Goal: Transaction & Acquisition: Purchase product/service

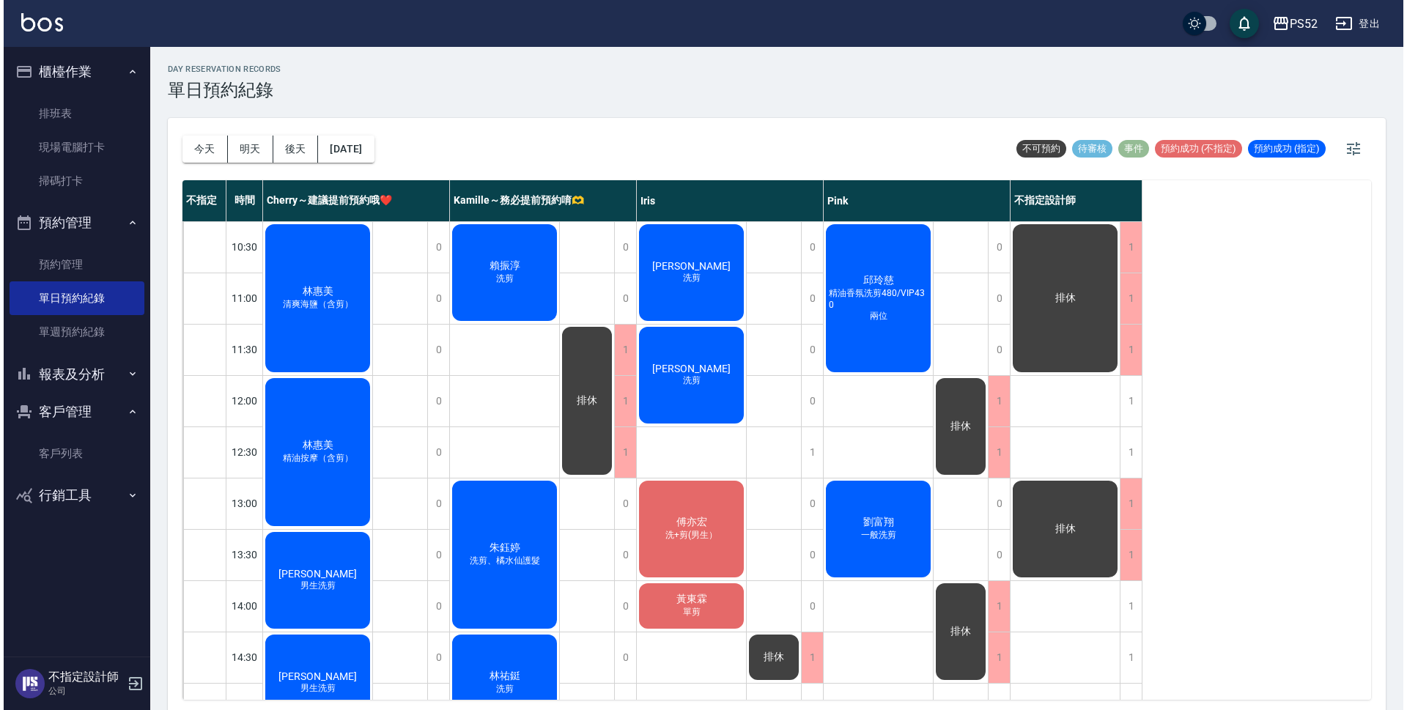
scroll to position [440, 0]
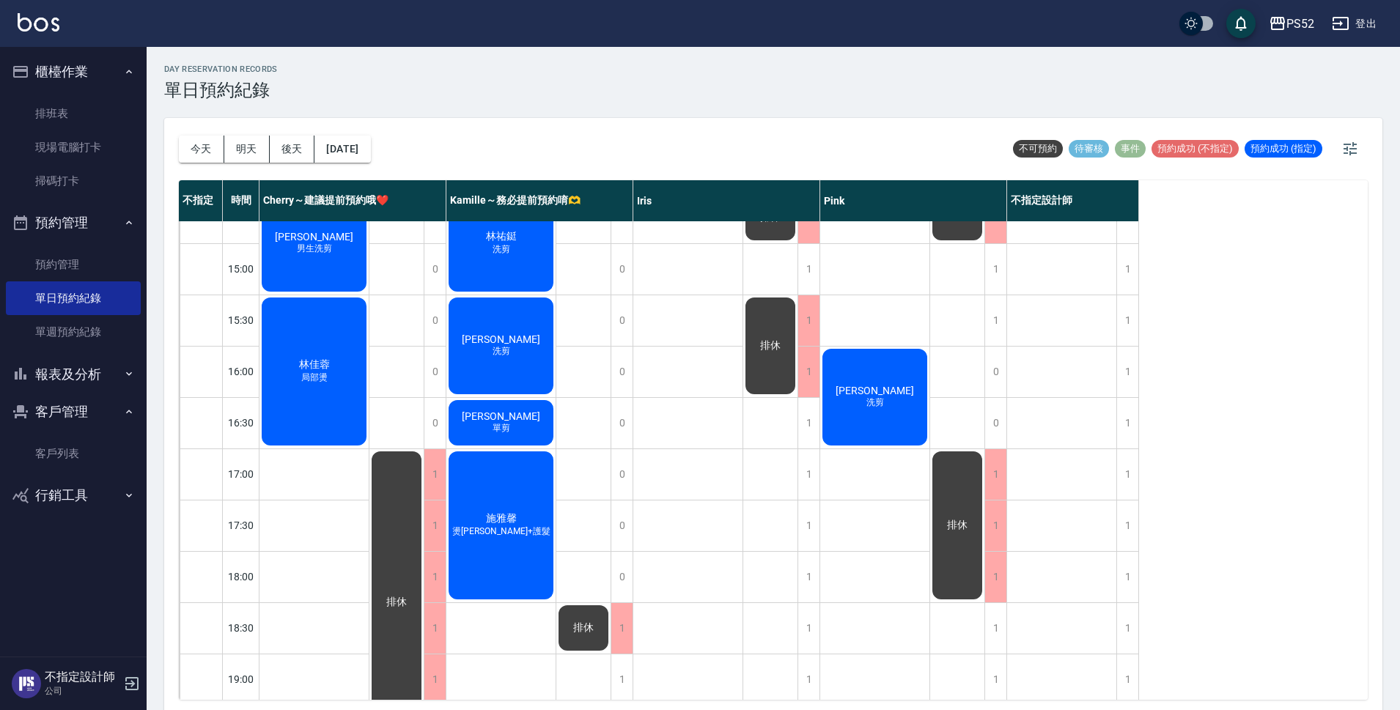
click at [1376, 19] on button "登出" at bounding box center [1354, 23] width 56 height 27
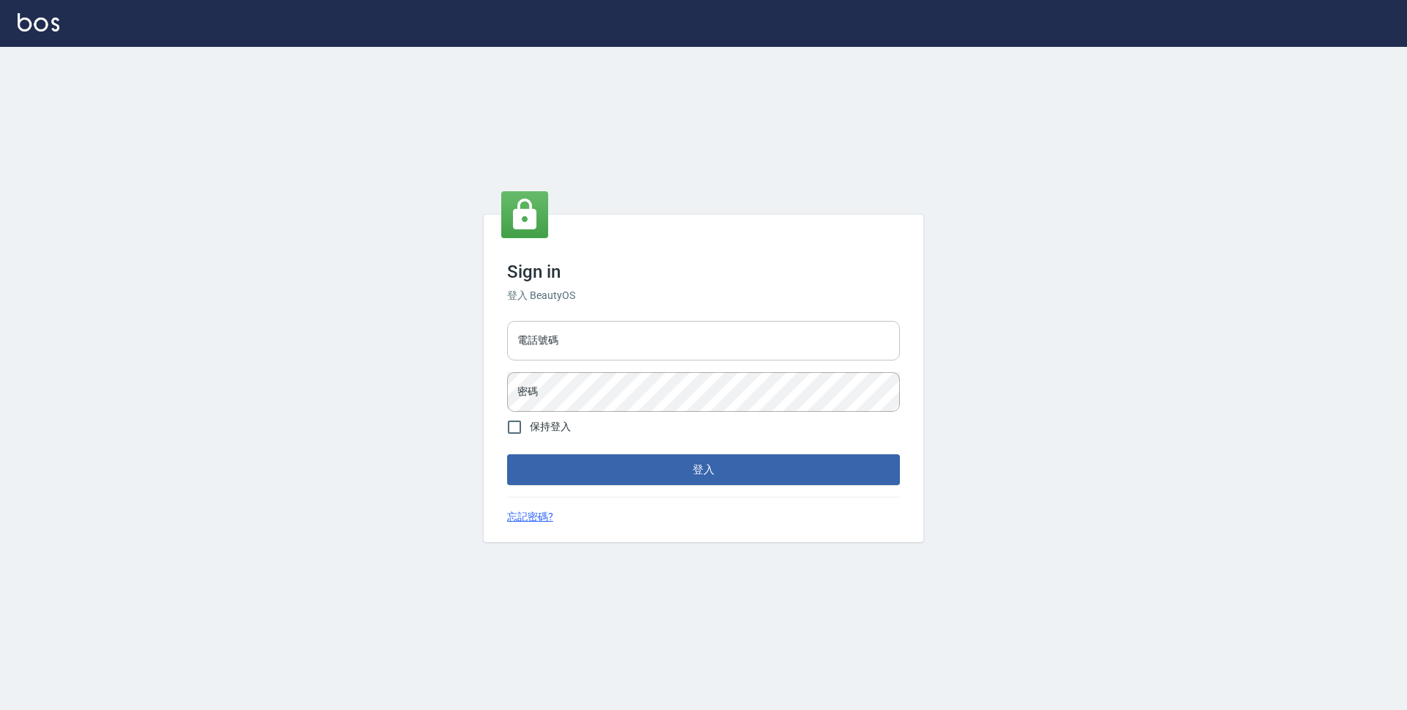
click at [779, 350] on input "電話號碼" at bounding box center [703, 341] width 393 height 40
type input "0923939755"
click at [507, 454] on button "登入" at bounding box center [703, 469] width 393 height 31
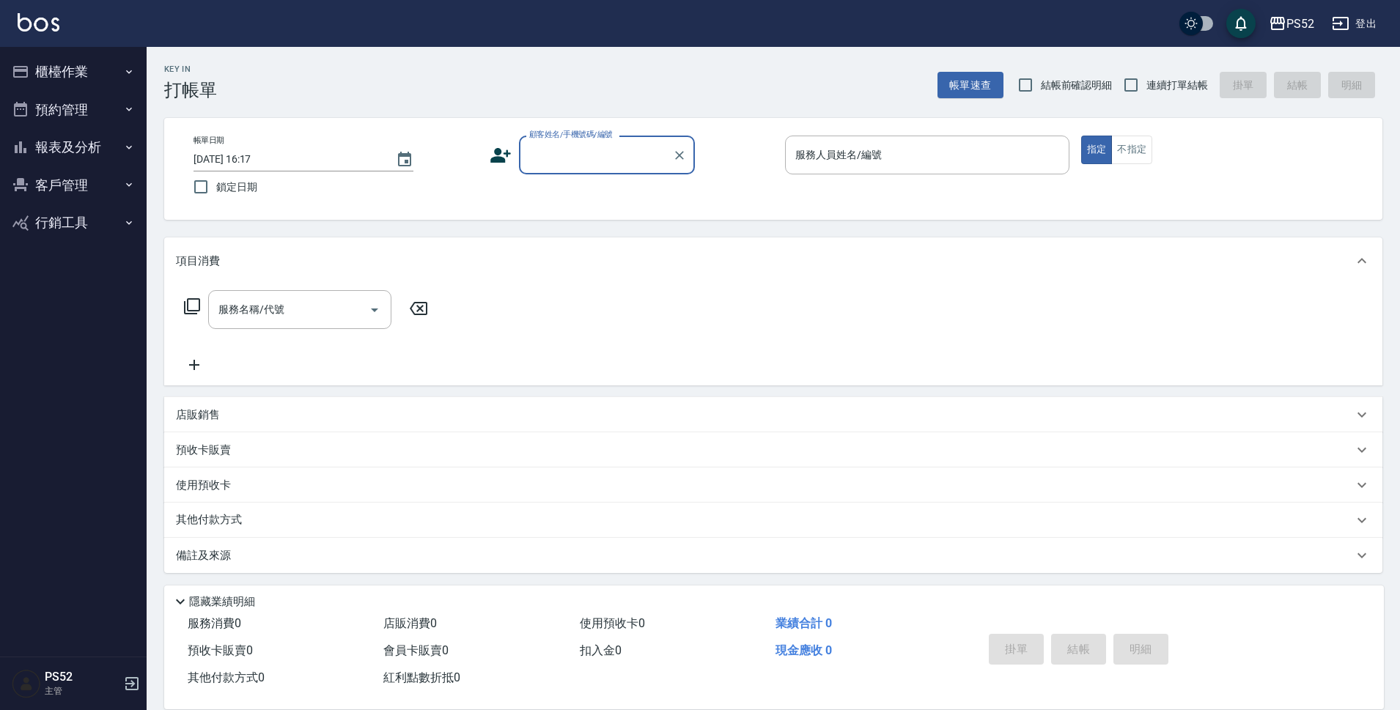
click at [1166, 95] on label "連續打單結帳" at bounding box center [1162, 85] width 92 height 31
click at [1147, 95] on input "連續打單結帳" at bounding box center [1131, 85] width 31 height 31
click at [1116, 70] on input "連續打單結帳" at bounding box center [1131, 85] width 31 height 31
drag, startPoint x: 1165, startPoint y: 94, endPoint x: 1155, endPoint y: 92, distance: 9.6
click at [1165, 93] on label "連續打單結帳" at bounding box center [1162, 85] width 92 height 31
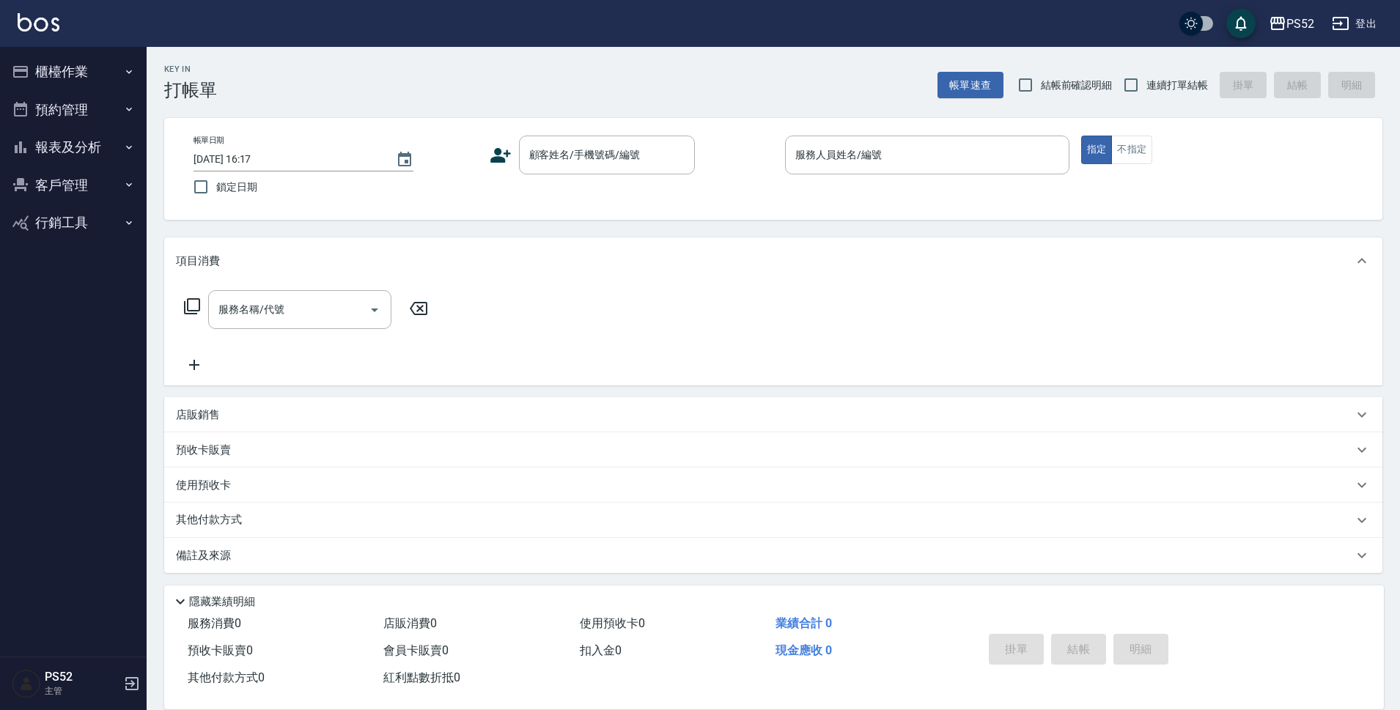
click at [1147, 93] on input "連續打單結帳" at bounding box center [1131, 85] width 31 height 31
checkbox input "true"
click at [647, 144] on input "顧客姓名/手機號碼/編號" at bounding box center [596, 155] width 141 height 26
click at [616, 200] on li "[PERSON_NAME]/0968243627/I0968243627" at bounding box center [607, 192] width 176 height 24
type input "[PERSON_NAME]/0968243627/I0968243627"
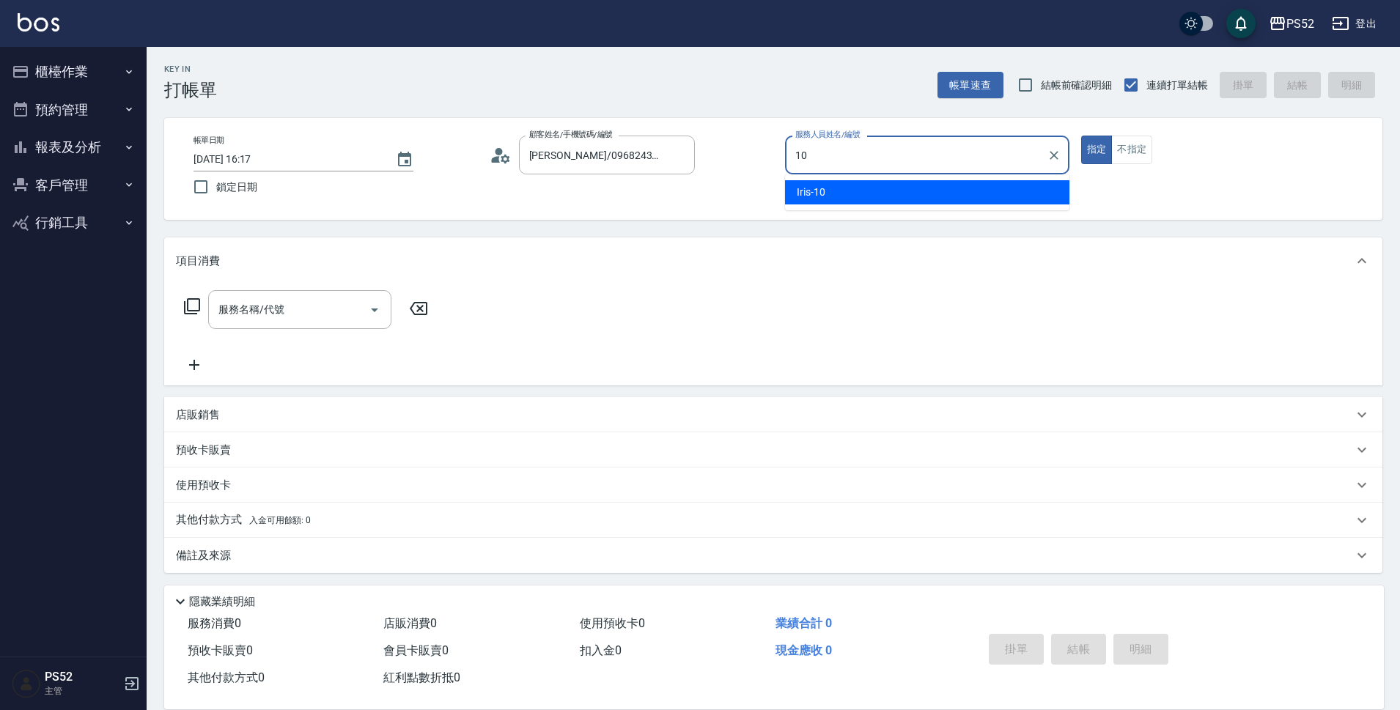
type input "Iris-10"
type button "true"
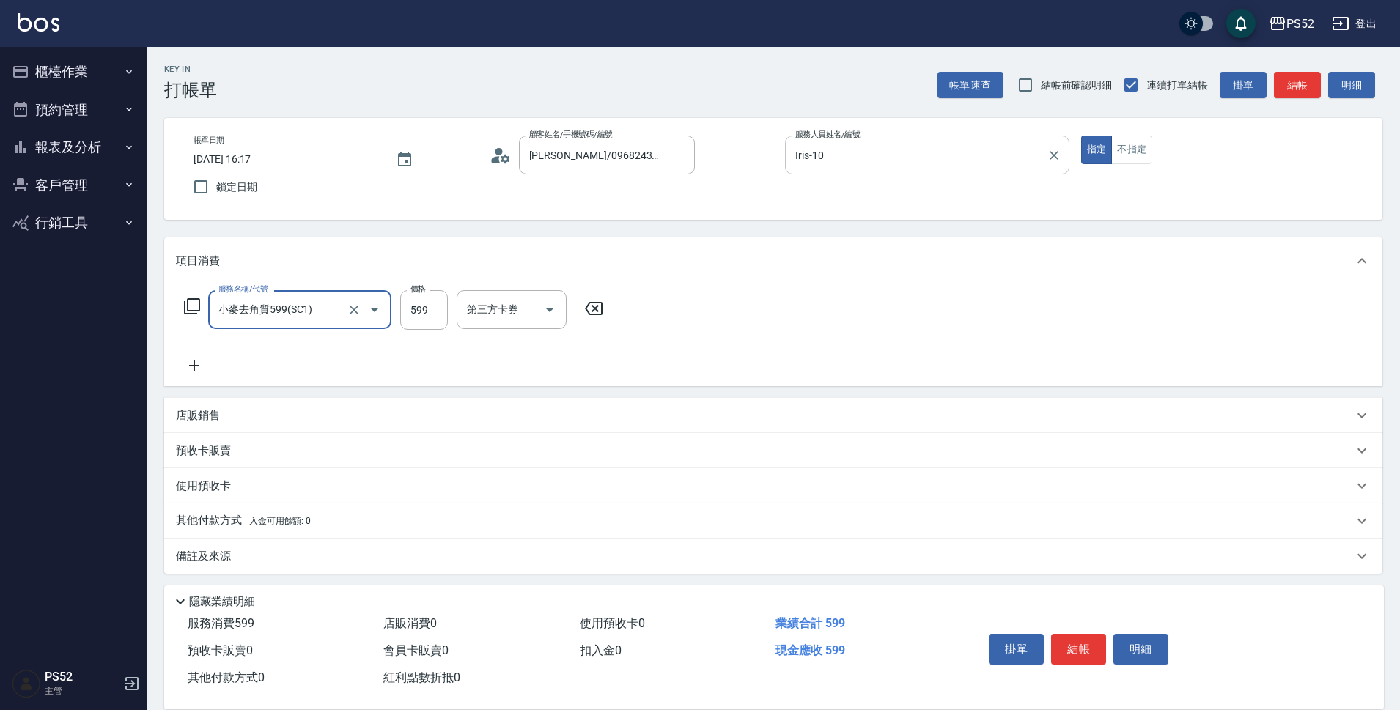
type input "小麥去角質599(SC1)"
click at [429, 310] on input "540" at bounding box center [424, 310] width 48 height 40
type input "480"
click at [682, 331] on div "服務名稱/代號 小麥去角質599(SC1) 服務名稱/代號 價格 480 價格 技術協助(前)-1 技術協助(前)-1 洗髮-1 洗髮-1 第三方卡券 第三方…" at bounding box center [491, 332] width 630 height 84
click at [692, 316] on div "第三方卡券 第三方卡券" at bounding box center [705, 309] width 110 height 39
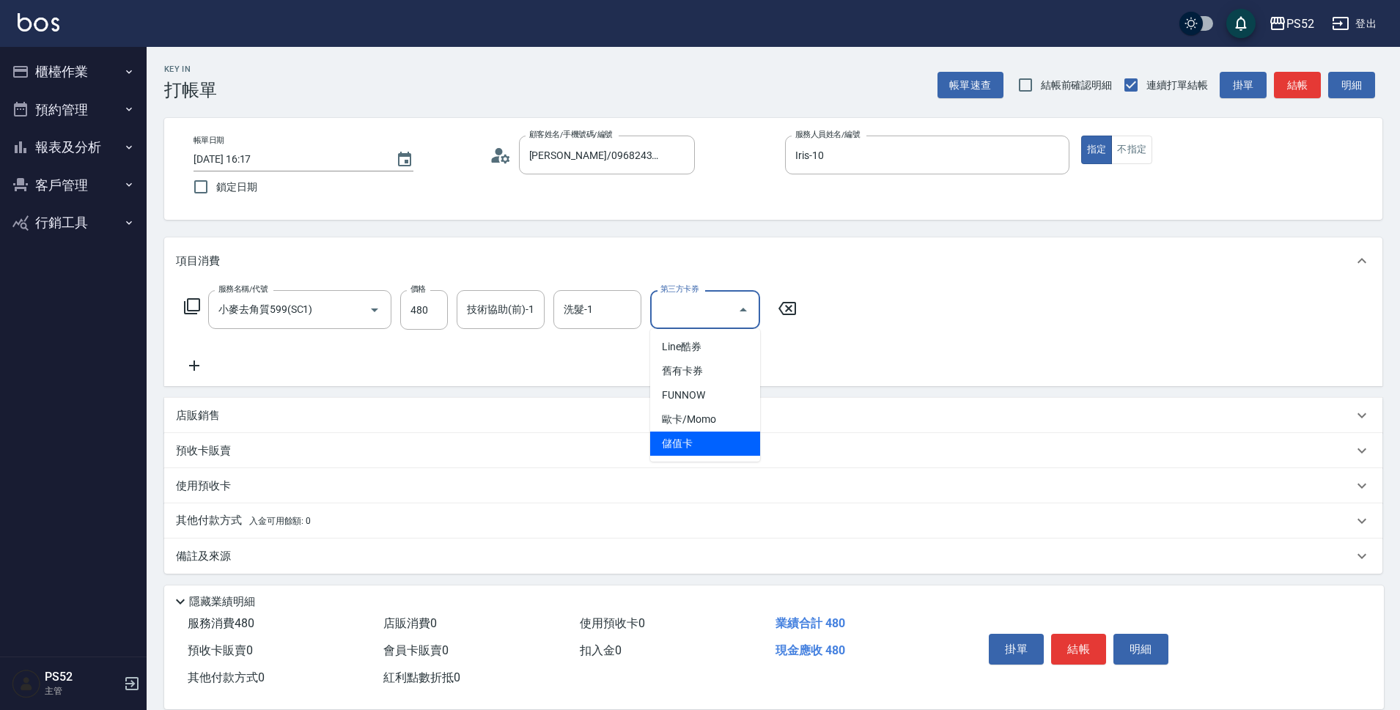
click at [709, 448] on span "儲值卡" at bounding box center [705, 444] width 110 height 24
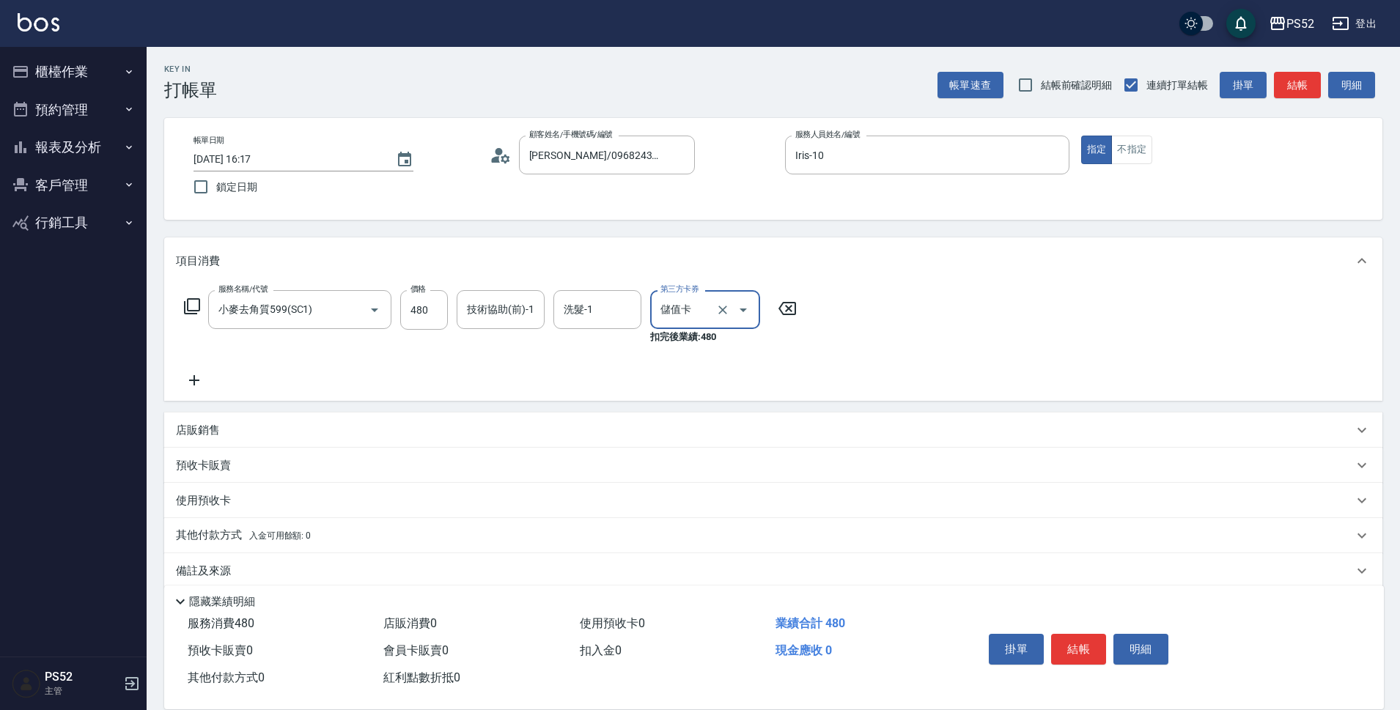
type input "儲值卡"
click at [1086, 634] on button "結帳" at bounding box center [1078, 649] width 55 height 31
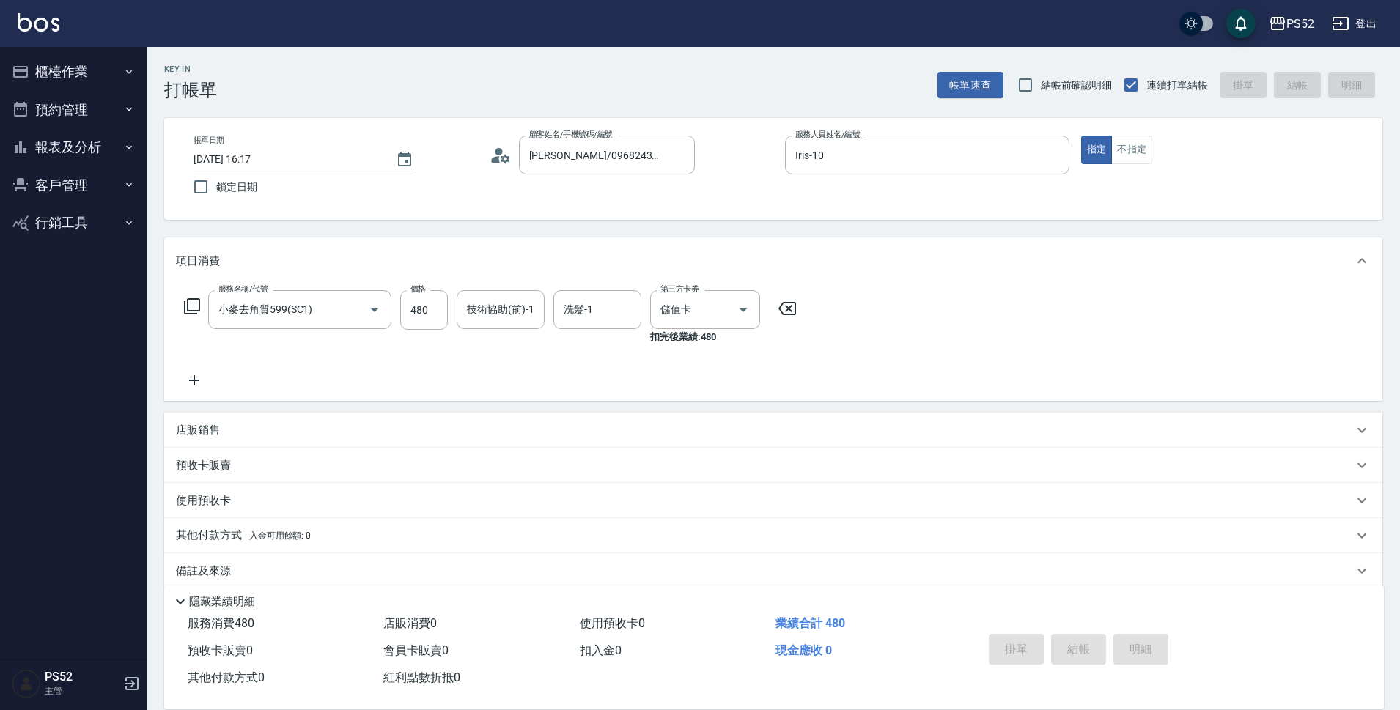
type input "[DATE] 16:18"
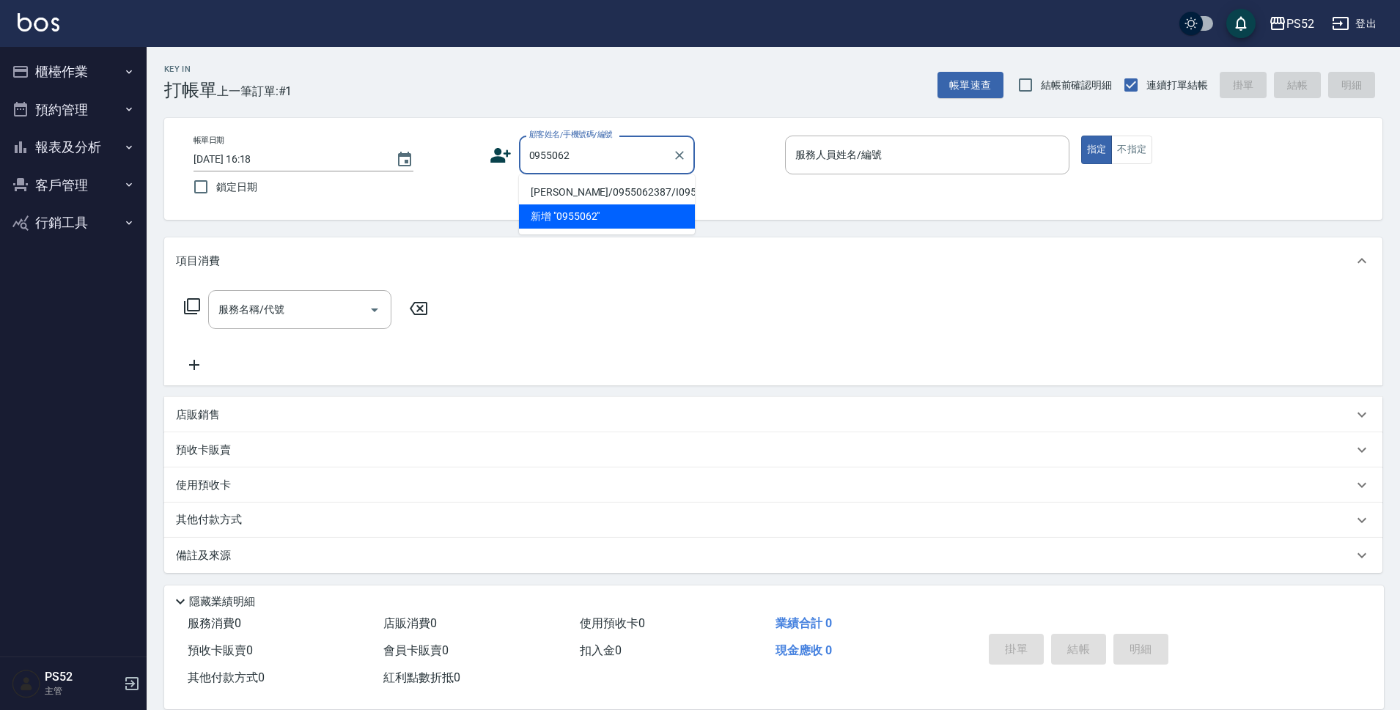
click at [553, 194] on li "[PERSON_NAME]/0955062387/I0955062387" at bounding box center [607, 192] width 176 height 24
type input "[PERSON_NAME]/0955062387/I0955062387"
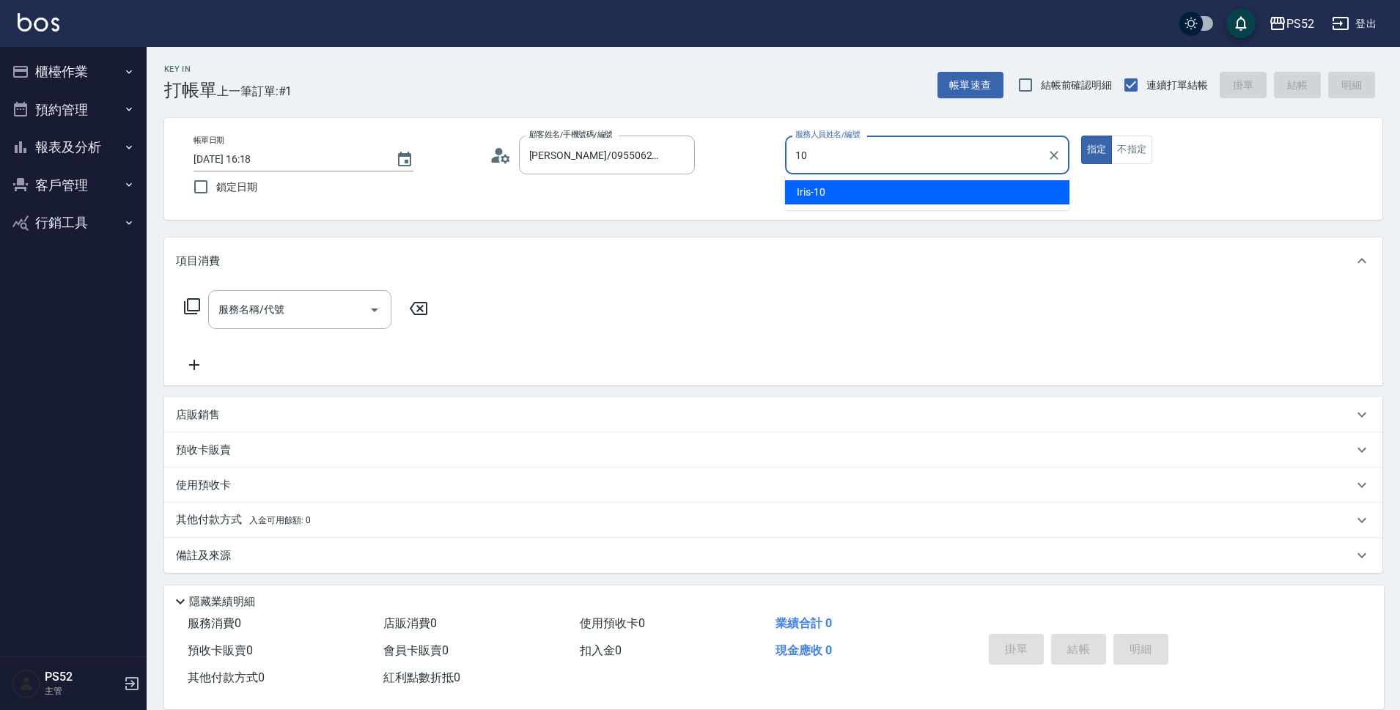
type input "Iris-10"
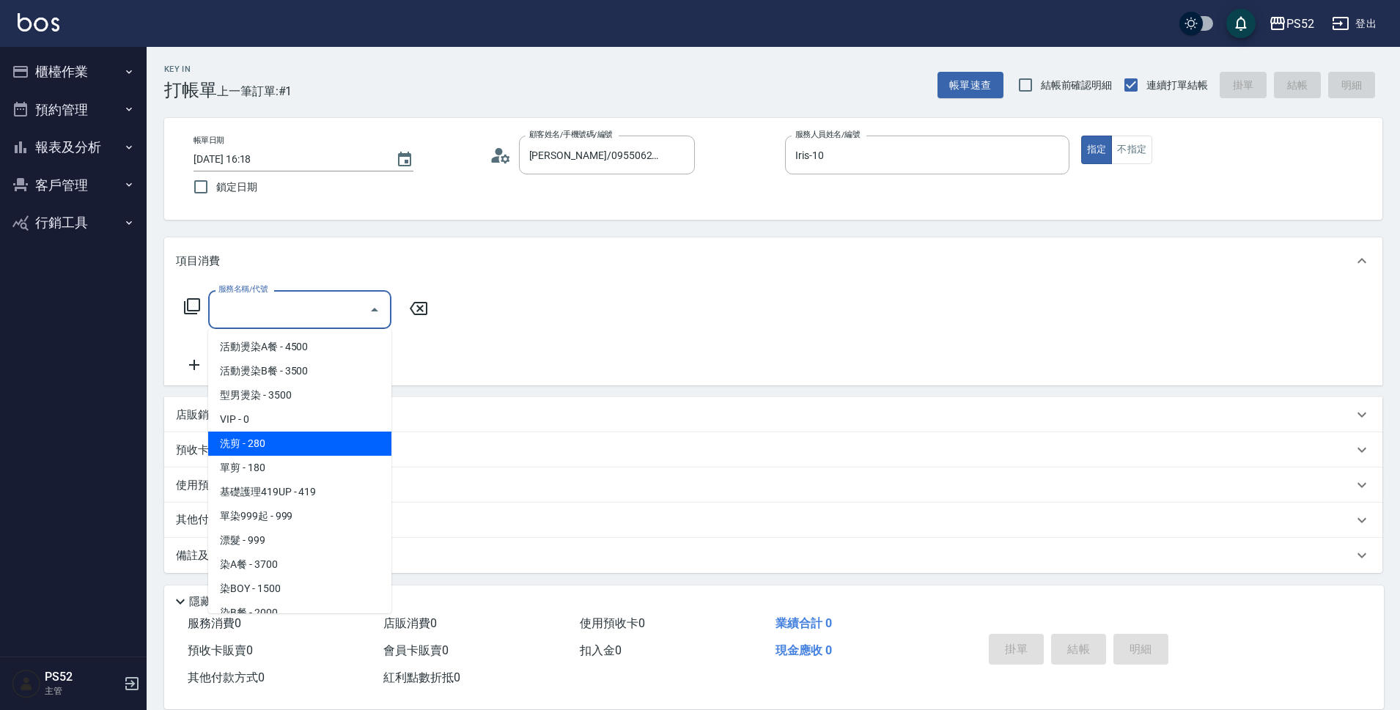
type input "洗剪(C1)"
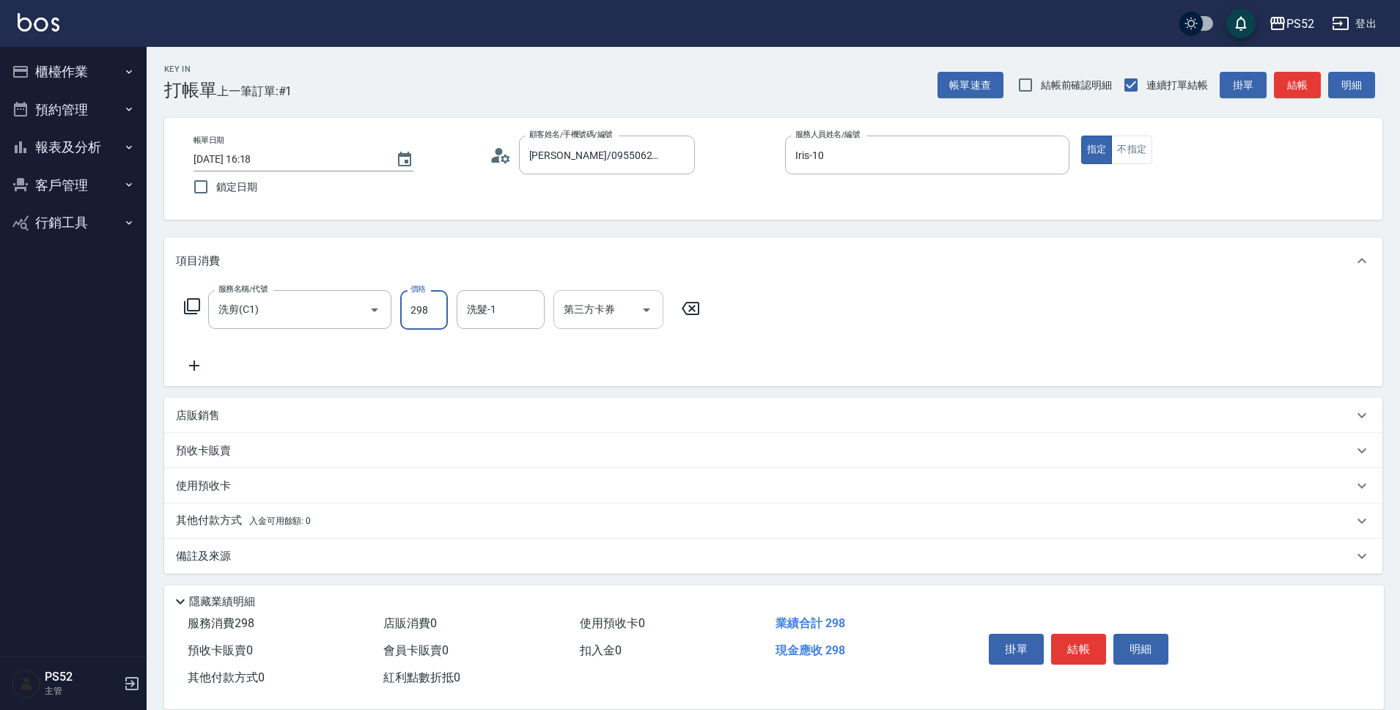
click at [589, 298] on div "第三方卡券" at bounding box center [608, 309] width 110 height 39
type input "298"
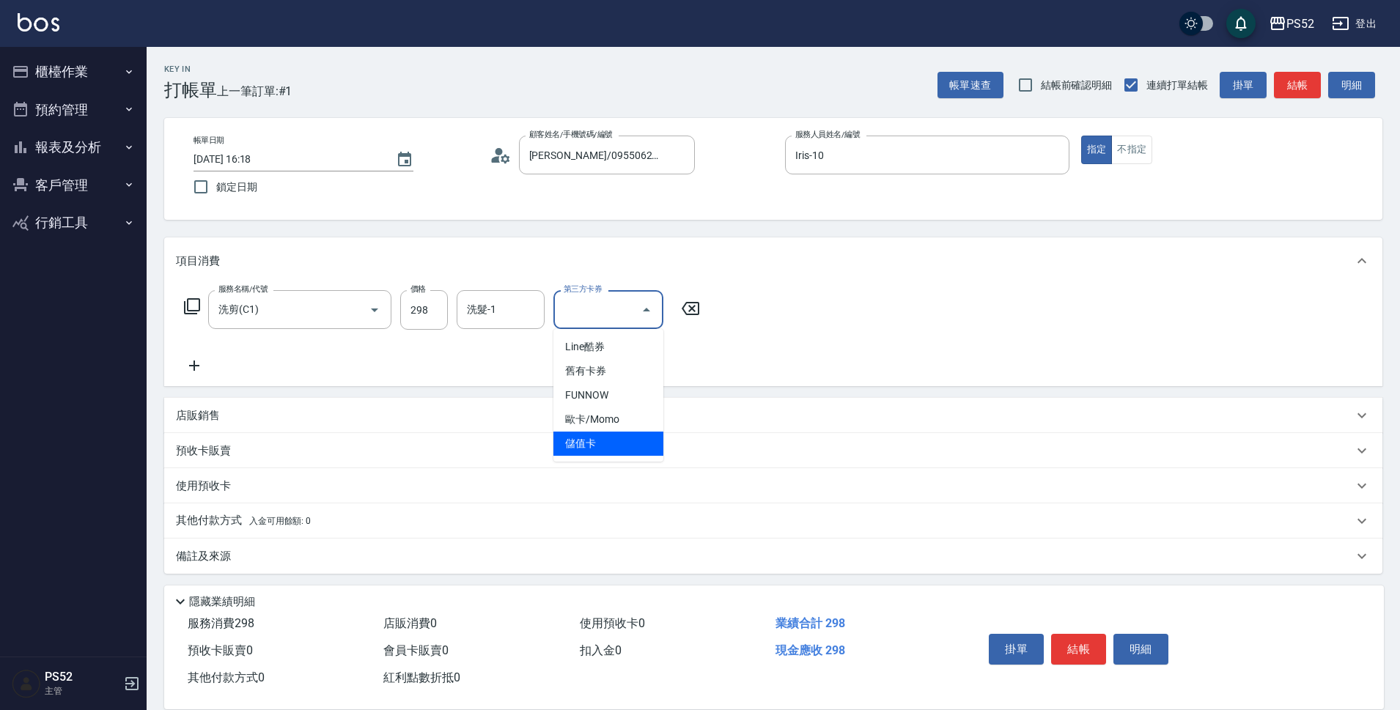
drag, startPoint x: 586, startPoint y: 454, endPoint x: 594, endPoint y: 457, distance: 7.9
click at [586, 455] on span "儲值卡" at bounding box center [608, 444] width 110 height 24
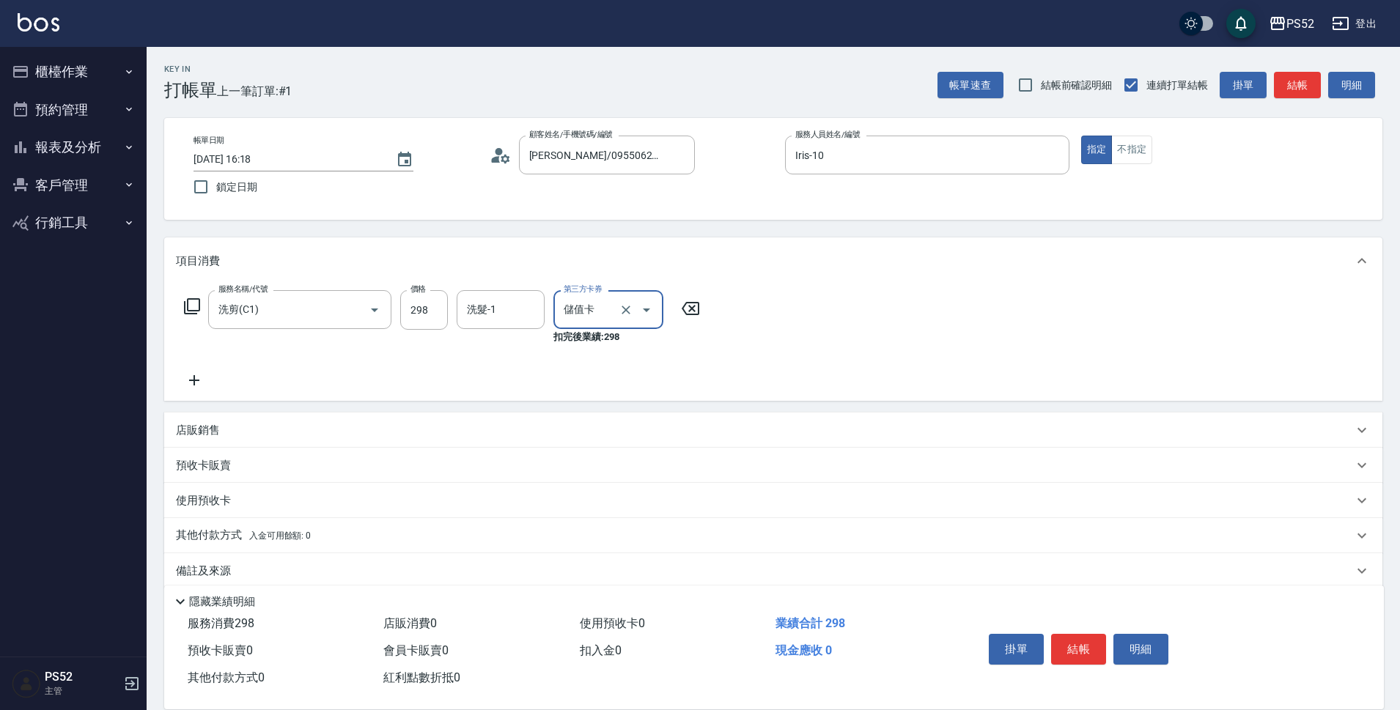
type input "儲值卡"
click at [1059, 649] on button "結帳" at bounding box center [1078, 649] width 55 height 31
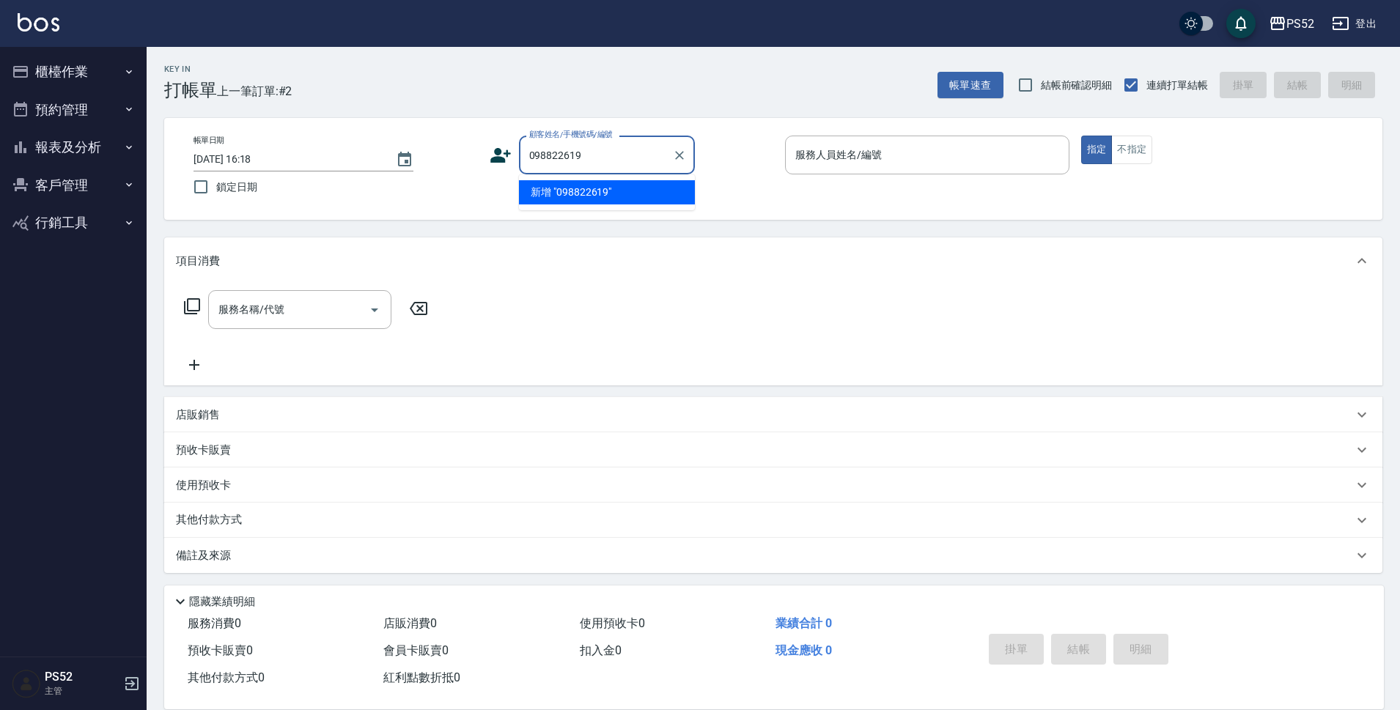
type input "0988226192"
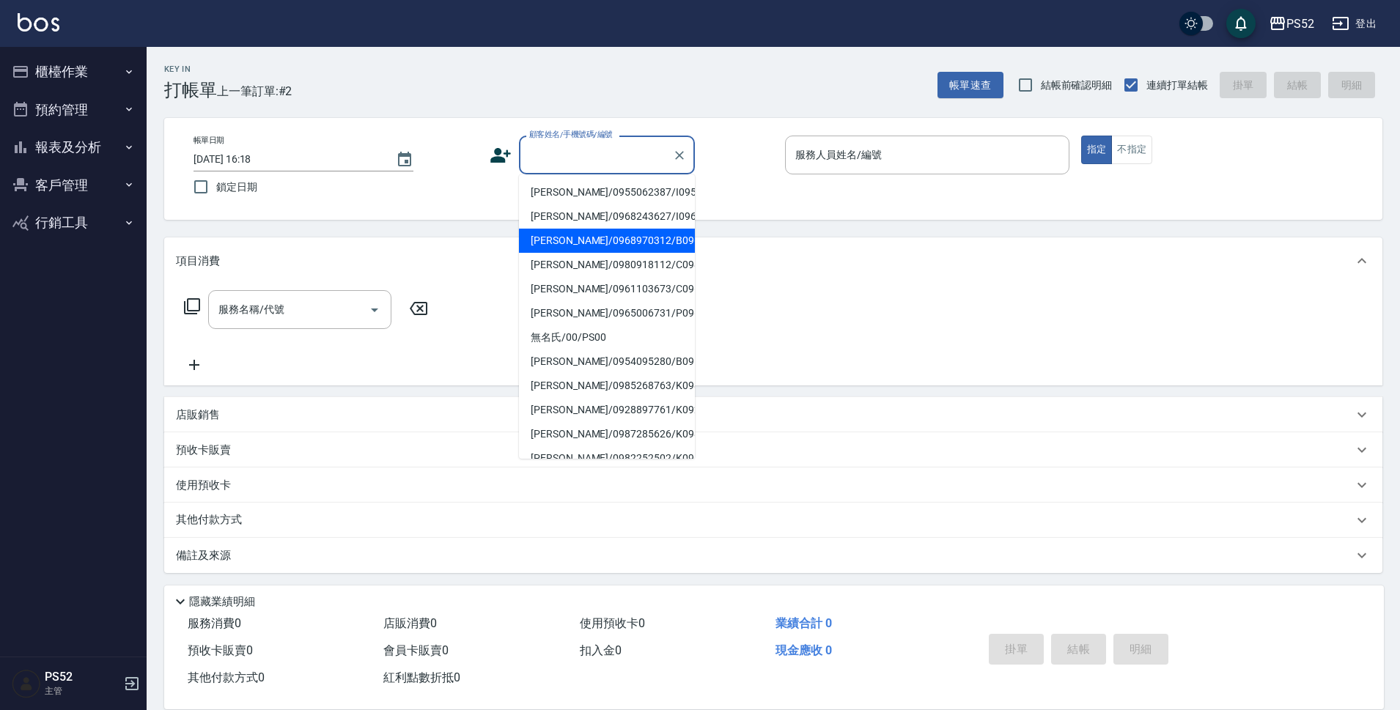
click at [930, 251] on div "項目消費" at bounding box center [773, 261] width 1218 height 47
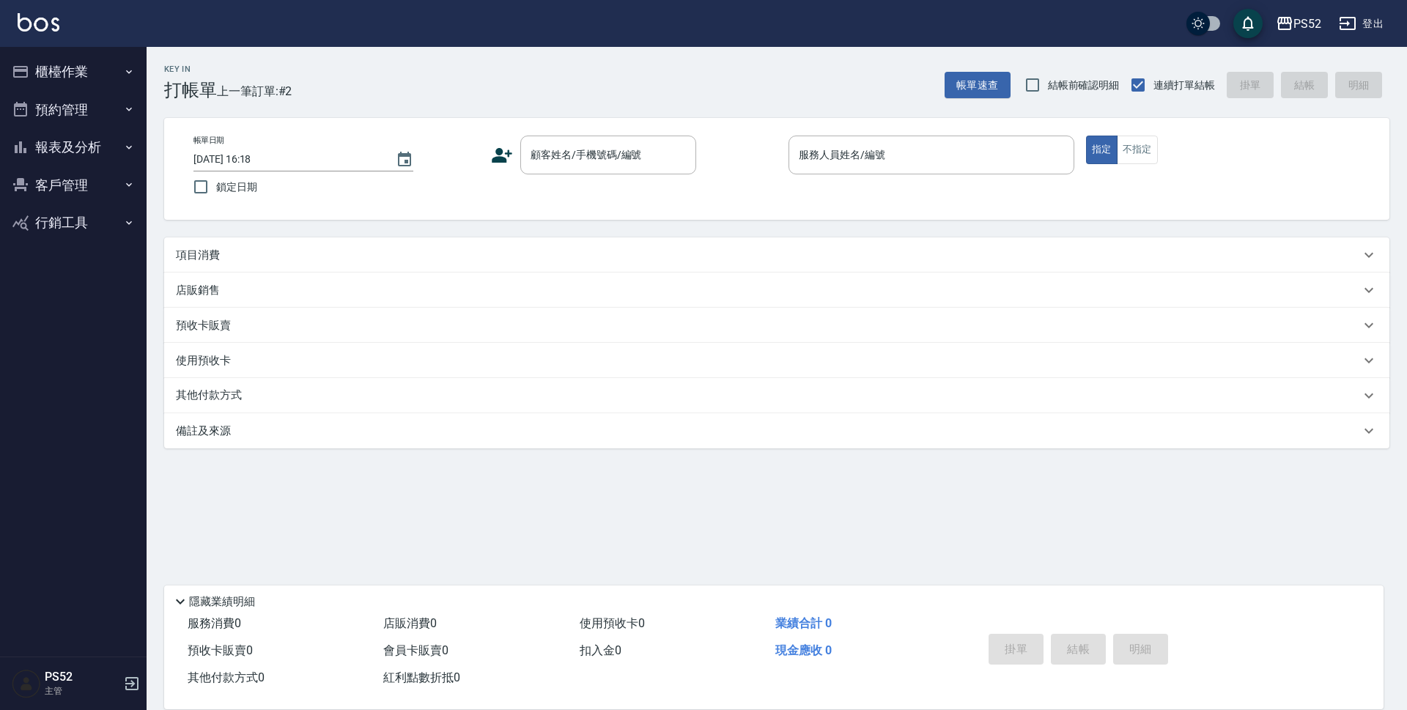
click at [502, 152] on icon at bounding box center [502, 155] width 21 height 15
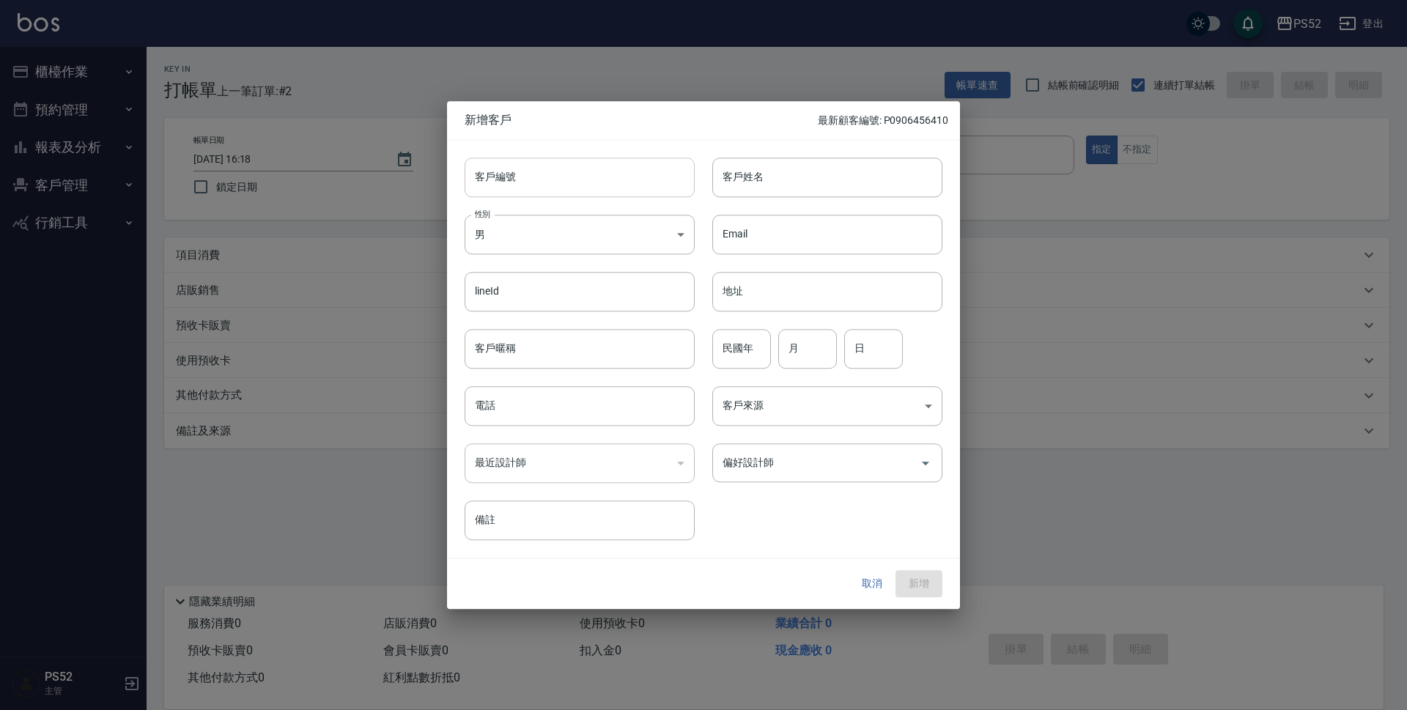
click at [536, 181] on input "客戶編號" at bounding box center [580, 178] width 230 height 40
type input "B0988226192"
click at [531, 413] on input "電話" at bounding box center [580, 406] width 230 height 40
type input "0988226192"
click at [750, 367] on input "民國年" at bounding box center [742, 349] width 59 height 40
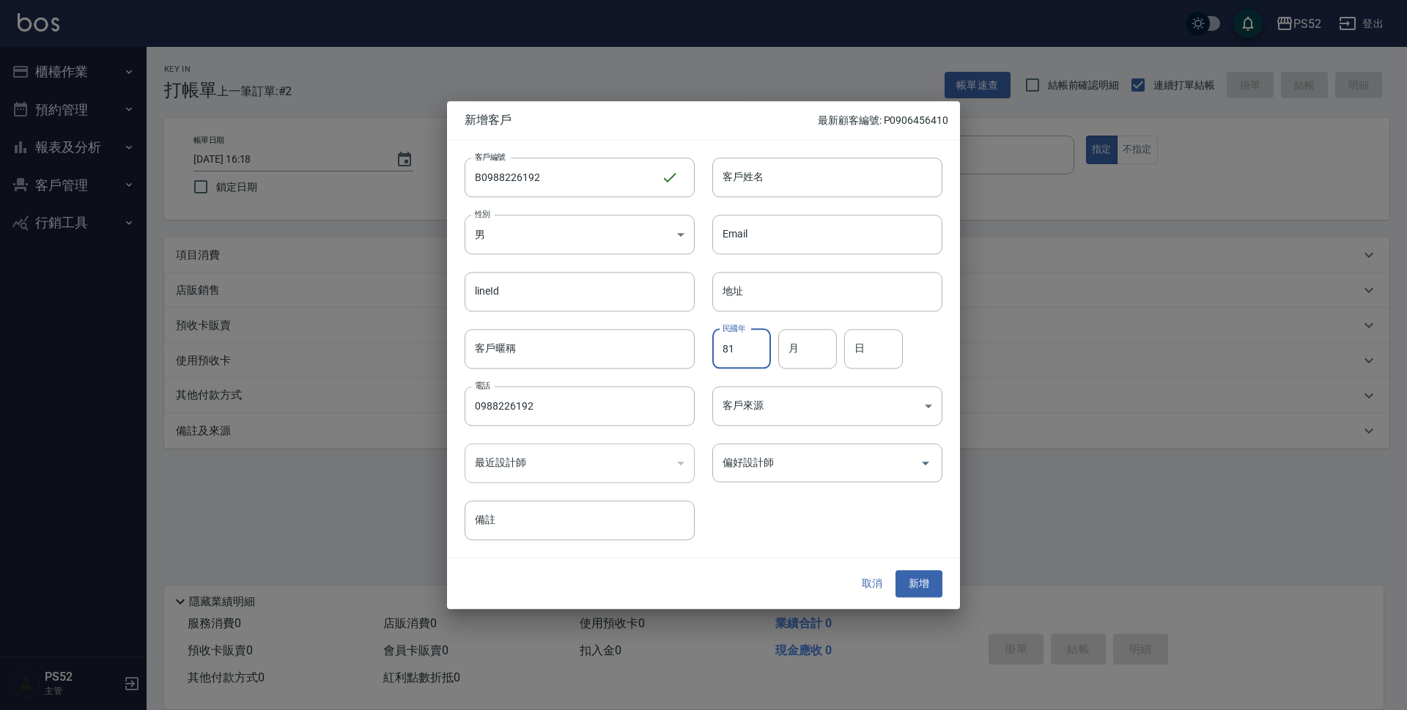
type input "81"
type input "12"
type input "2"
click at [754, 177] on input "客戶姓名" at bounding box center [828, 178] width 230 height 40
type input "[PERSON_NAME]"
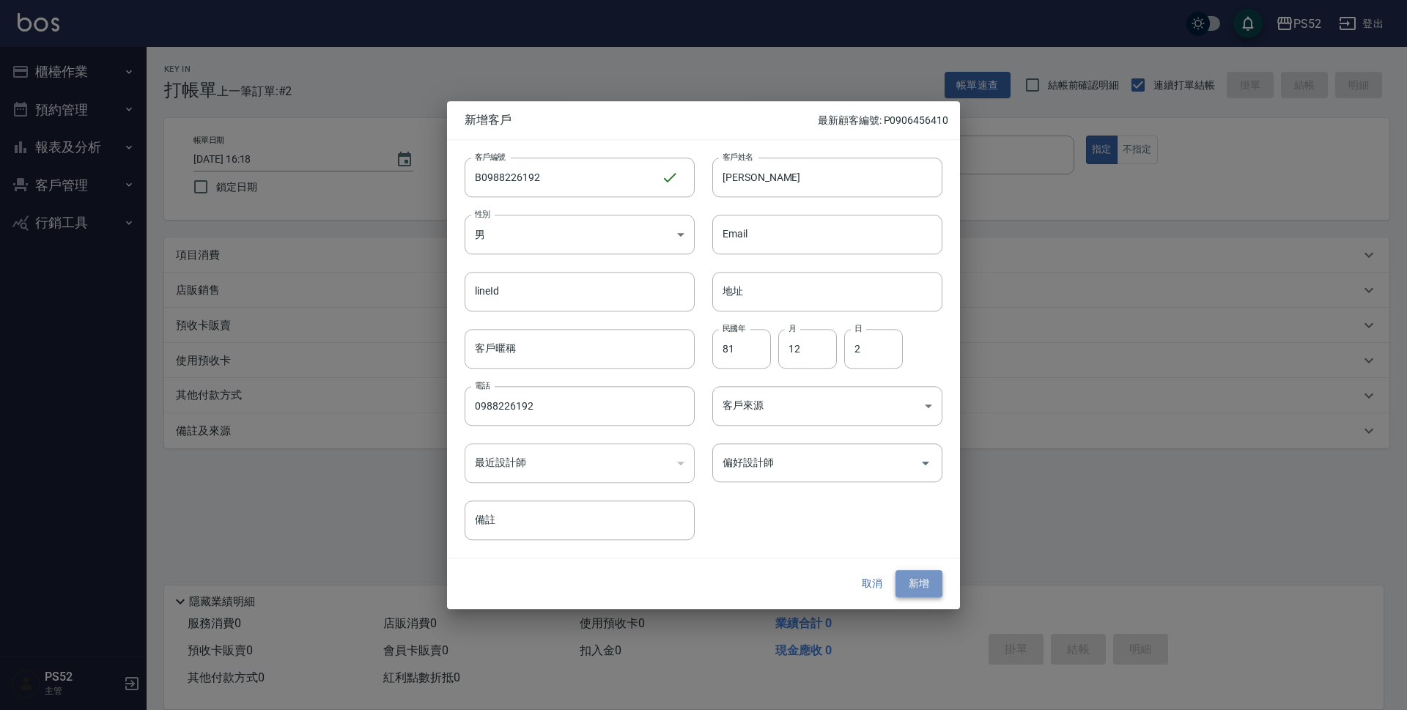
click at [905, 580] on button "新增" at bounding box center [919, 584] width 47 height 27
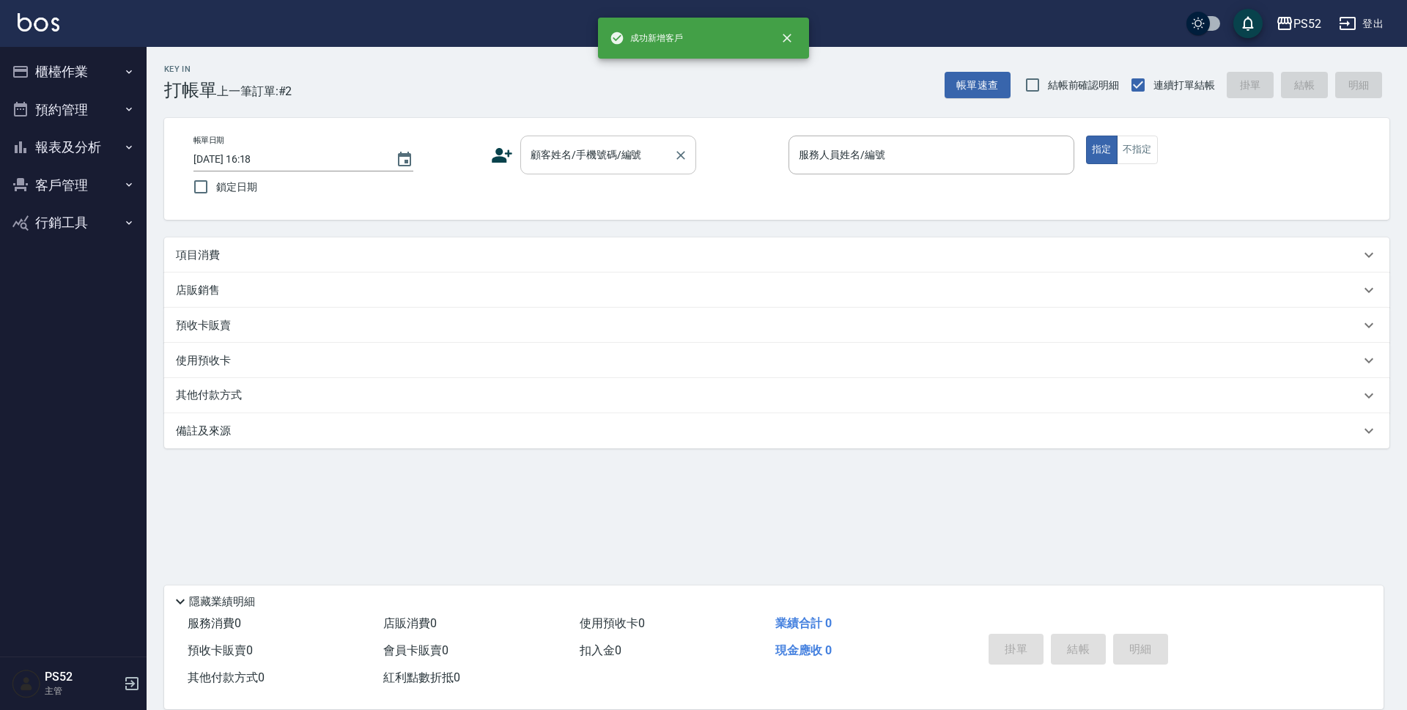
click at [647, 160] on input "顧客姓名/手機號碼/編號" at bounding box center [597, 155] width 141 height 26
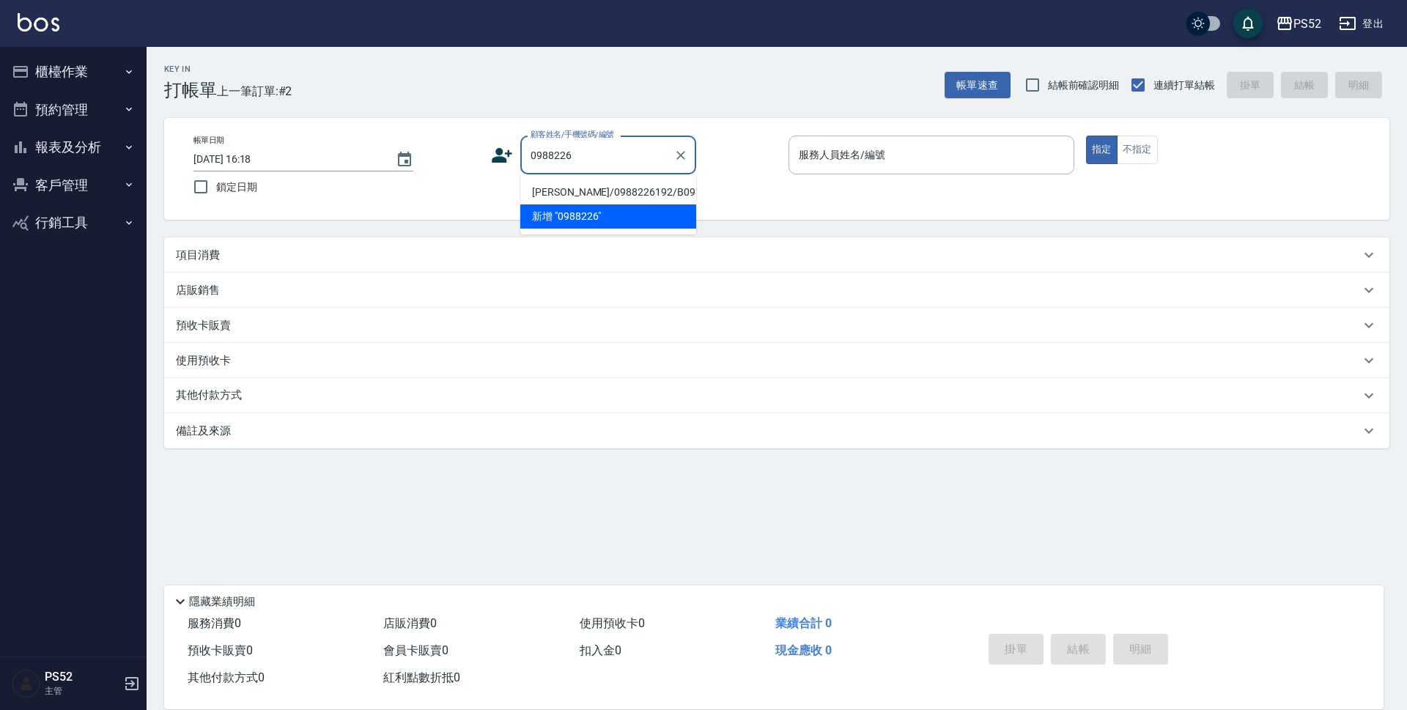
click at [561, 188] on li "[PERSON_NAME]/0988226192/B0988226192" at bounding box center [608, 192] width 176 height 24
type input "[PERSON_NAME]/0988226192/B0988226192"
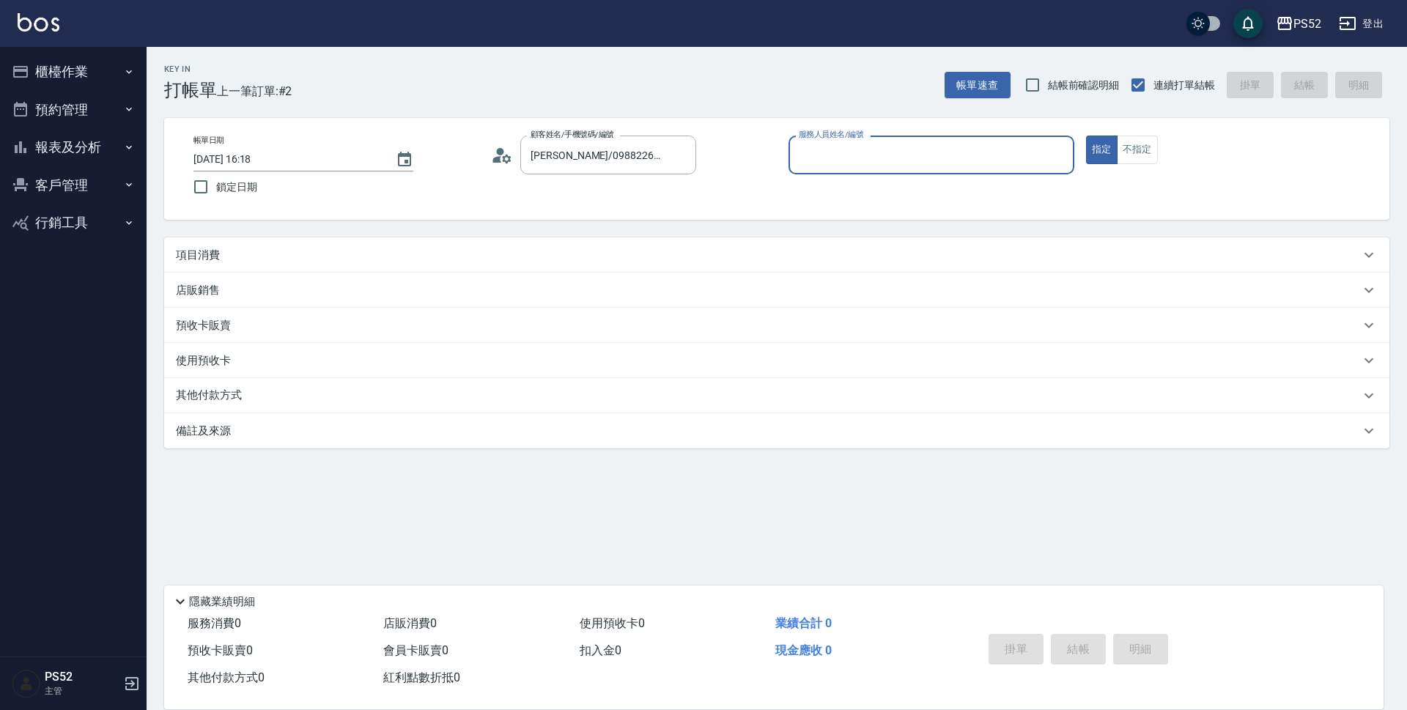
type input "8"
type input "Iris-10"
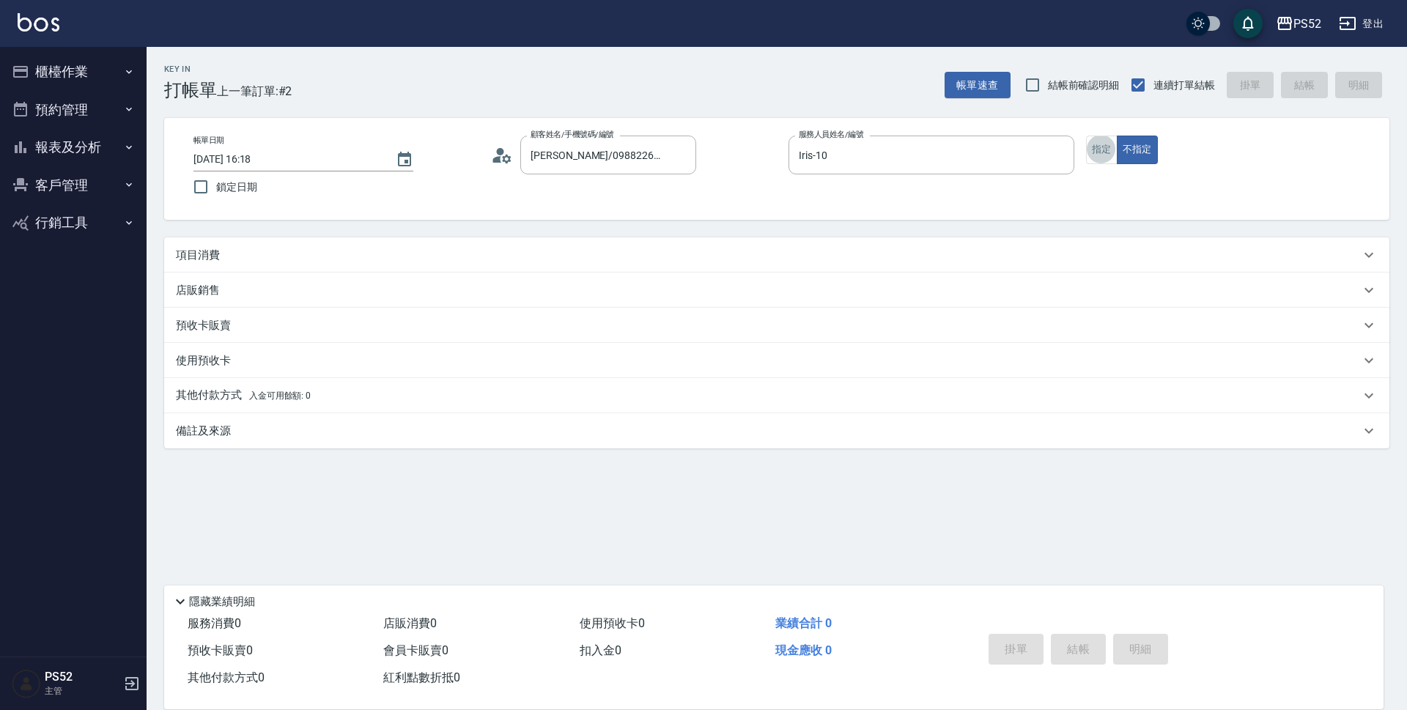
click at [1086, 136] on button "指定" at bounding box center [1102, 150] width 32 height 29
click at [507, 245] on div "項目消費" at bounding box center [777, 255] width 1226 height 35
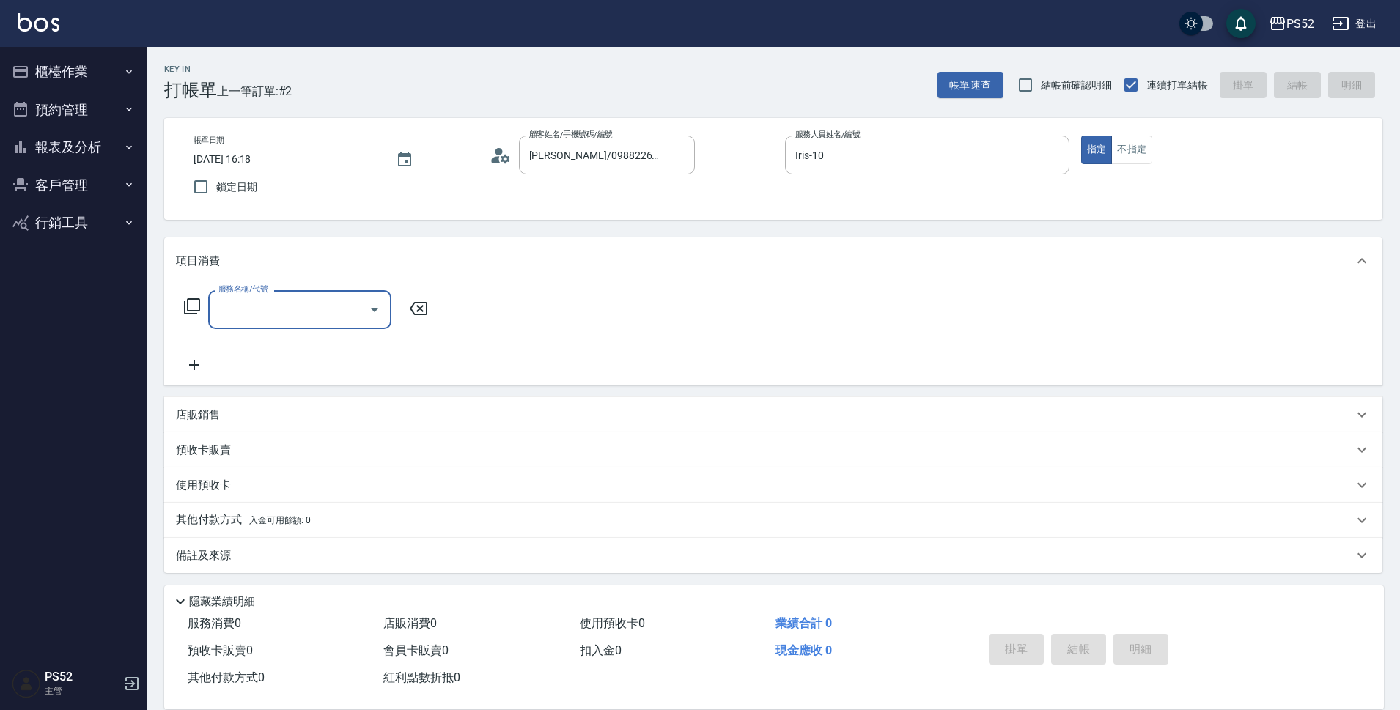
click at [269, 309] on input "服務名稱/代號" at bounding box center [289, 310] width 148 height 26
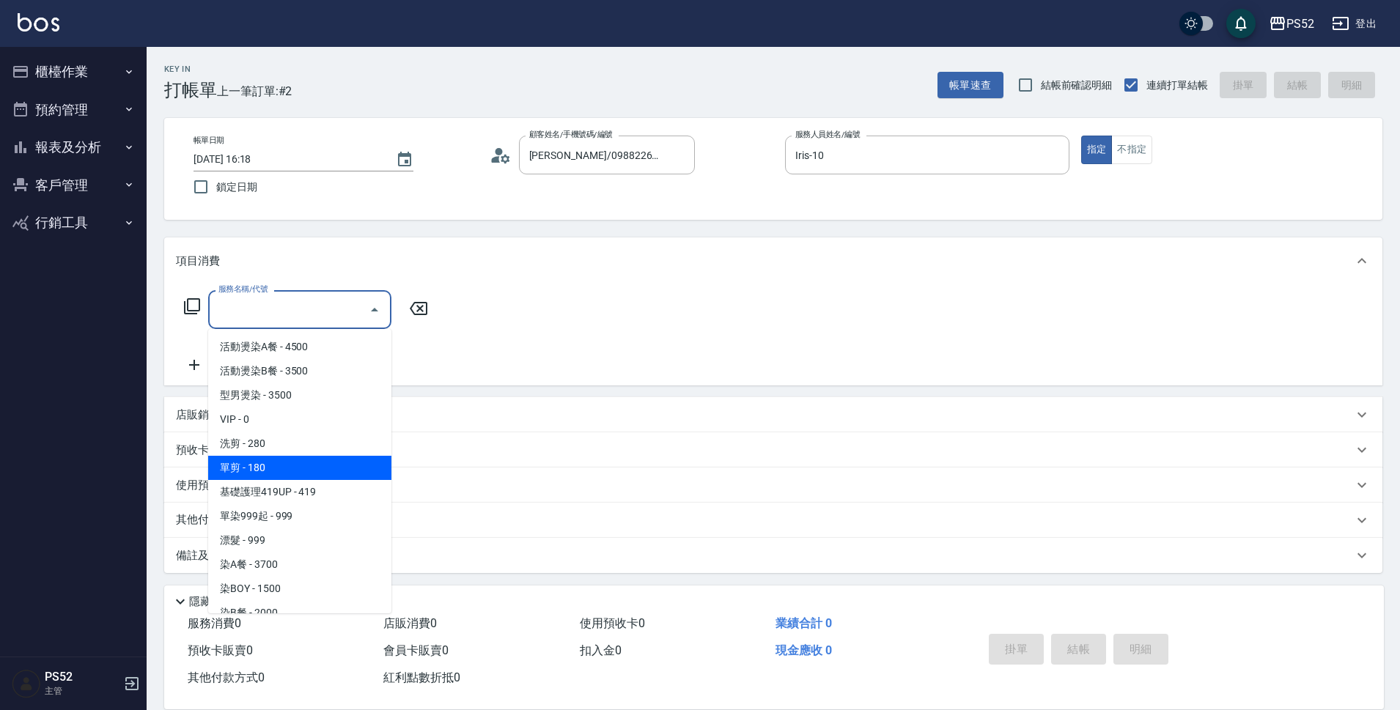
click at [304, 462] on span "單剪 - 180" at bounding box center [299, 468] width 183 height 24
type input "單剪(C2)"
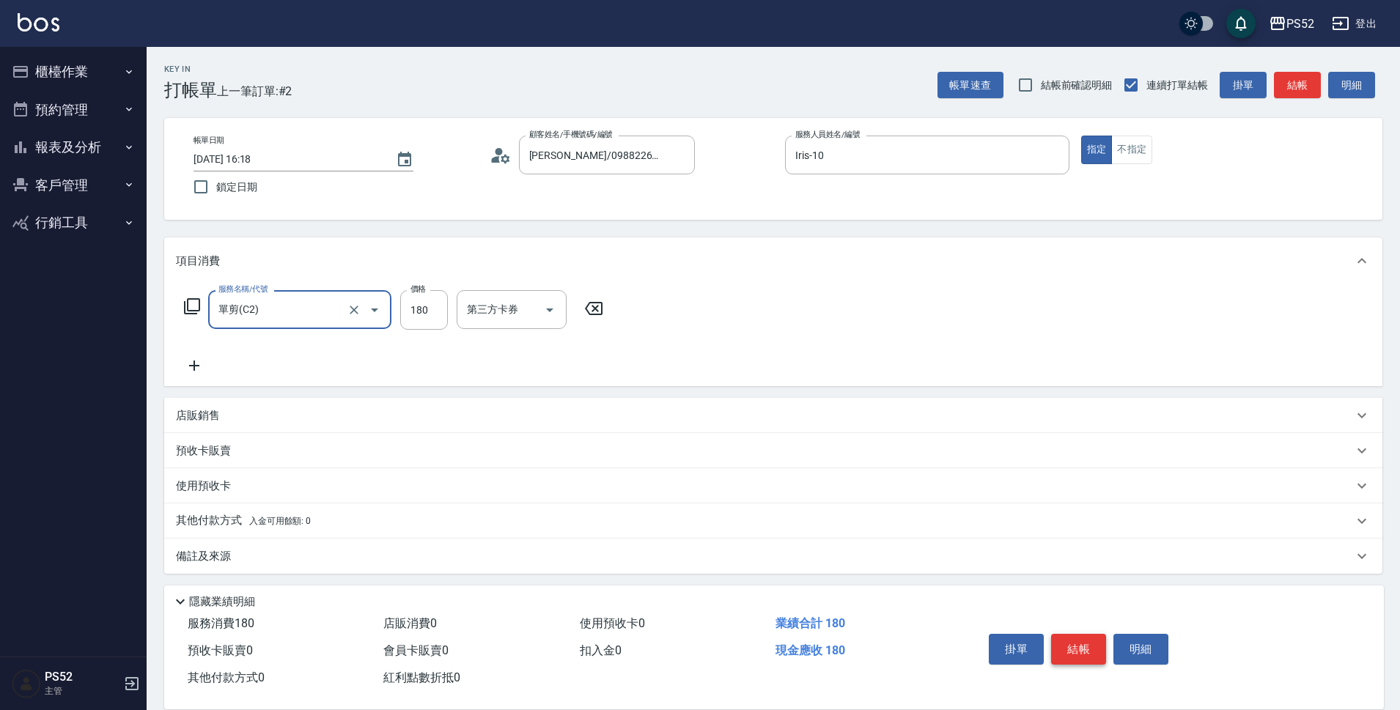
click at [1081, 634] on button "結帳" at bounding box center [1078, 649] width 55 height 31
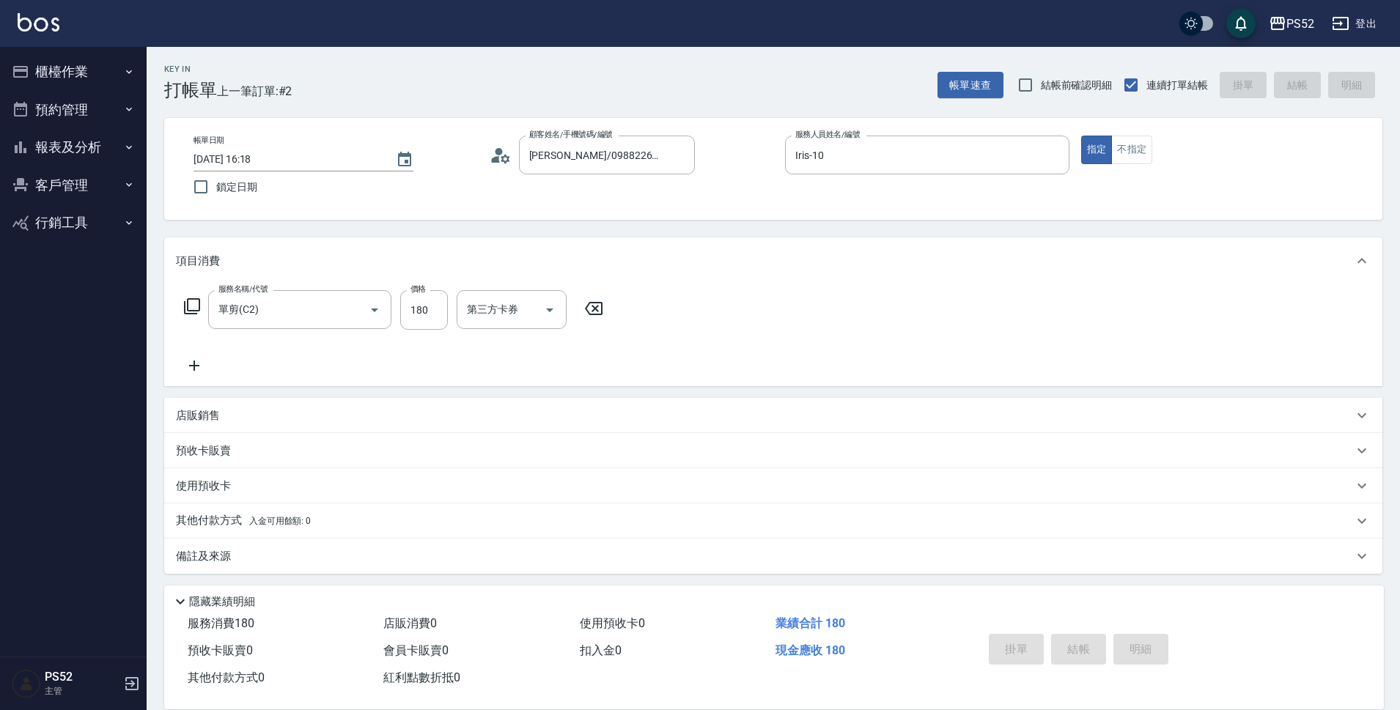
type input "[DATE] 16:19"
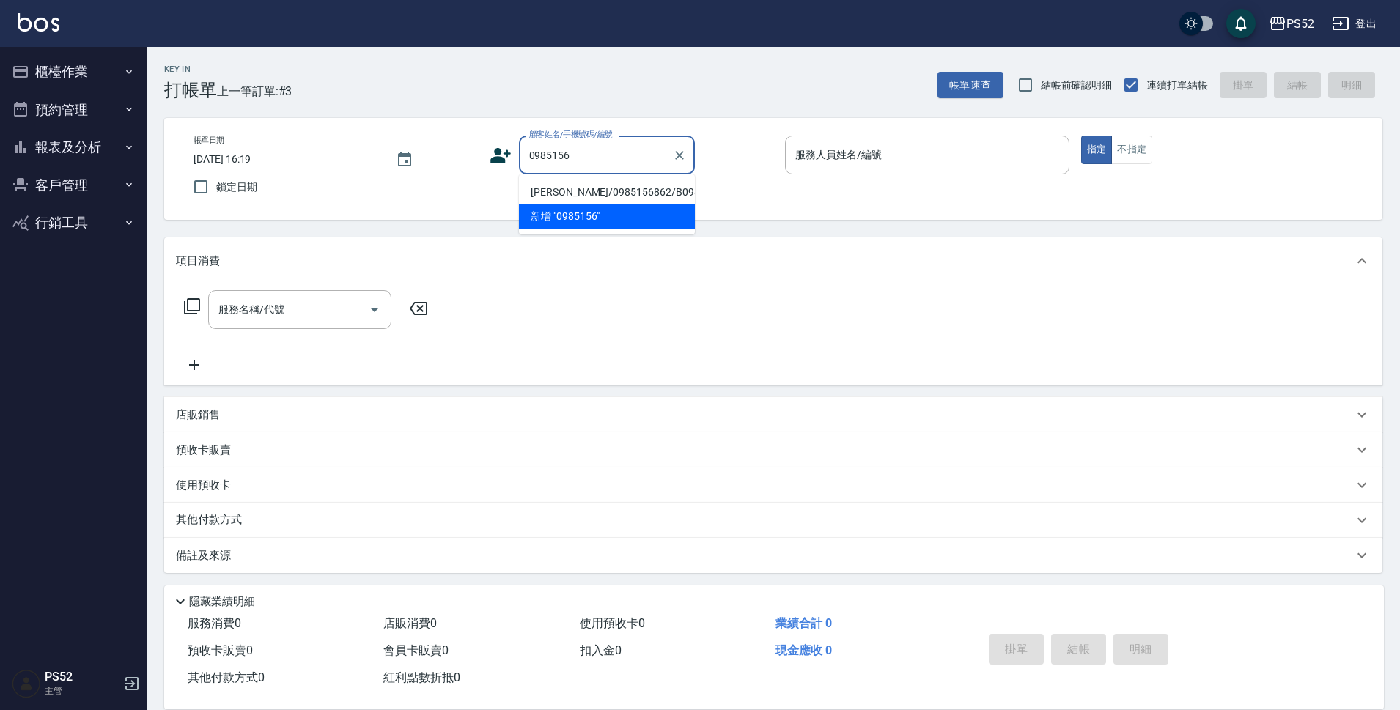
click at [573, 197] on li "[PERSON_NAME]/0985156862/B0985156862" at bounding box center [607, 192] width 176 height 24
type input "[PERSON_NAME]/0985156862/B0985156862"
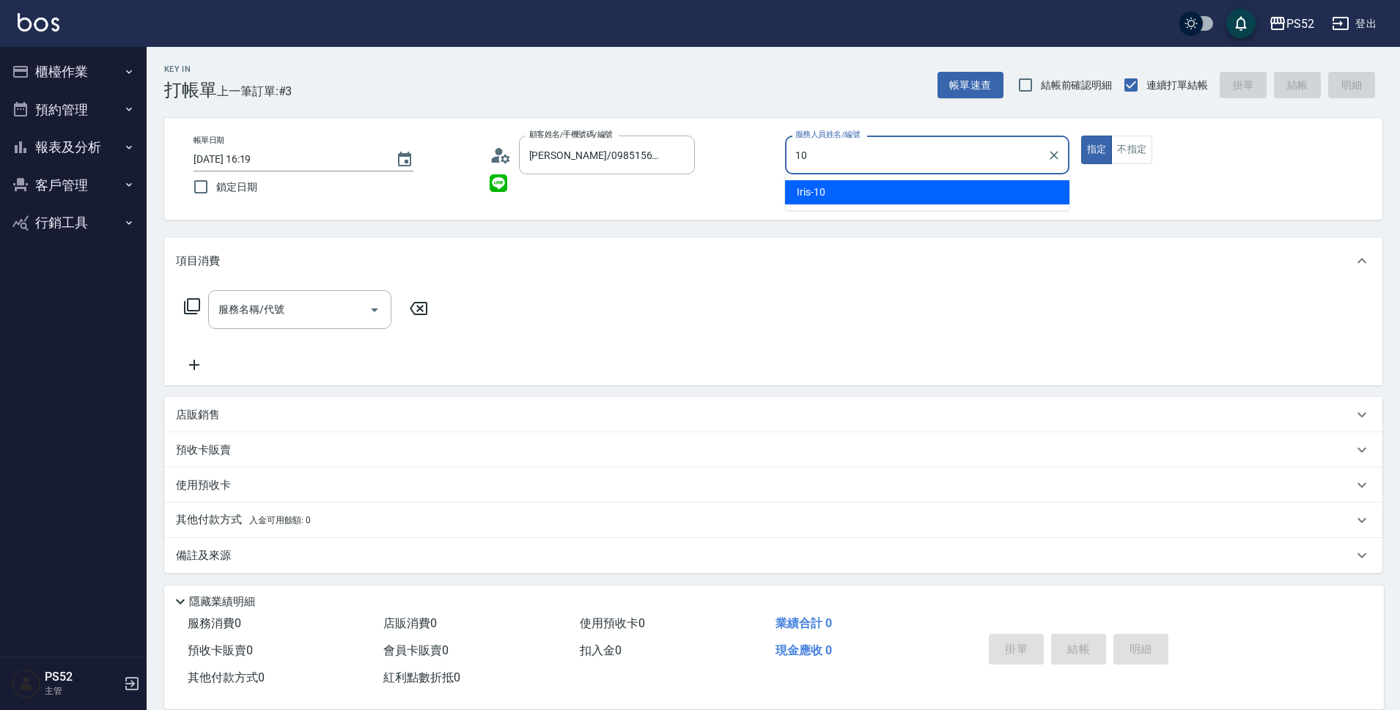
type input "Iris-10"
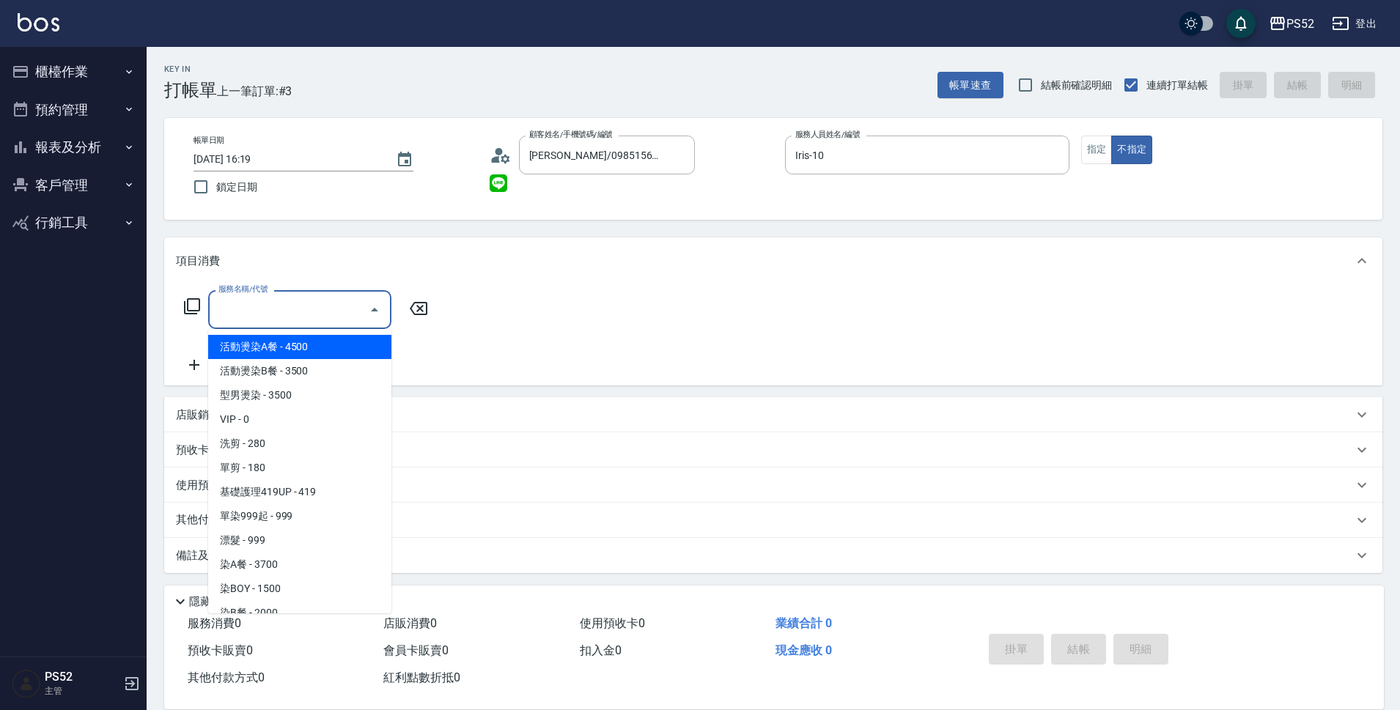
click at [238, 307] on div "服務名稱/代號 服務名稱/代號" at bounding box center [299, 309] width 183 height 39
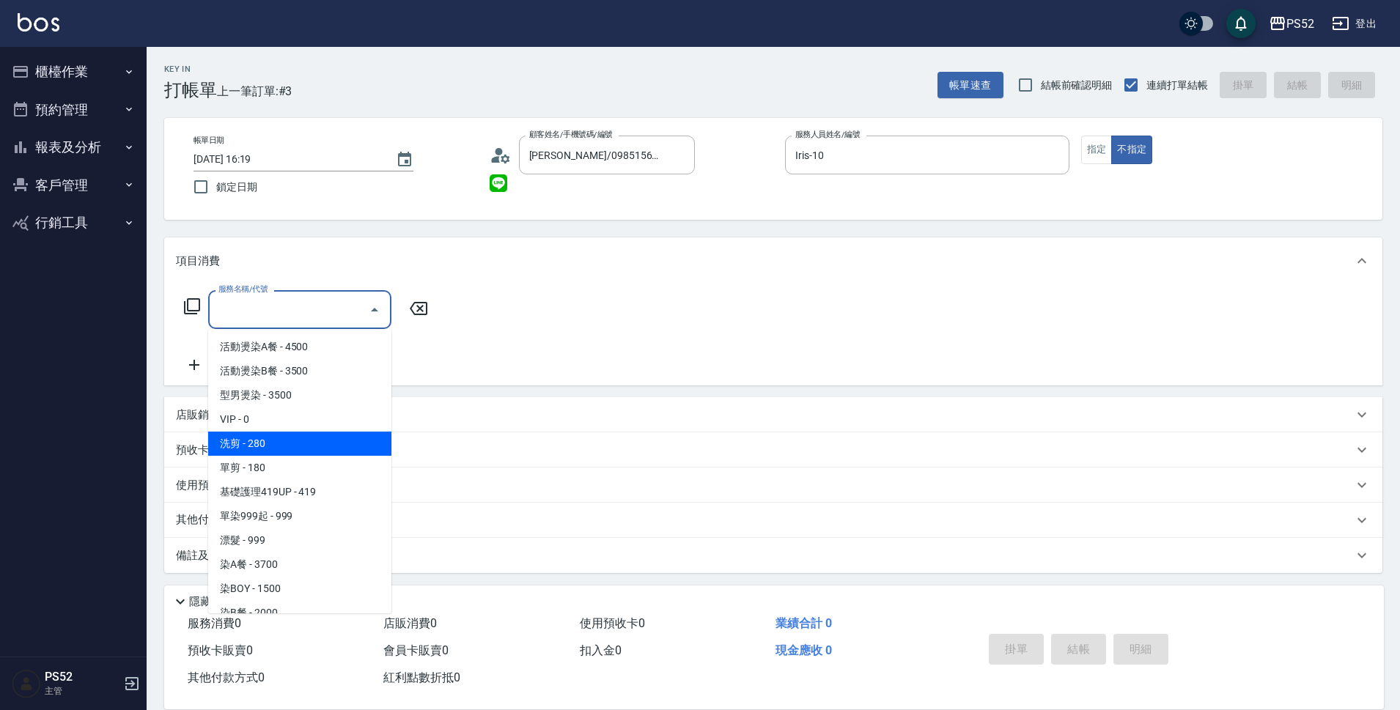
click at [257, 450] on span "洗剪 - 280" at bounding box center [299, 444] width 183 height 24
type input "洗剪(C1)"
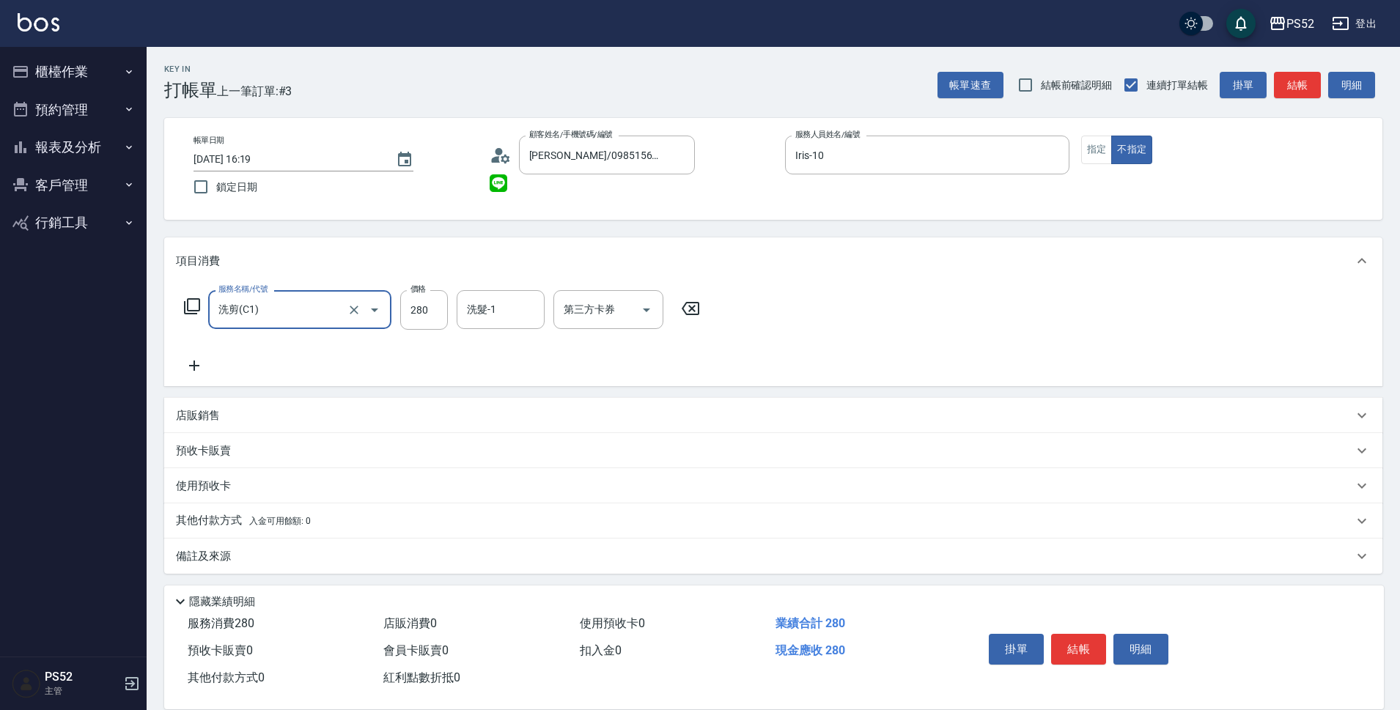
click at [1076, 643] on button "結帳" at bounding box center [1078, 649] width 55 height 31
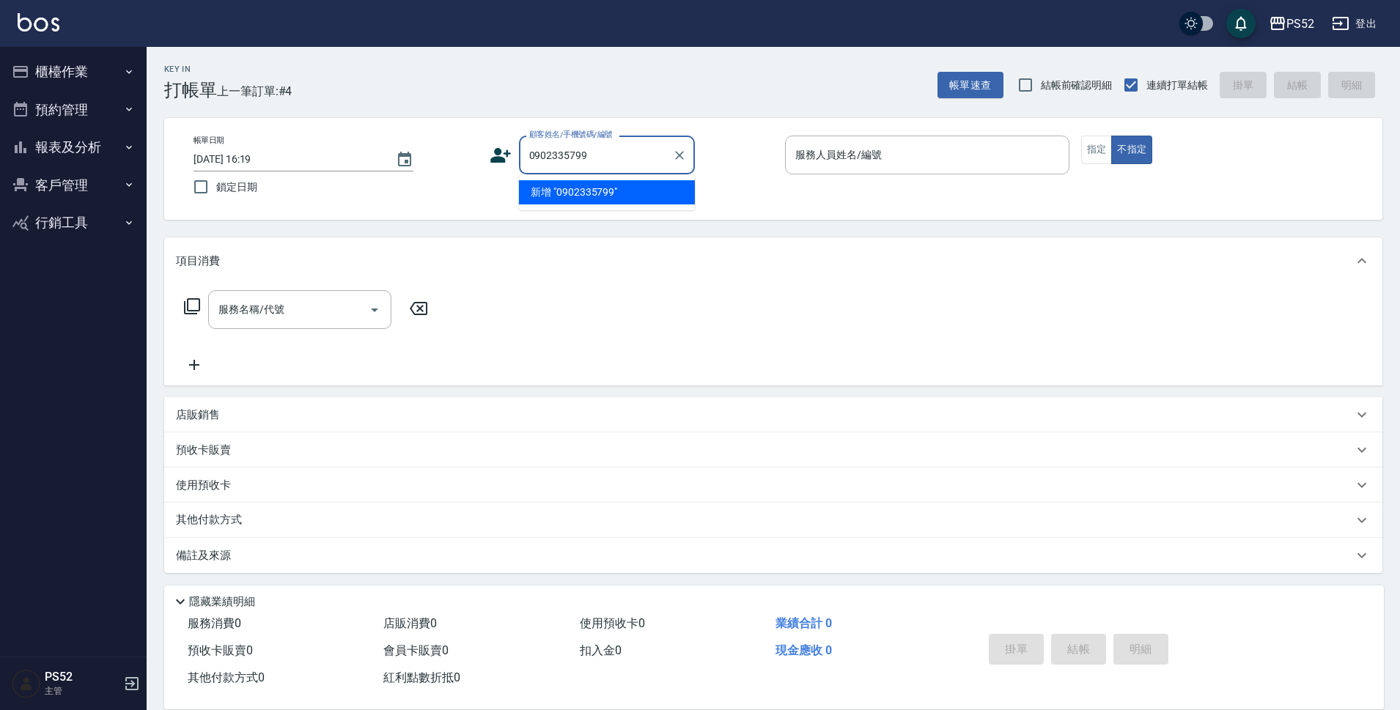
type input "0902335799"
click at [494, 152] on icon at bounding box center [500, 155] width 21 height 15
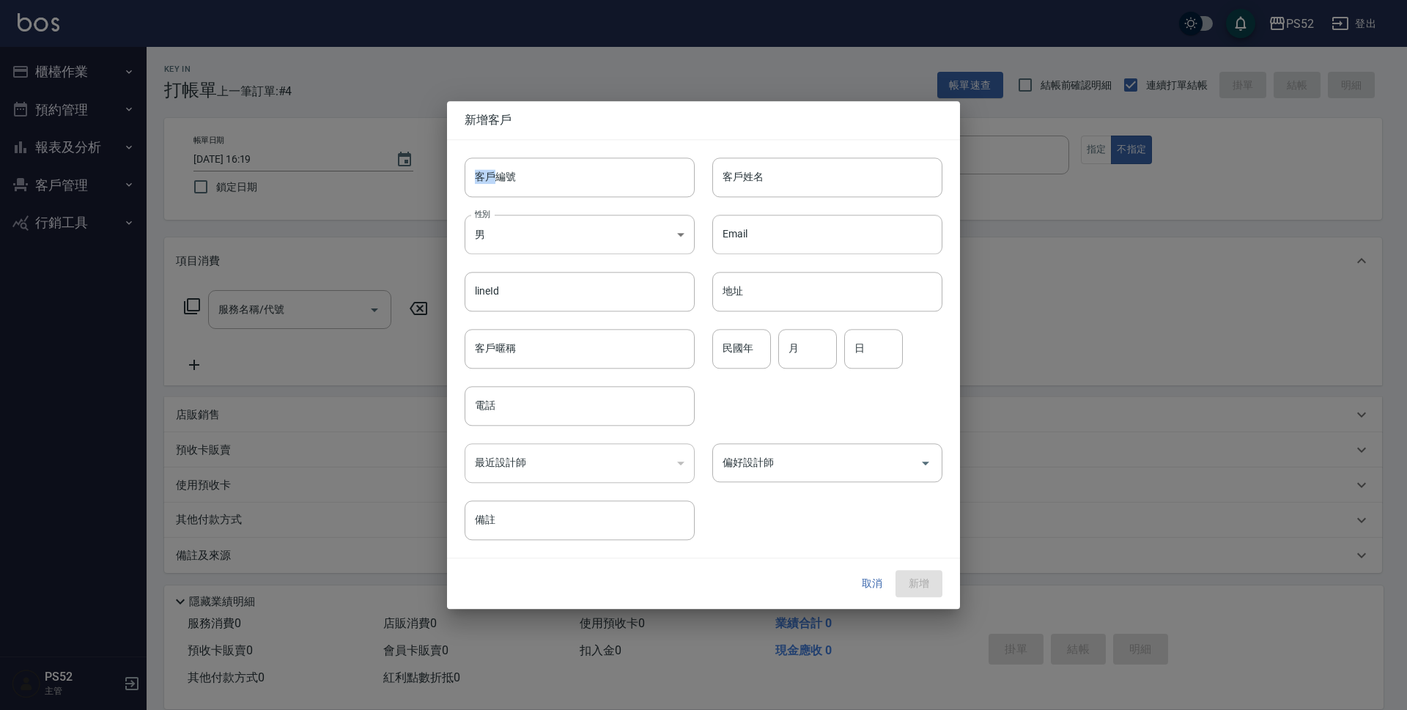
click at [494, 152] on div "客戶編號 客戶編號" at bounding box center [571, 168] width 248 height 57
click at [509, 182] on input "客戶編號" at bounding box center [580, 178] width 230 height 40
paste input "0902335799"
type input "B0902335799"
click at [564, 402] on input "電話" at bounding box center [580, 406] width 230 height 40
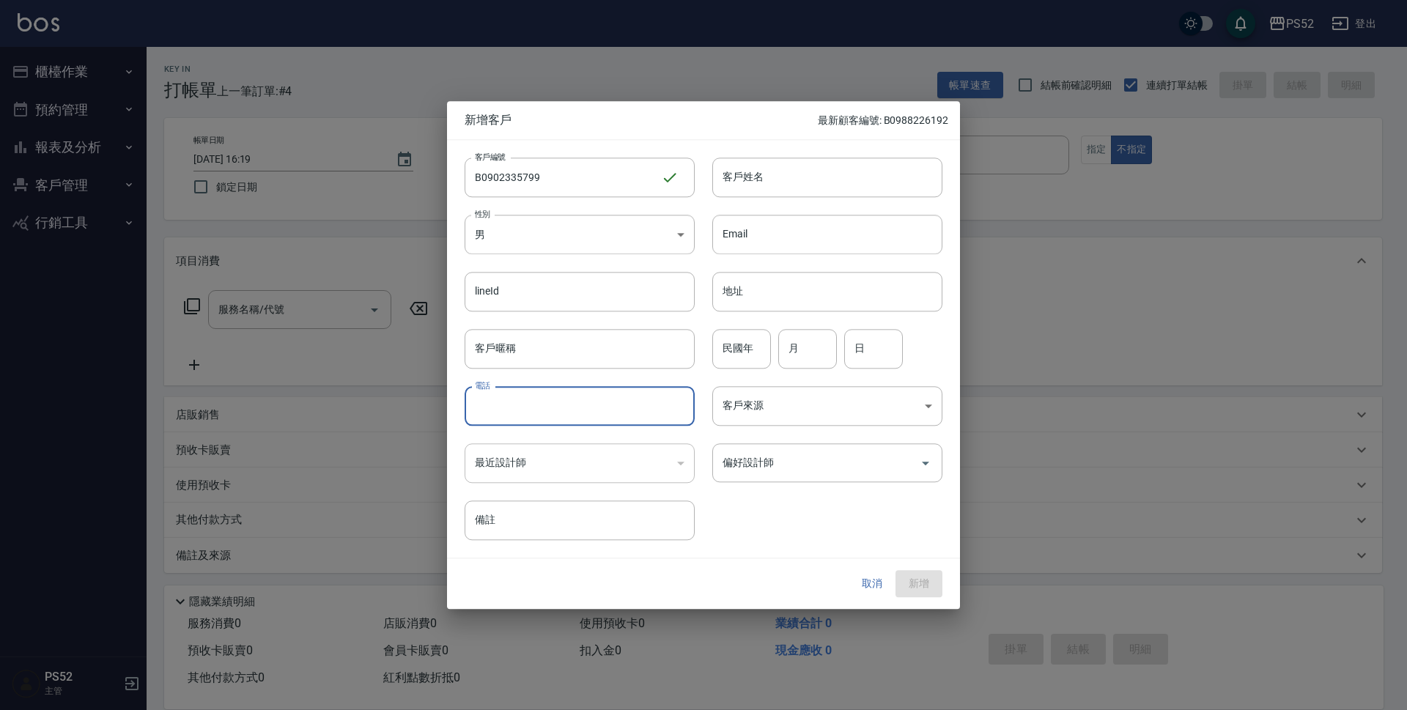
paste input "0902335799"
type input "0902335799"
click at [743, 345] on input "民國年" at bounding box center [742, 349] width 59 height 40
type input "95"
type input "10"
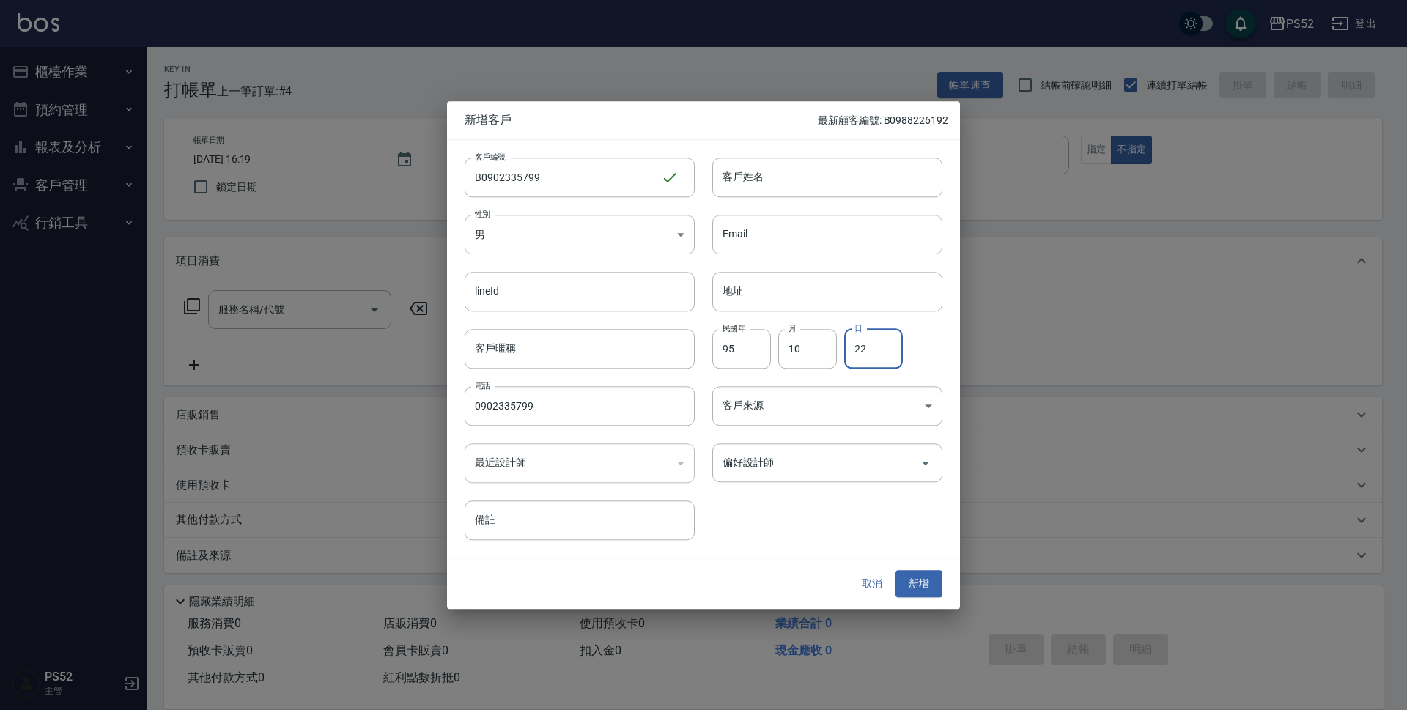
type input "22"
click at [857, 147] on div "客戶姓名 客戶姓名" at bounding box center [819, 168] width 248 height 57
click at [859, 169] on input "客戶姓名" at bounding box center [828, 178] width 230 height 40
type input "傅子筠"
click at [900, 580] on button "新增" at bounding box center [919, 584] width 47 height 27
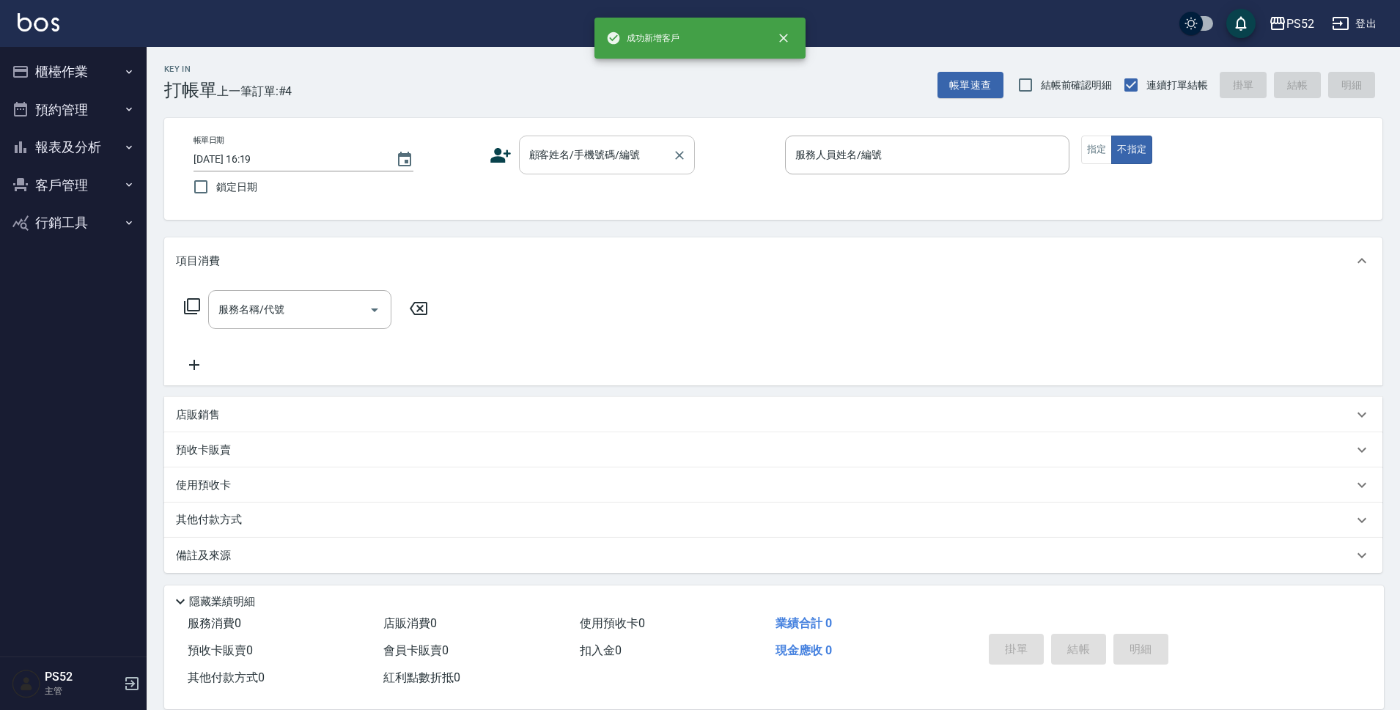
click at [632, 157] on input "顧客姓名/手機號碼/編號" at bounding box center [596, 155] width 141 height 26
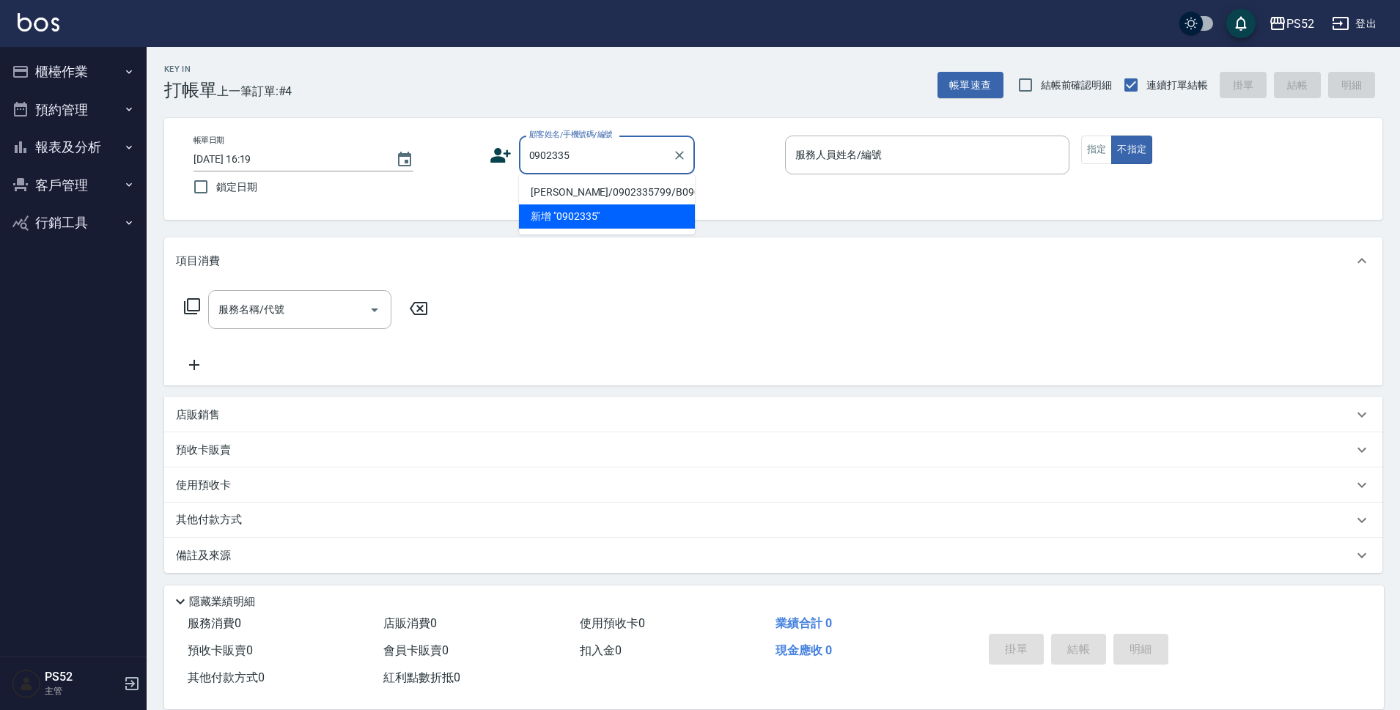
click at [571, 187] on li "[PERSON_NAME]/0902335799/B0902335799" at bounding box center [607, 192] width 176 height 24
type input "[PERSON_NAME]/0902335799/B0902335799"
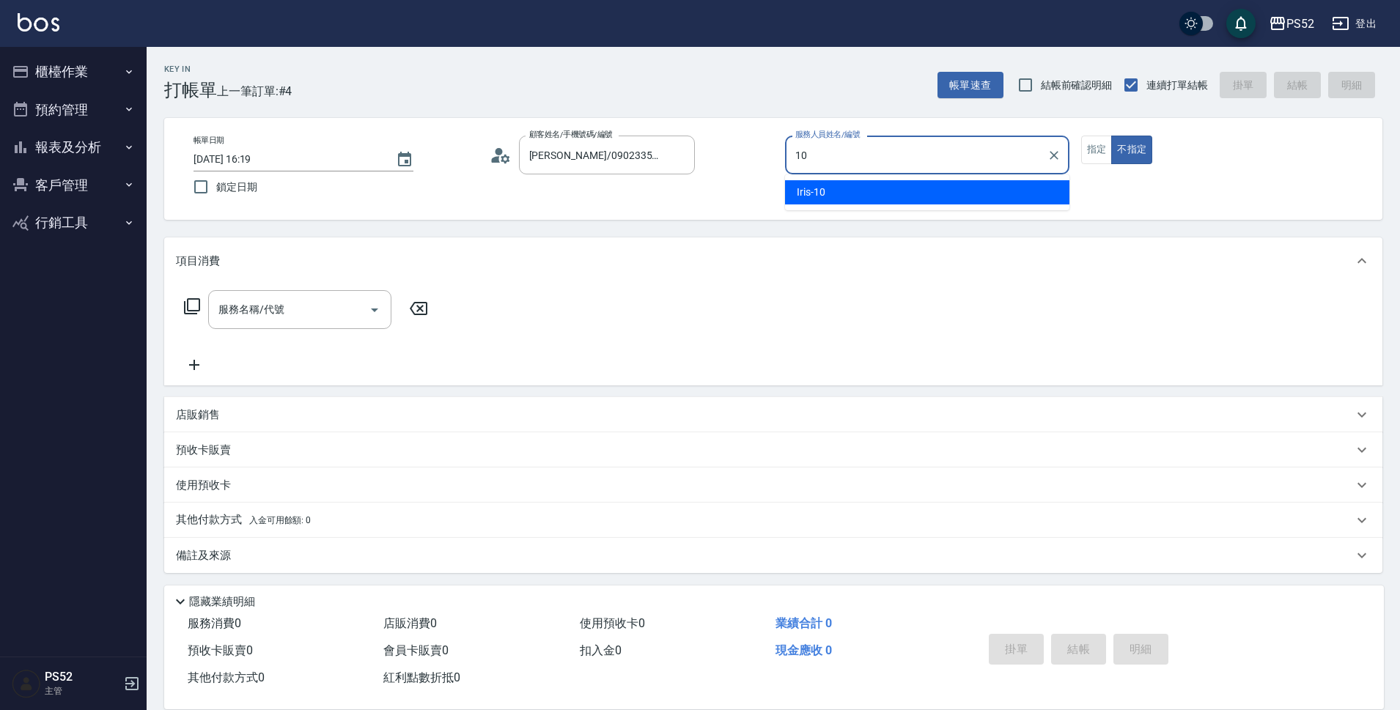
type input "10"
type button "false"
type input "Iris-10"
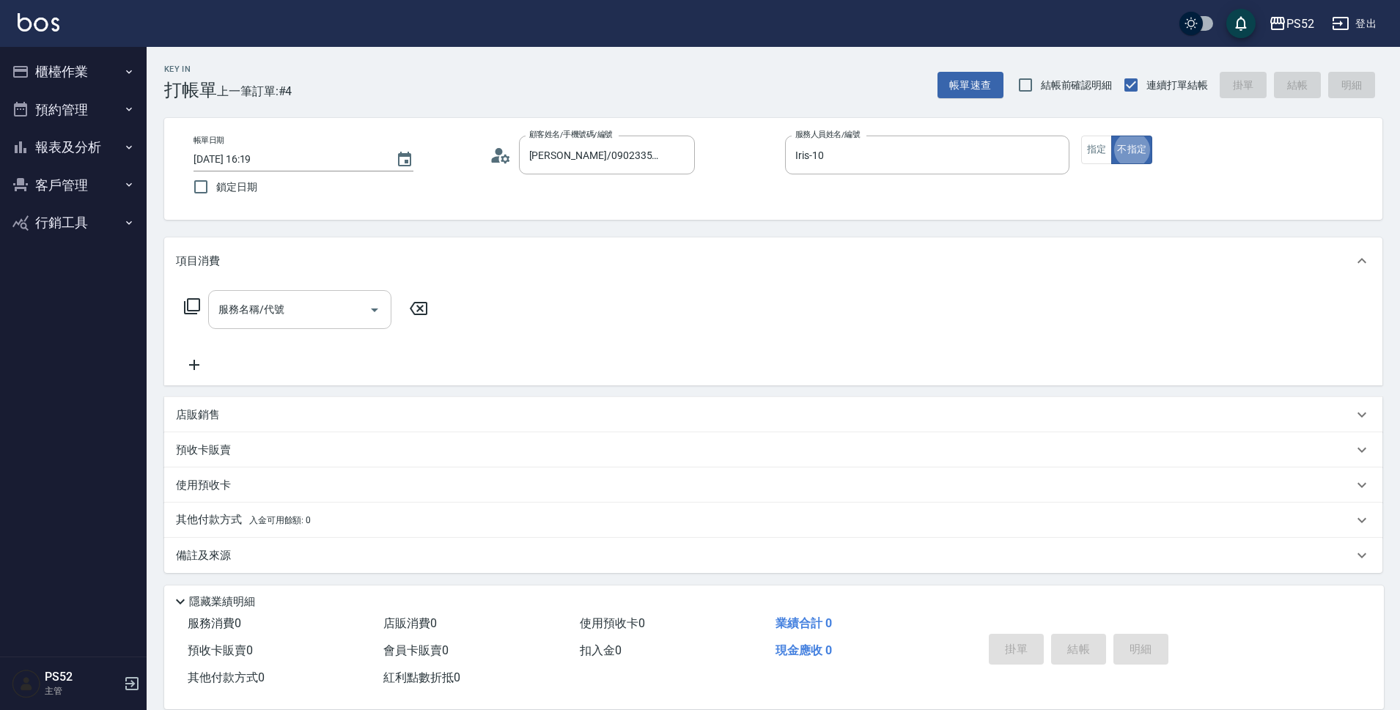
click at [275, 320] on input "服務名稱/代號" at bounding box center [289, 310] width 148 height 26
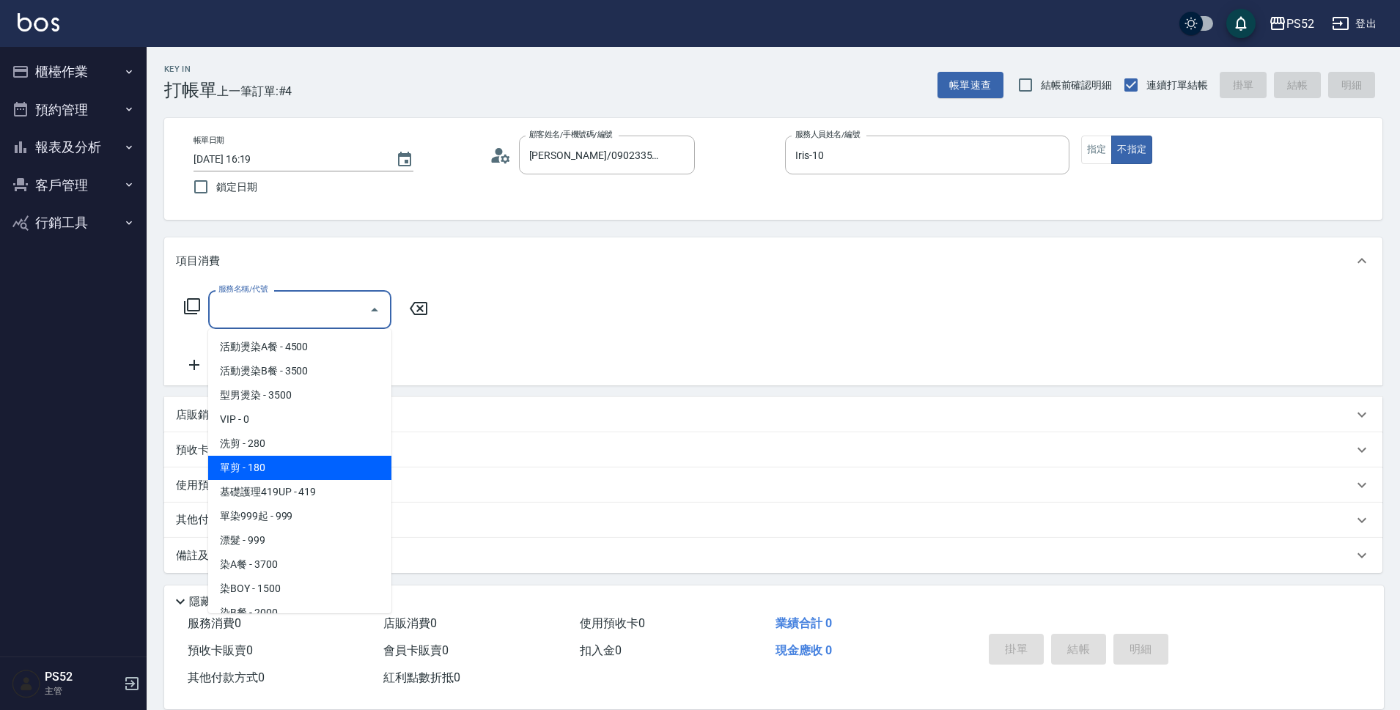
click at [309, 471] on span "單剪 - 180" at bounding box center [299, 468] width 183 height 24
type input "單剪(C2)"
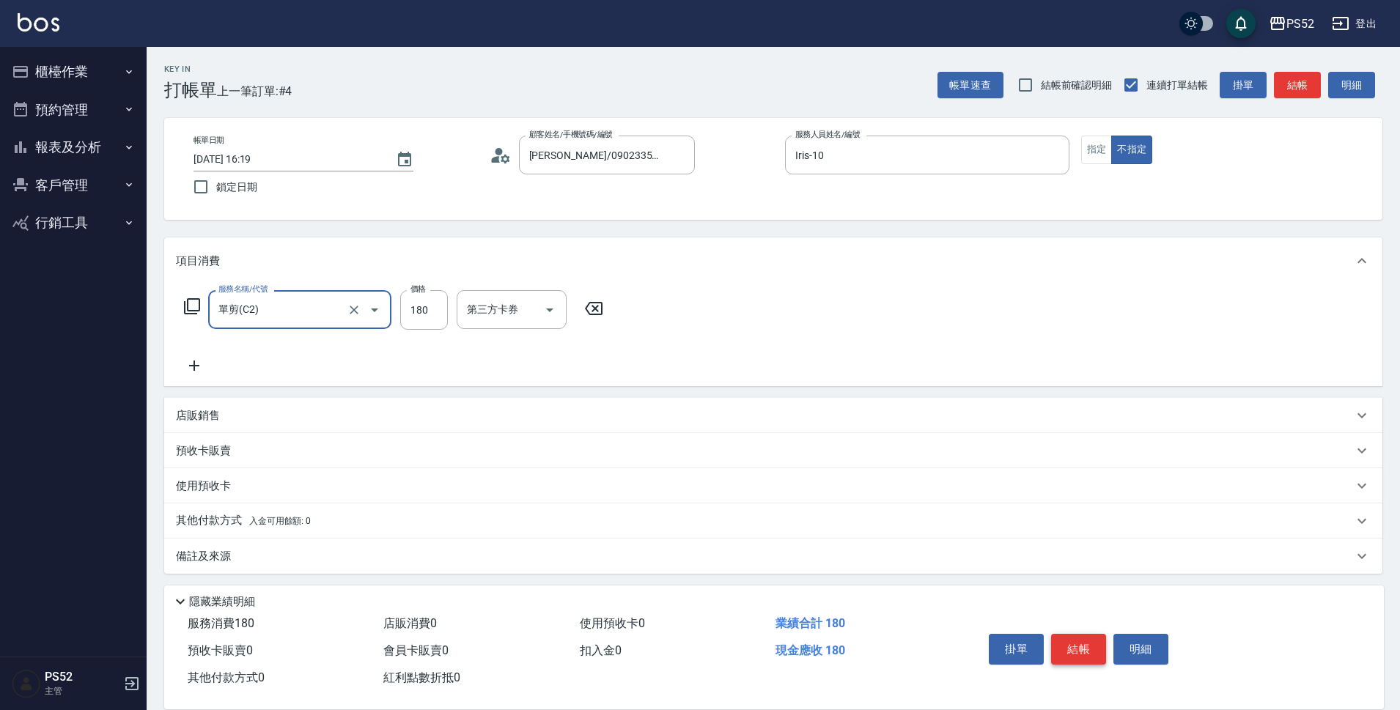
click at [1069, 650] on button "結帳" at bounding box center [1078, 649] width 55 height 31
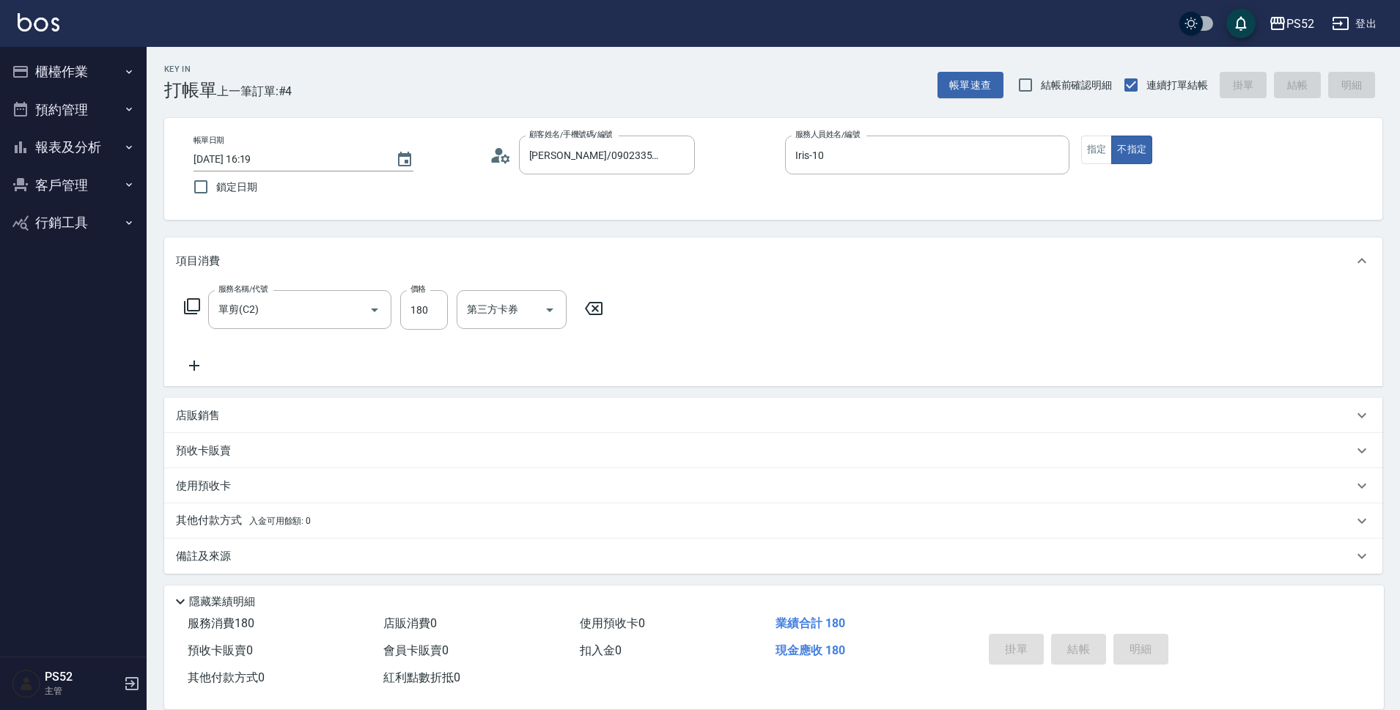
type input "[DATE] 16:20"
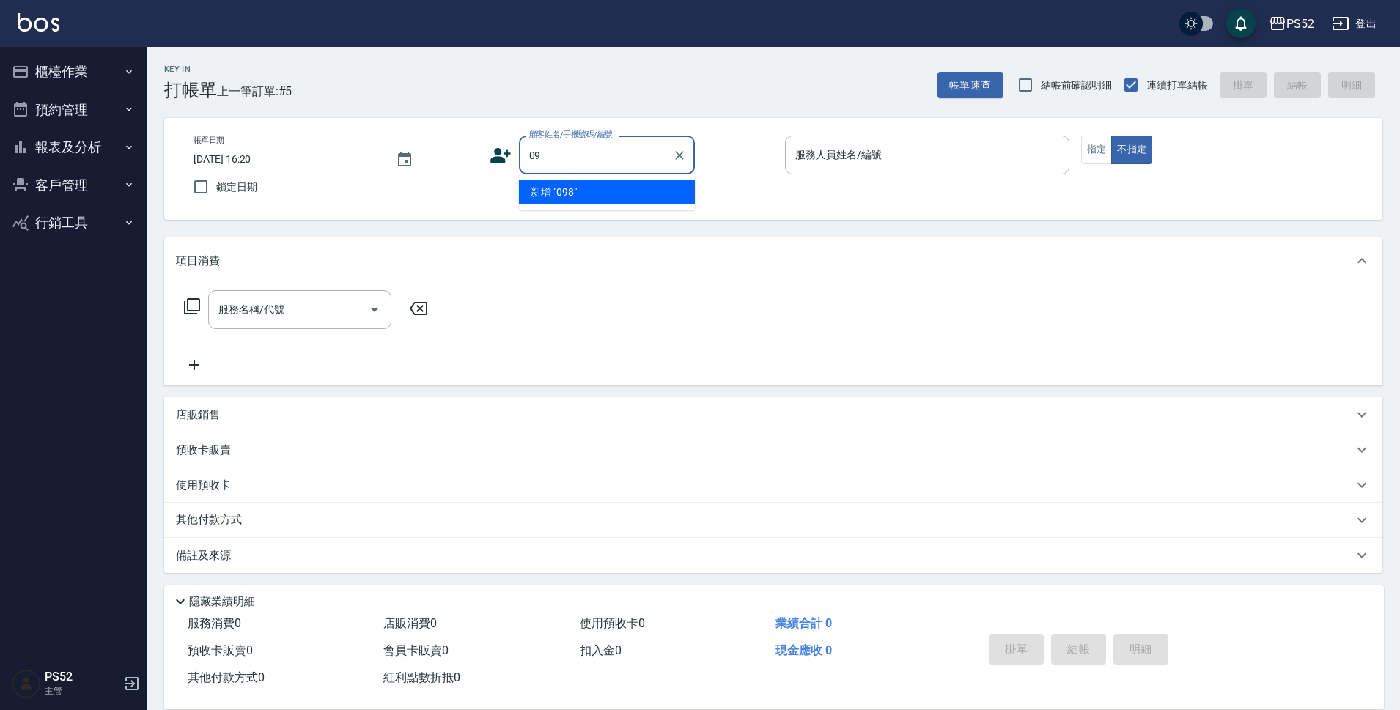
type input "0"
type input "00"
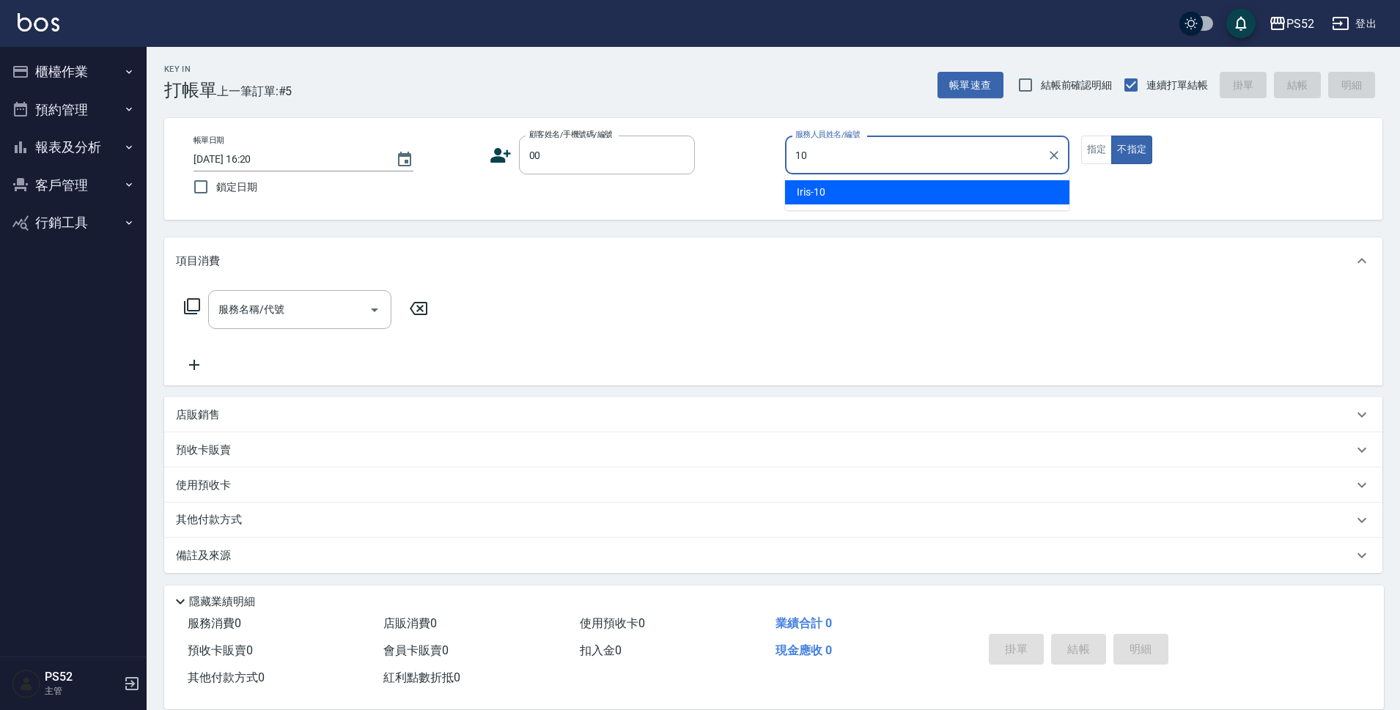
type input "Iris-10"
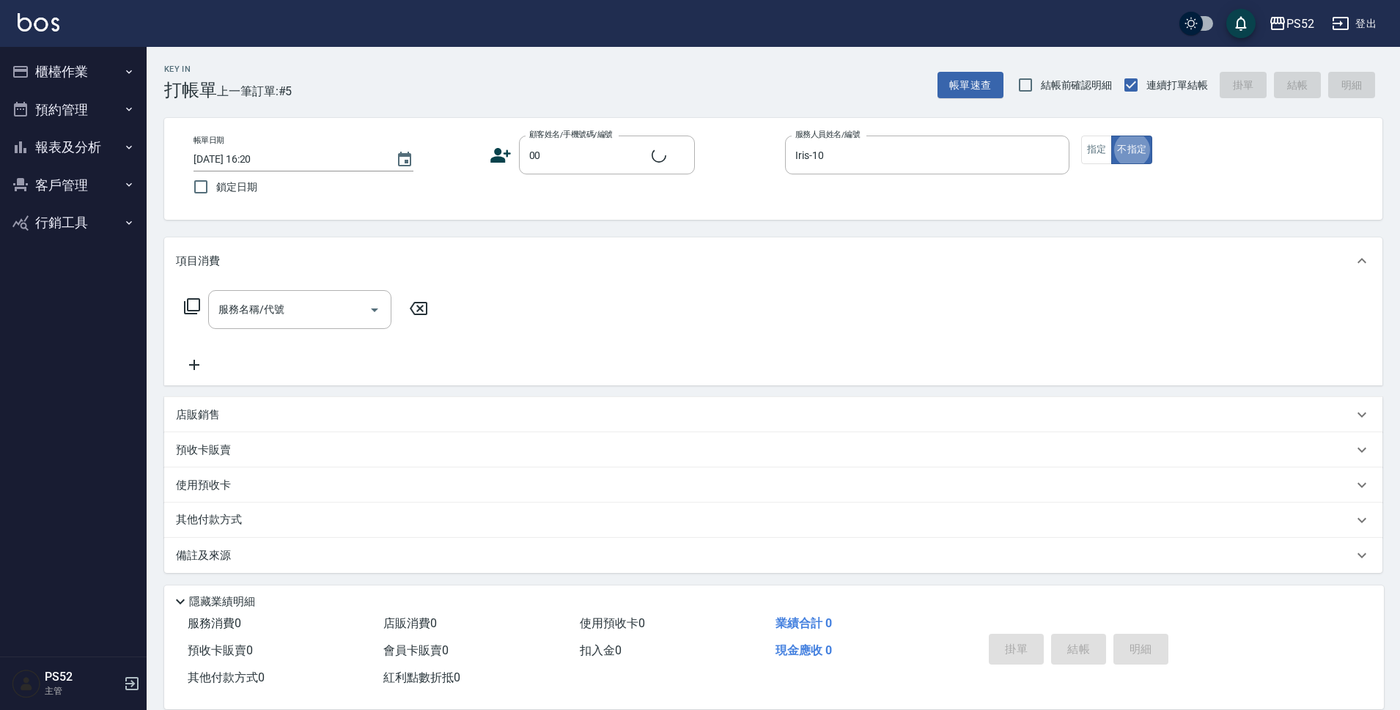
type input "無名氏/00/PS00"
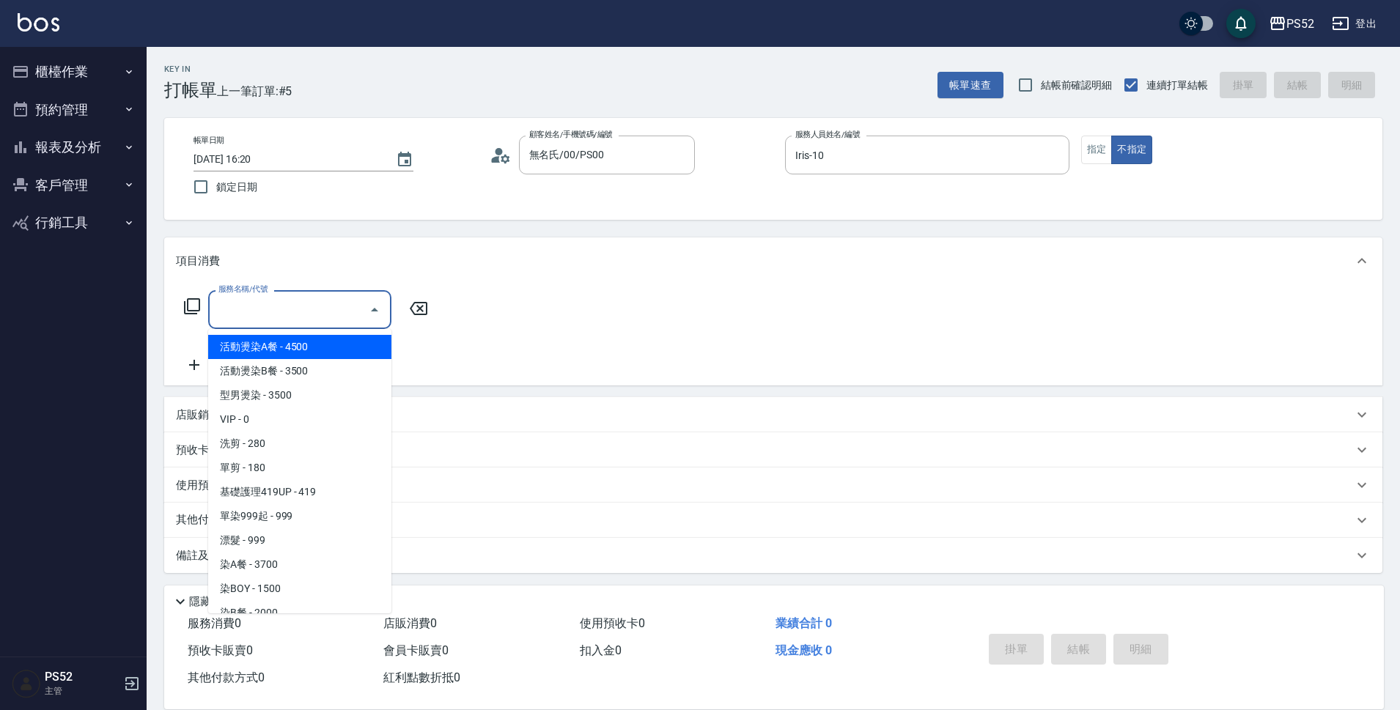
click at [358, 304] on input "服務名稱/代號" at bounding box center [289, 310] width 148 height 26
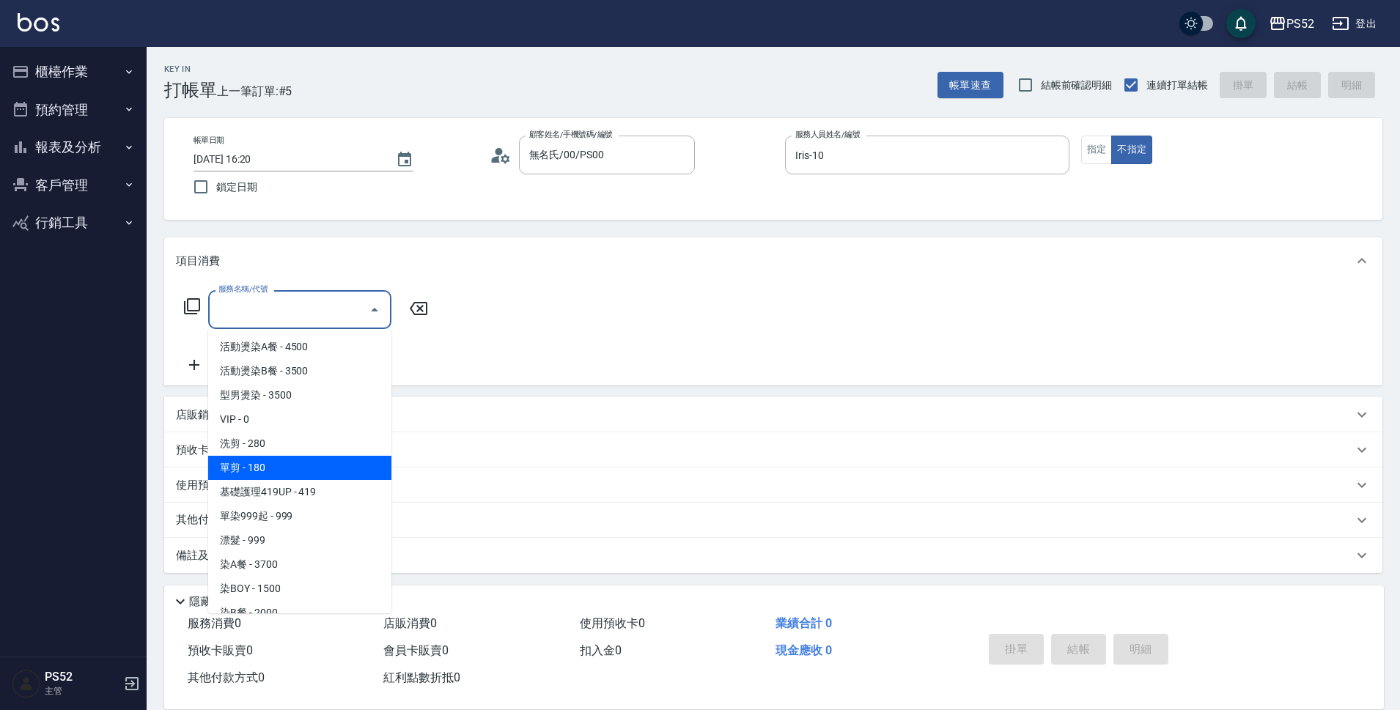
click at [337, 471] on span "單剪 - 180" at bounding box center [299, 468] width 183 height 24
type input "單剪(C2)"
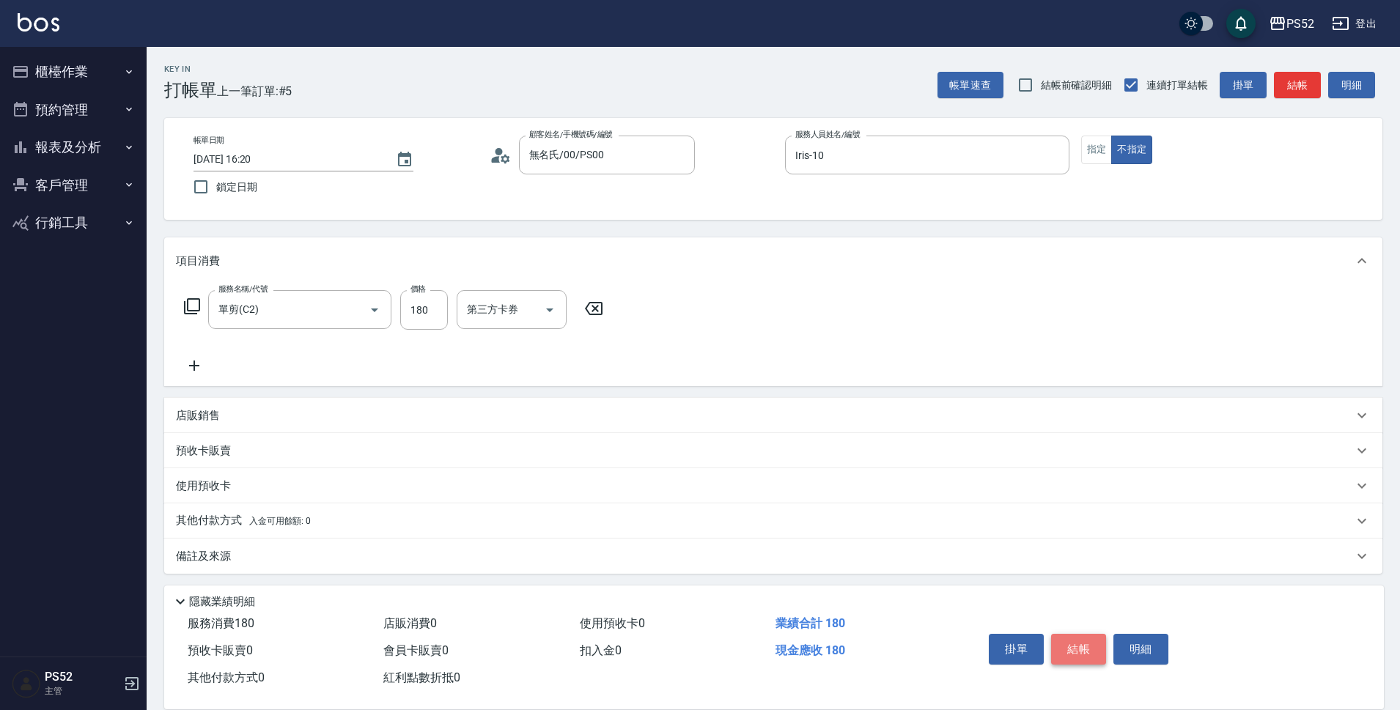
click at [1068, 640] on button "結帳" at bounding box center [1078, 649] width 55 height 31
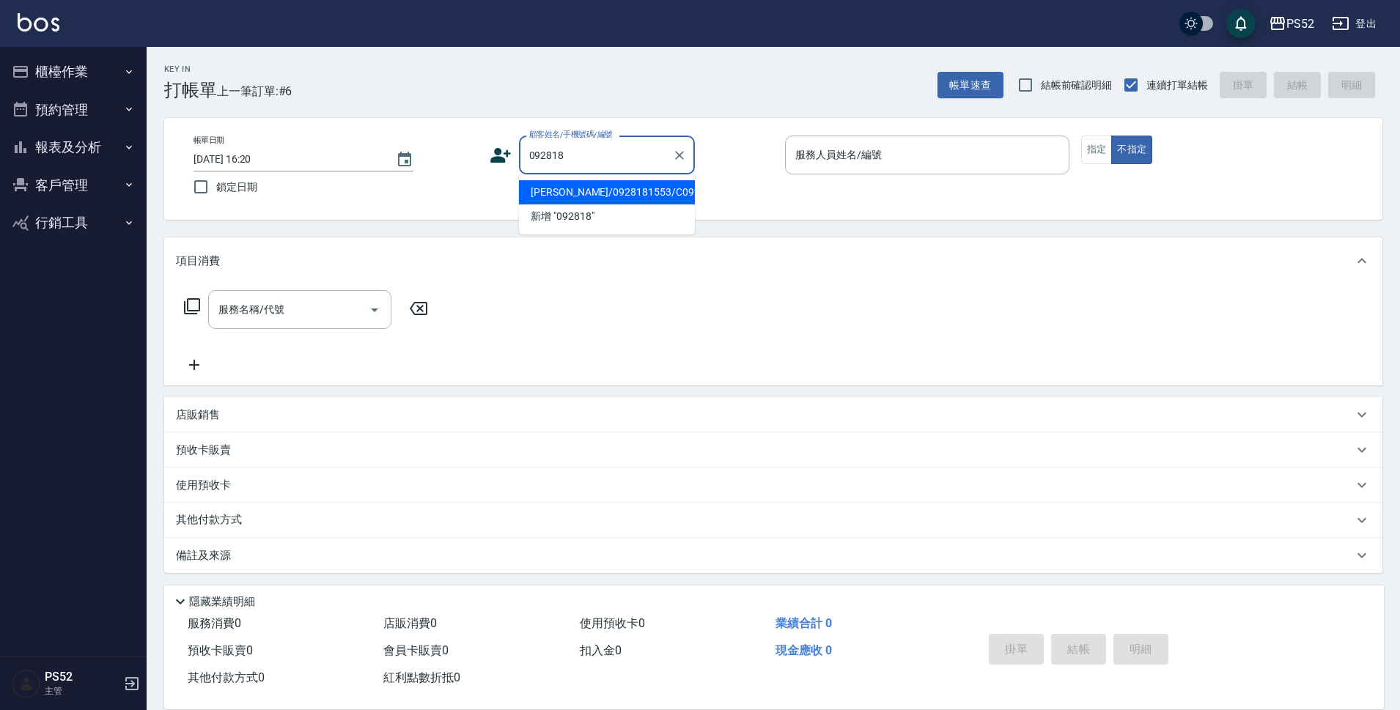
click at [603, 205] on li "[PERSON_NAME]/0928181553/C0928181553" at bounding box center [607, 192] width 176 height 24
type input "[PERSON_NAME]/0928181553/C0928181553"
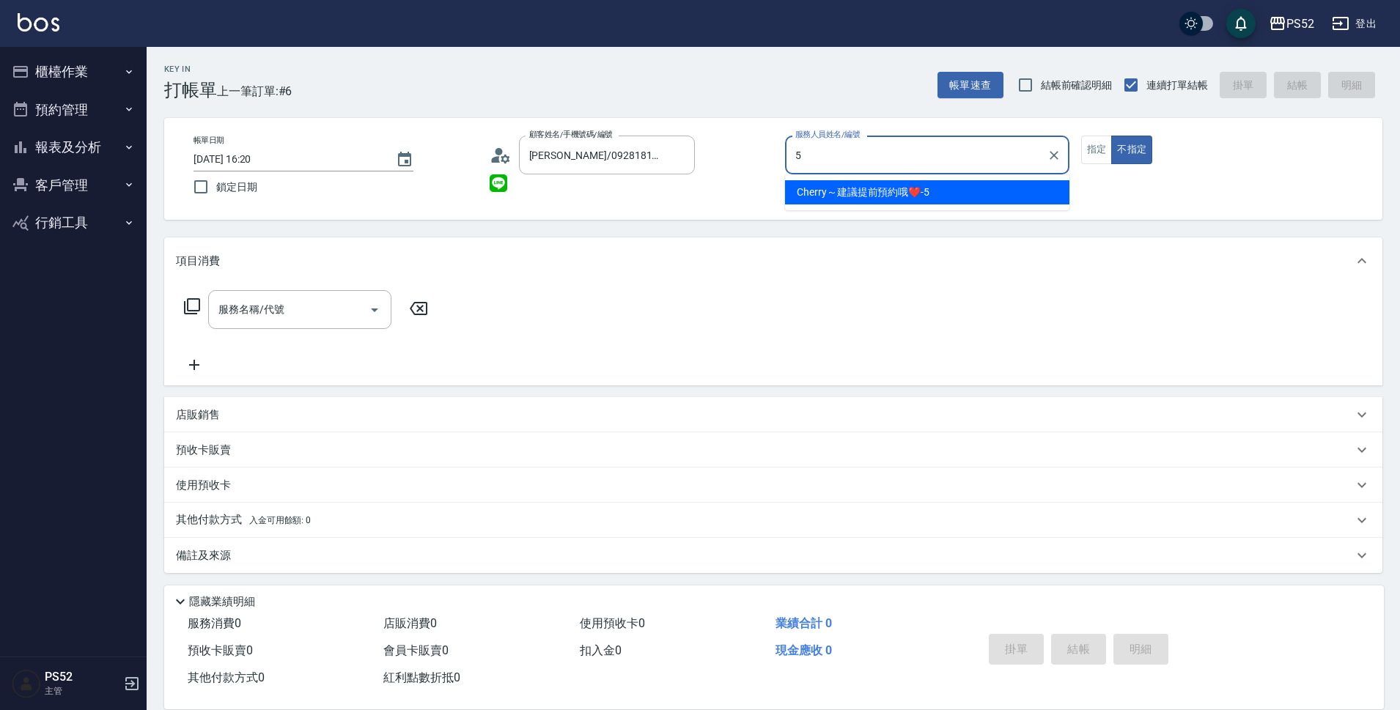
type input "Cherry～建議提前預約哦❤️-5"
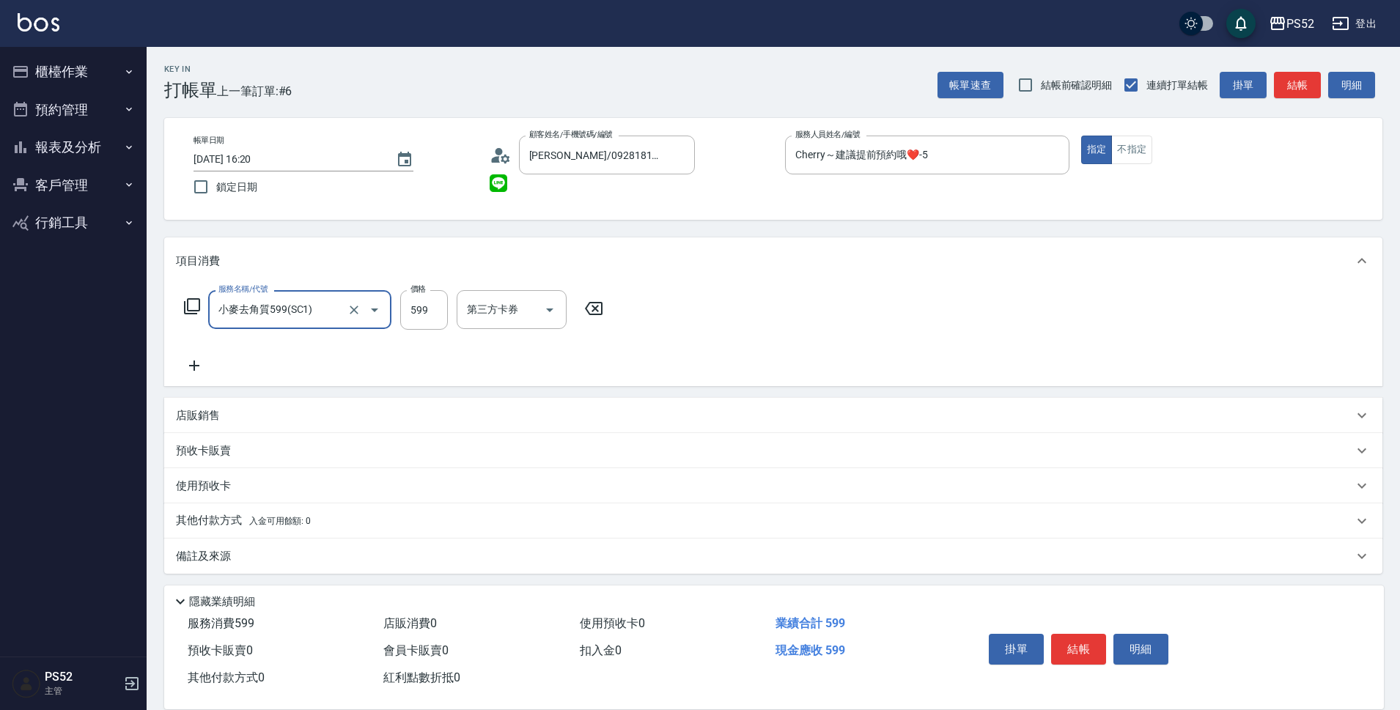
type input "小麥去角質599(SC1)"
type input "540"
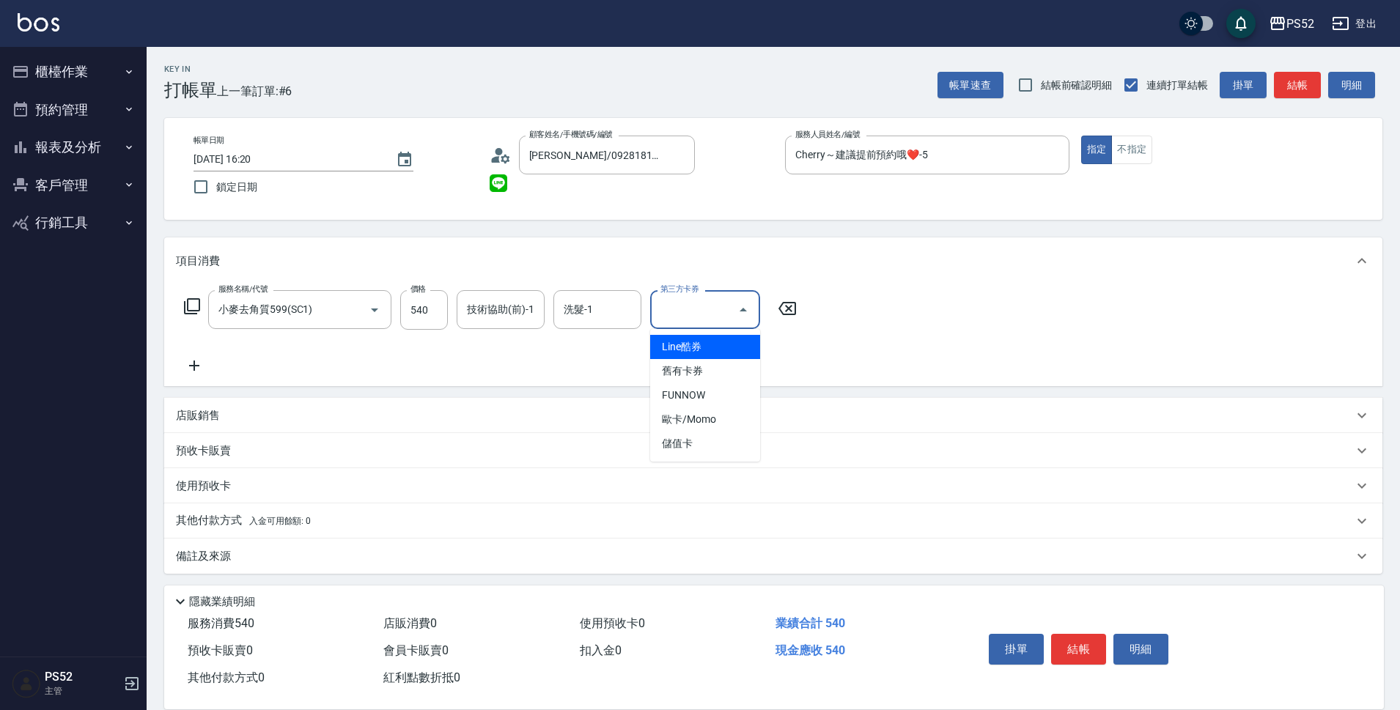
click at [715, 303] on input "第三方卡券" at bounding box center [694, 310] width 75 height 26
click at [696, 438] on span "儲值卡" at bounding box center [705, 444] width 110 height 24
type input "儲值卡"
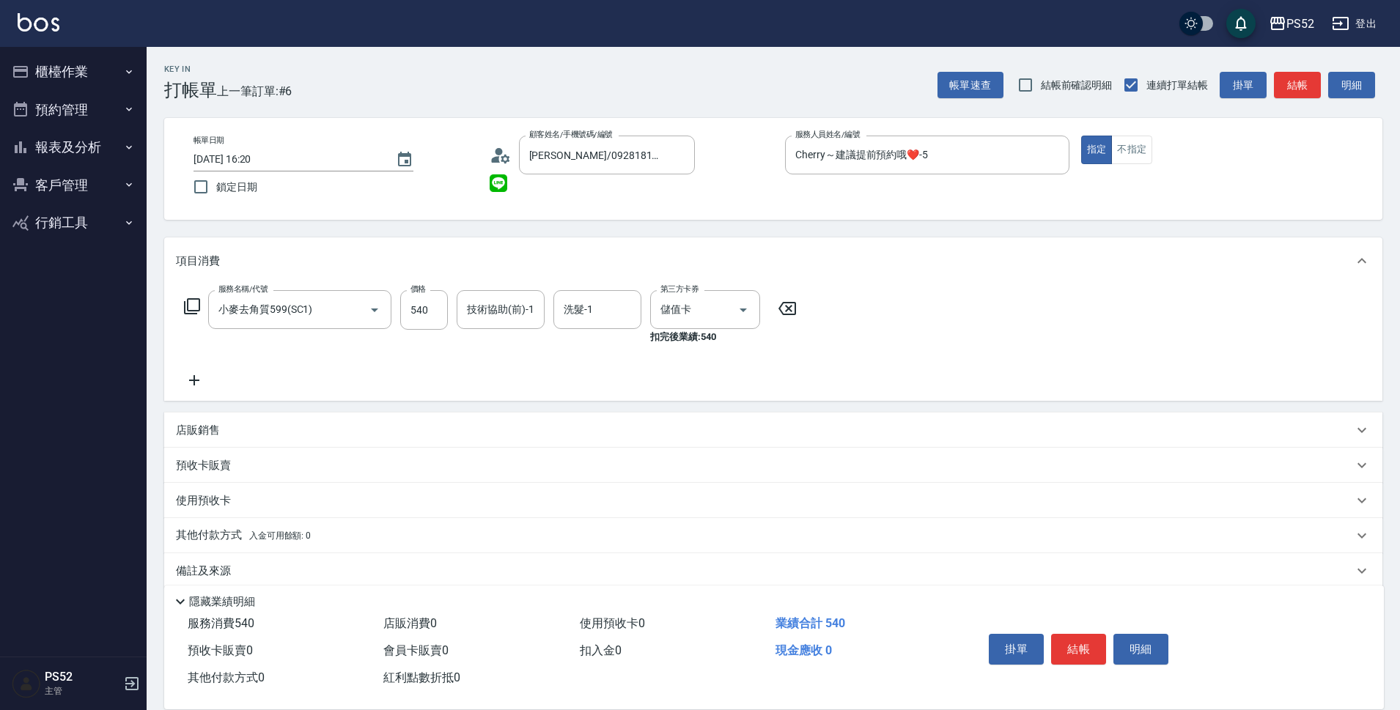
click at [192, 380] on icon at bounding box center [194, 380] width 10 height 10
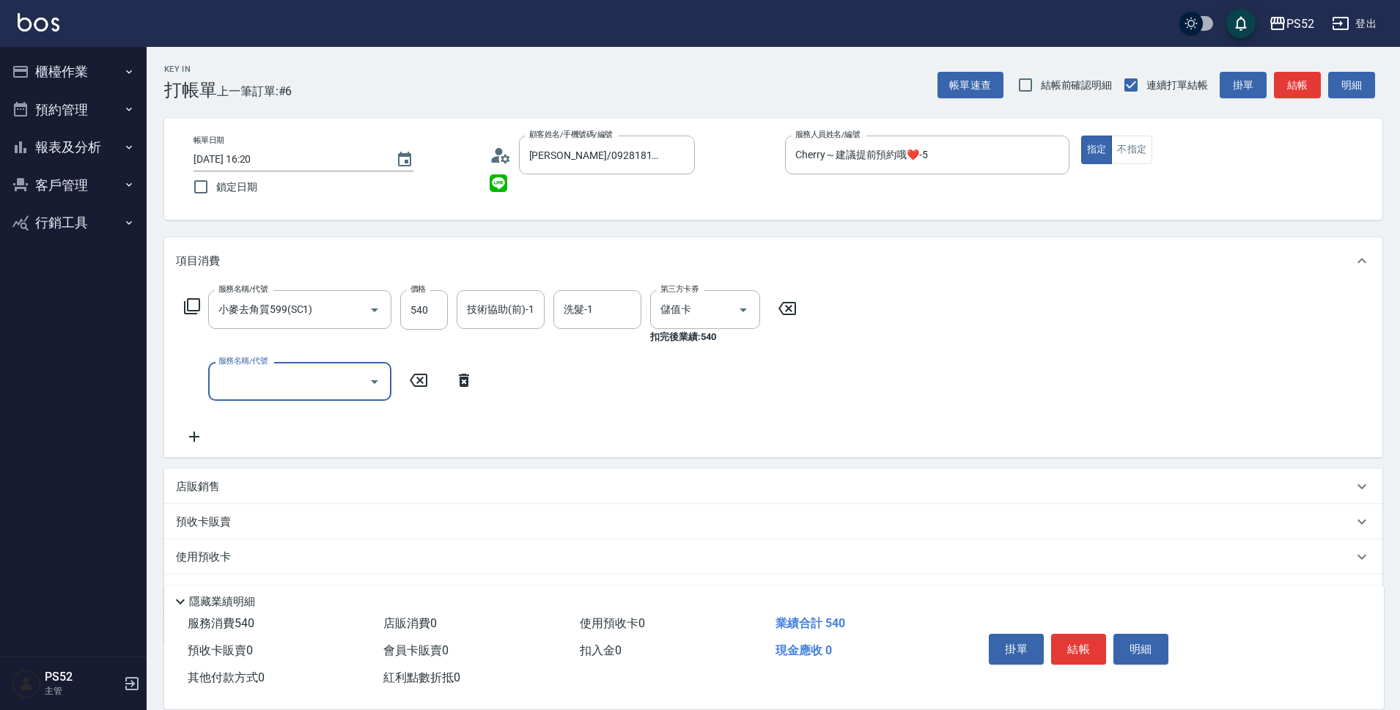
click at [256, 386] on input "服務名稱/代號" at bounding box center [289, 382] width 148 height 26
type input "洗髮399(S2)"
click at [189, 444] on icon at bounding box center [194, 438] width 37 height 18
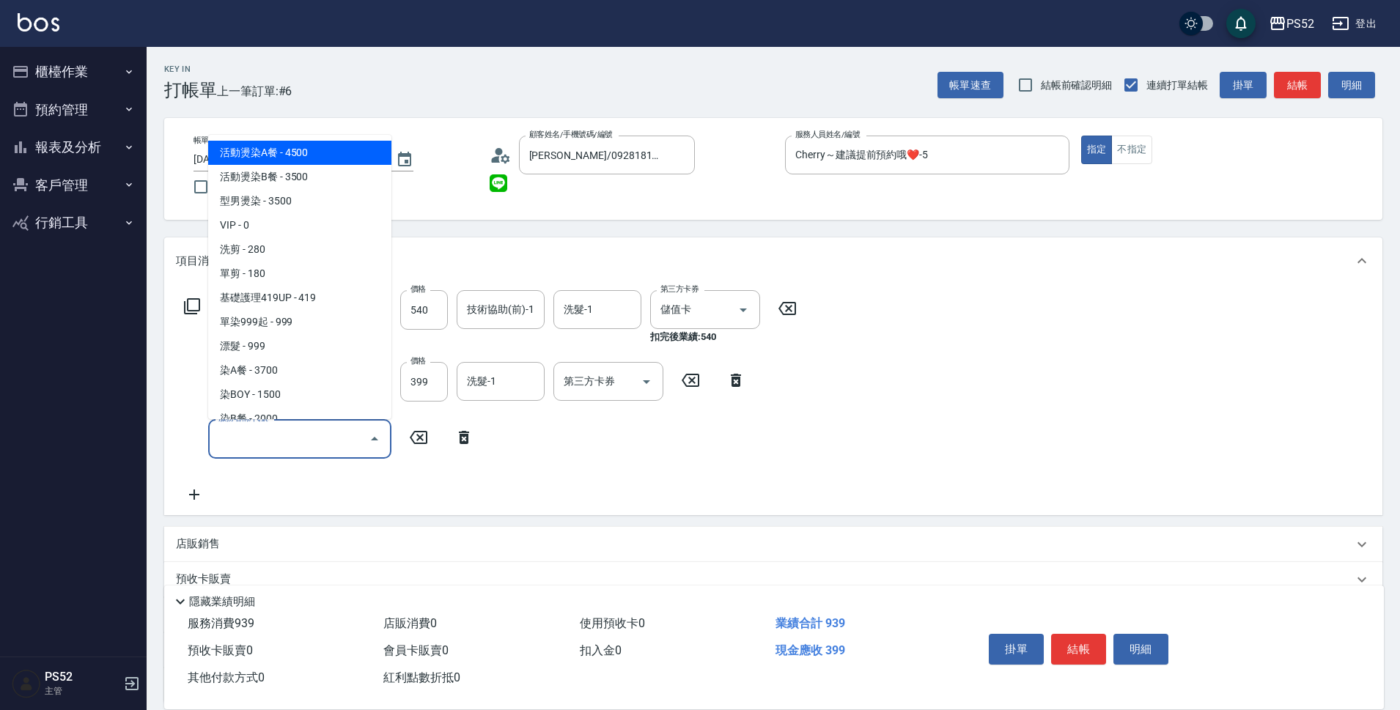
click at [221, 442] on input "服務名稱/代號" at bounding box center [289, 439] width 148 height 26
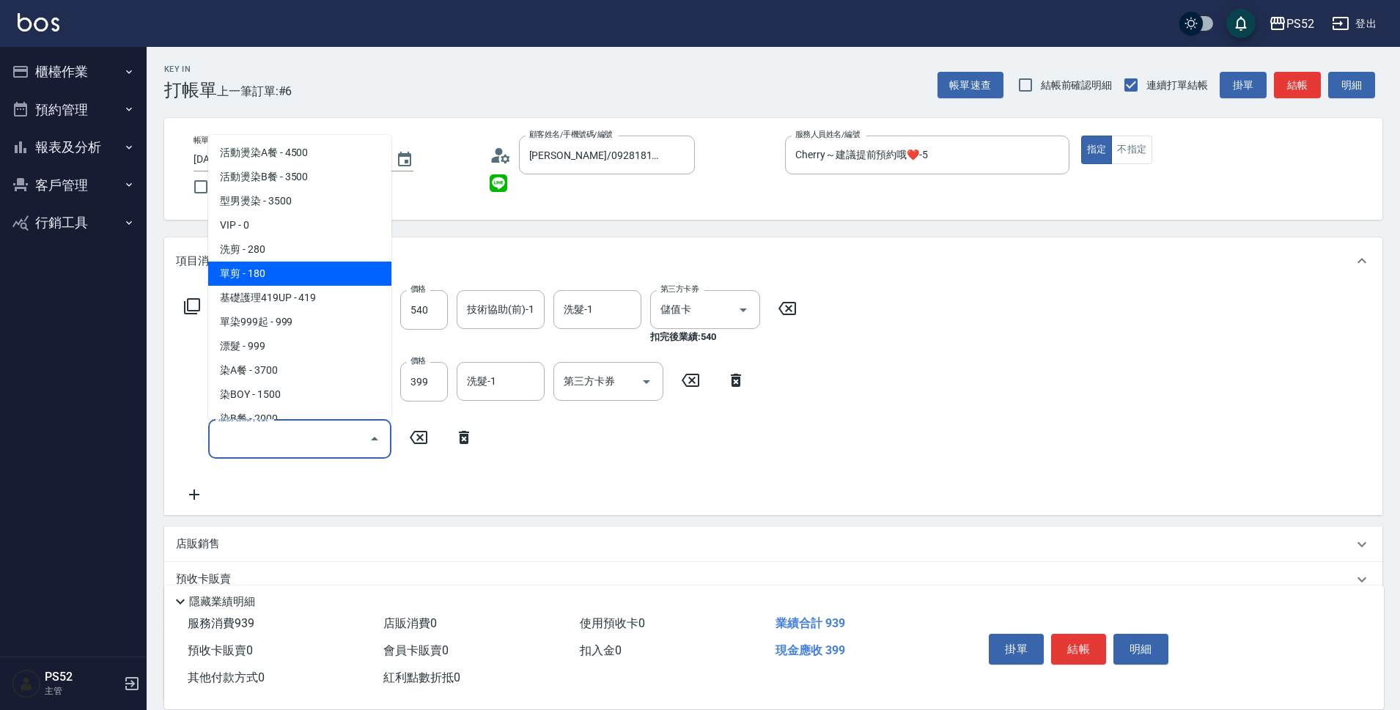
click at [260, 269] on span "單剪 - 180" at bounding box center [299, 274] width 183 height 24
type input "單剪(C2)"
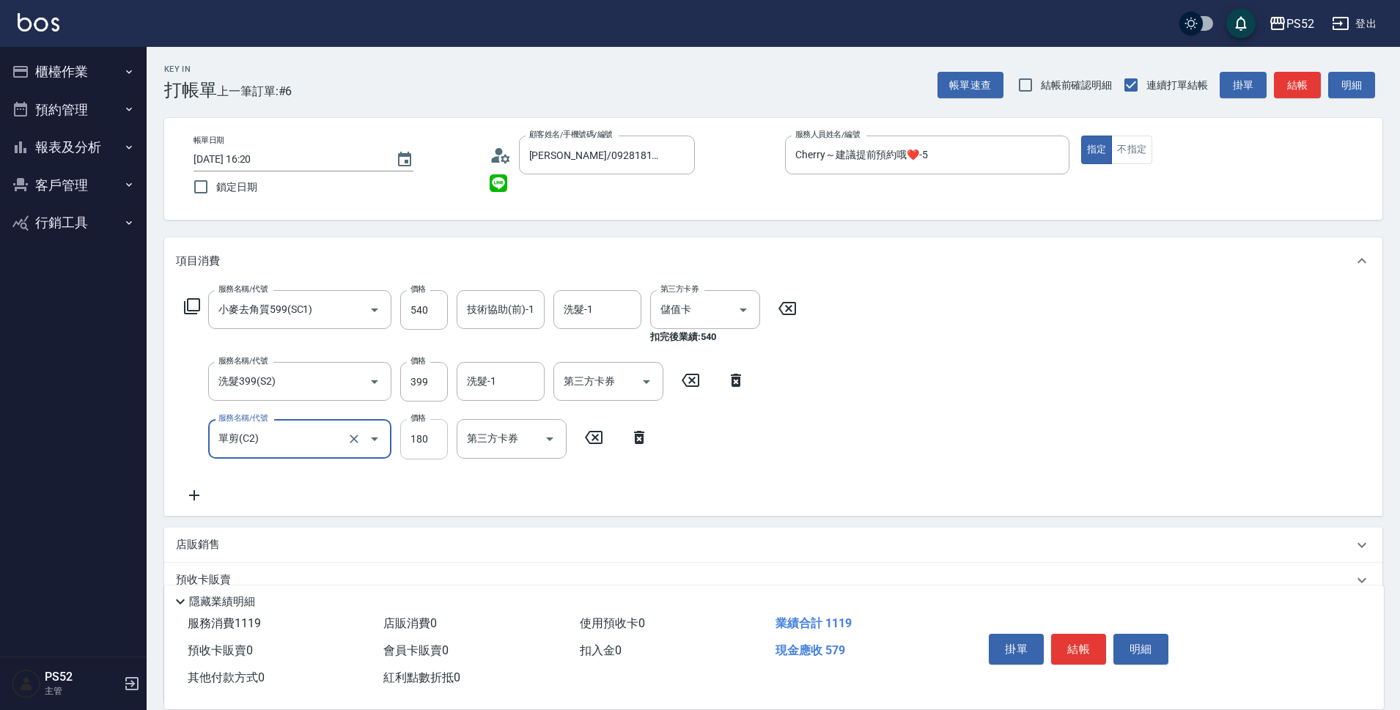
click at [438, 438] on input "180" at bounding box center [424, 439] width 48 height 40
type input "300"
click at [568, 444] on div "第三方卡券 第三方卡券" at bounding box center [516, 439] width 119 height 40
click at [547, 435] on icon "Open" at bounding box center [550, 439] width 18 height 18
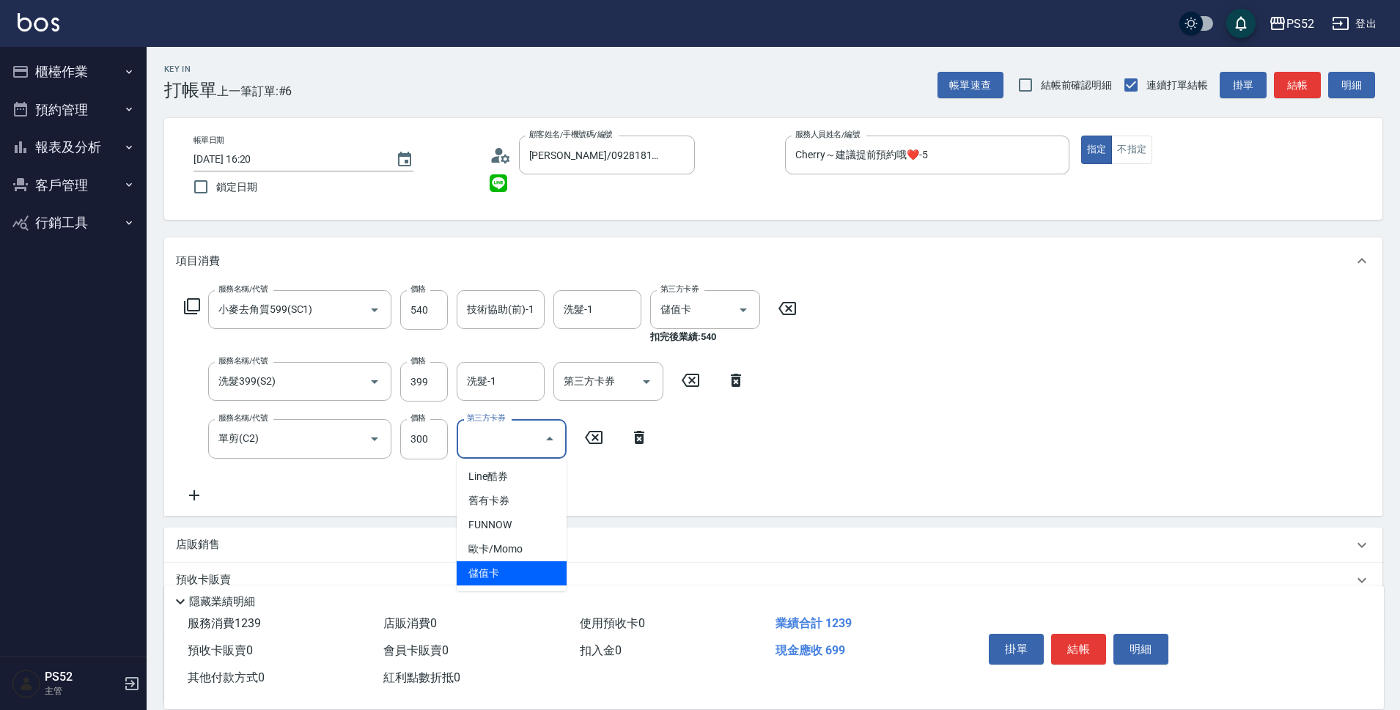
drag, startPoint x: 528, startPoint y: 559, endPoint x: 534, endPoint y: 573, distance: 14.8
click at [534, 573] on ul "Line酷券 舊有卡券 FUNNOW 歐卡/Momo 儲值卡" at bounding box center [512, 525] width 110 height 133
click at [535, 573] on span "儲值卡" at bounding box center [512, 574] width 110 height 24
type input "儲值卡"
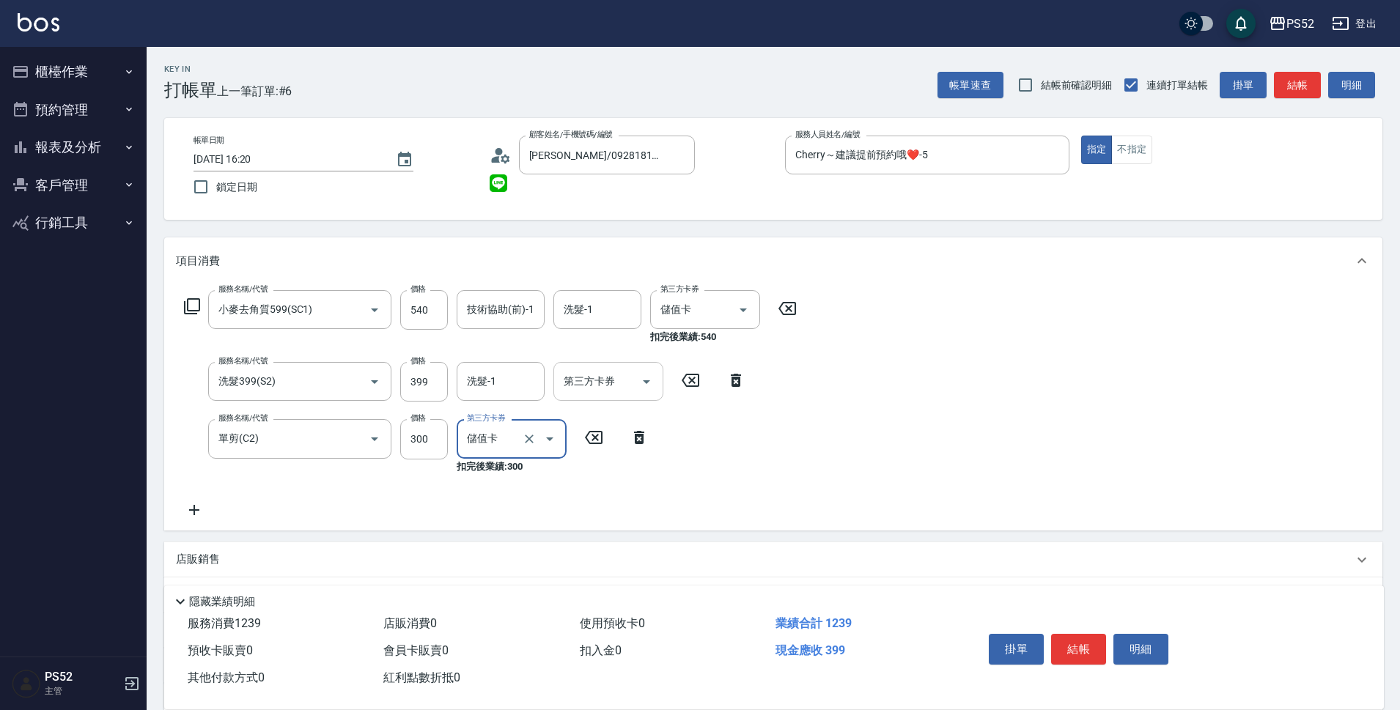
click at [649, 372] on button "Open" at bounding box center [646, 381] width 23 height 23
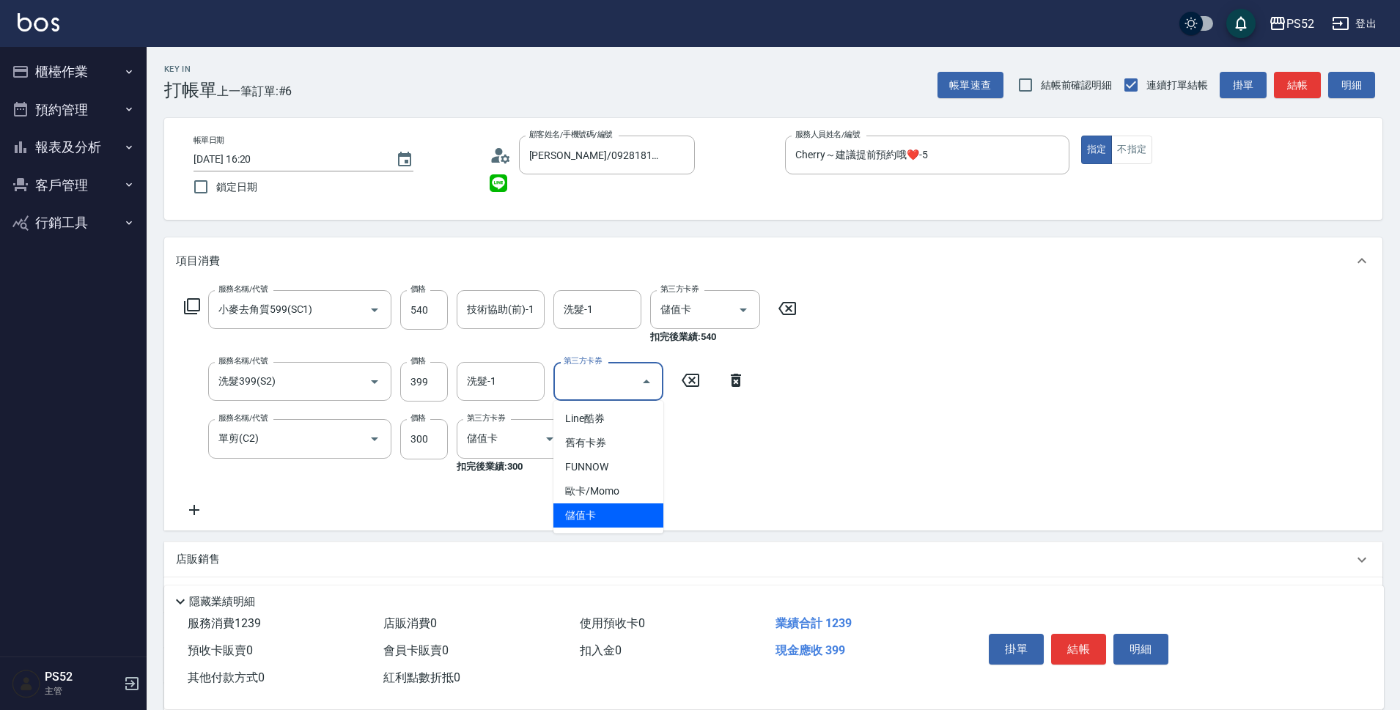
click at [603, 512] on span "儲值卡" at bounding box center [608, 516] width 110 height 24
type input "儲值卡"
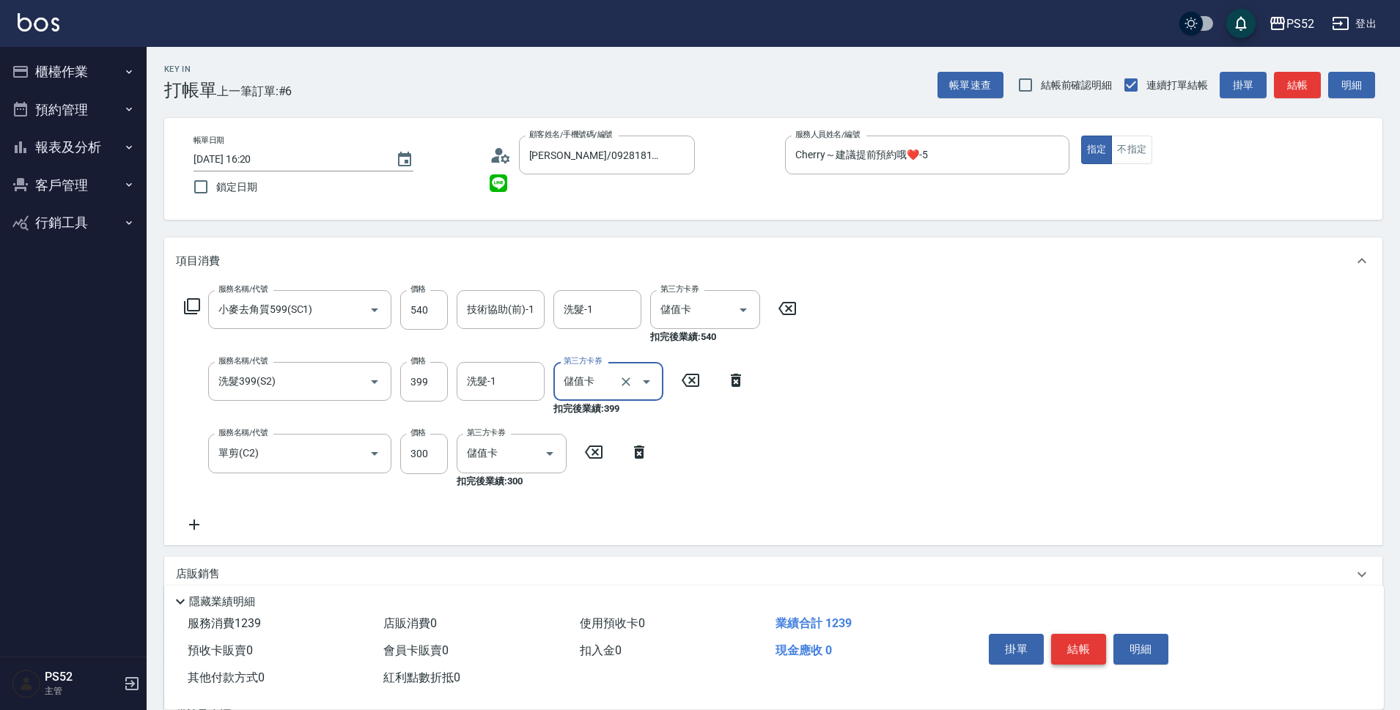
click at [1094, 650] on button "結帳" at bounding box center [1078, 649] width 55 height 31
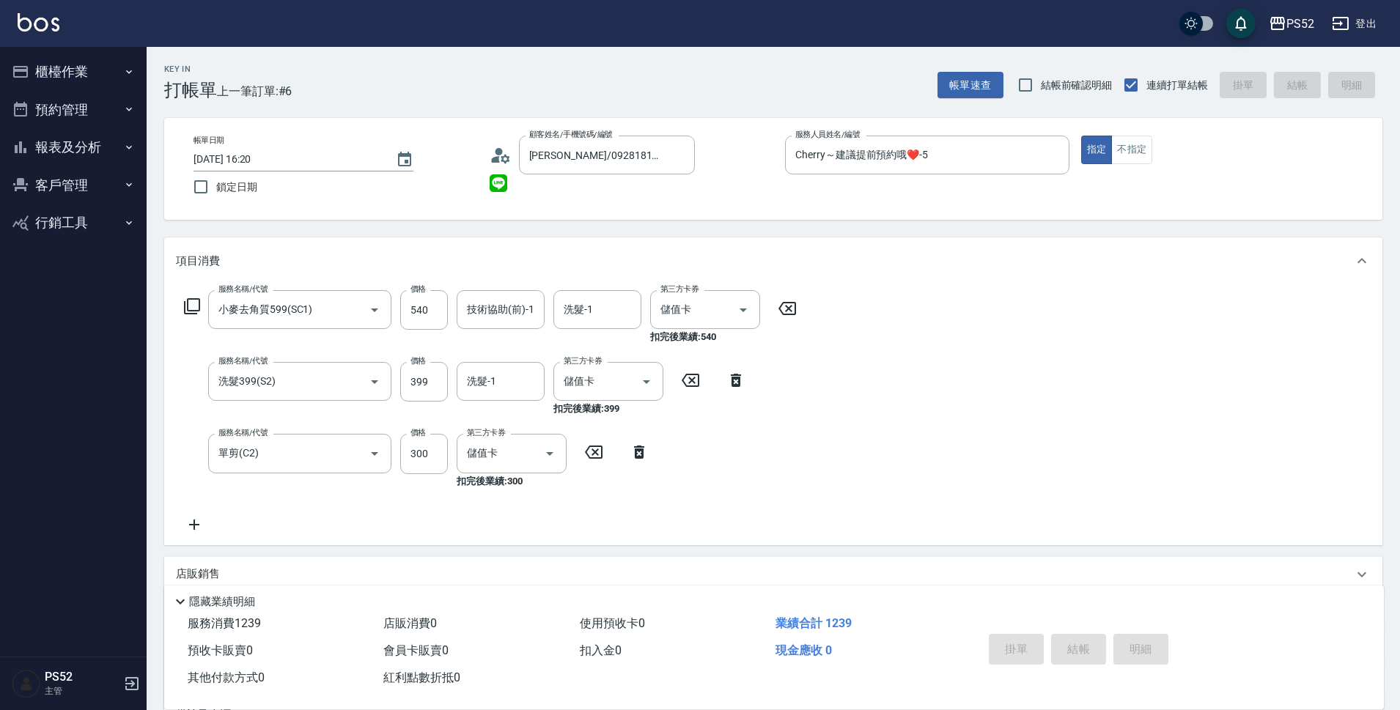
type input "[DATE] 16:21"
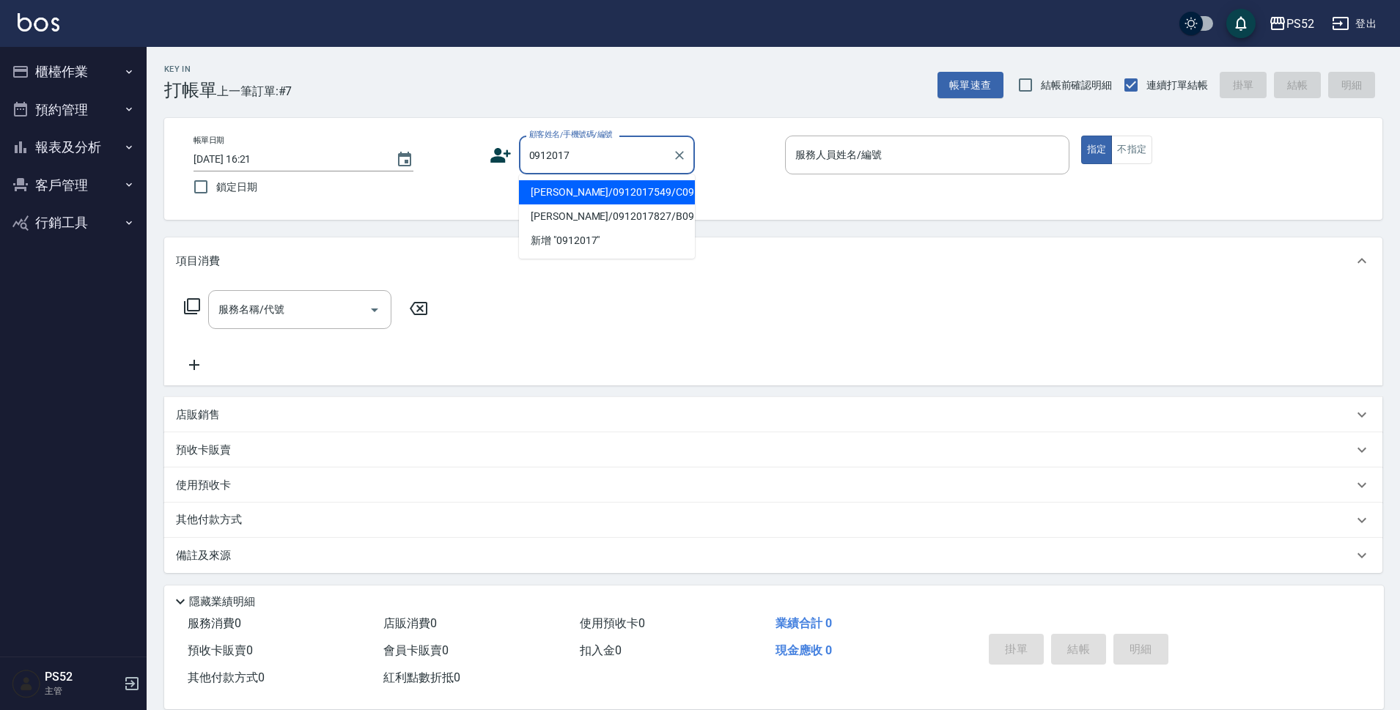
click at [575, 205] on li "[PERSON_NAME]/0912017549/C0912017549" at bounding box center [607, 192] width 176 height 24
type input "[PERSON_NAME]/0912017549/C0912017549"
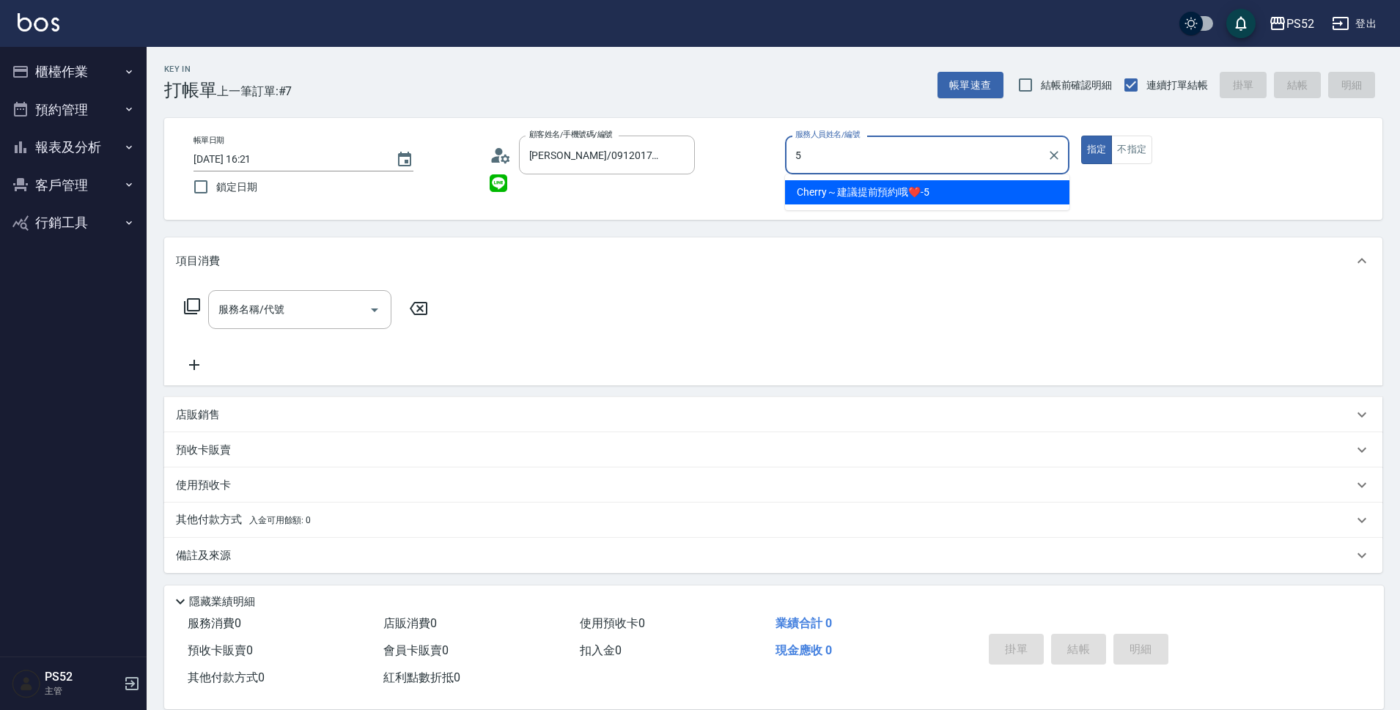
type input "Cherry～建議提前預約哦❤️-5"
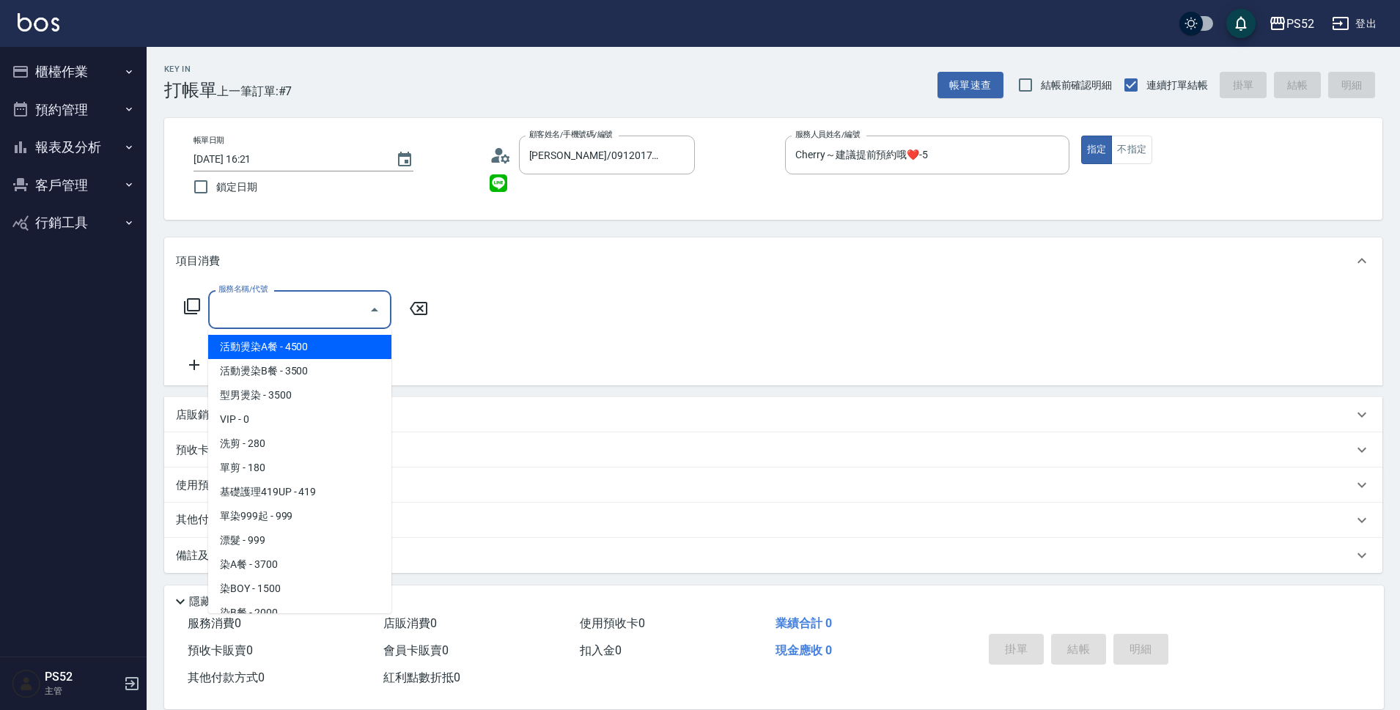
click at [330, 300] on input "服務名稱/代號" at bounding box center [289, 310] width 148 height 26
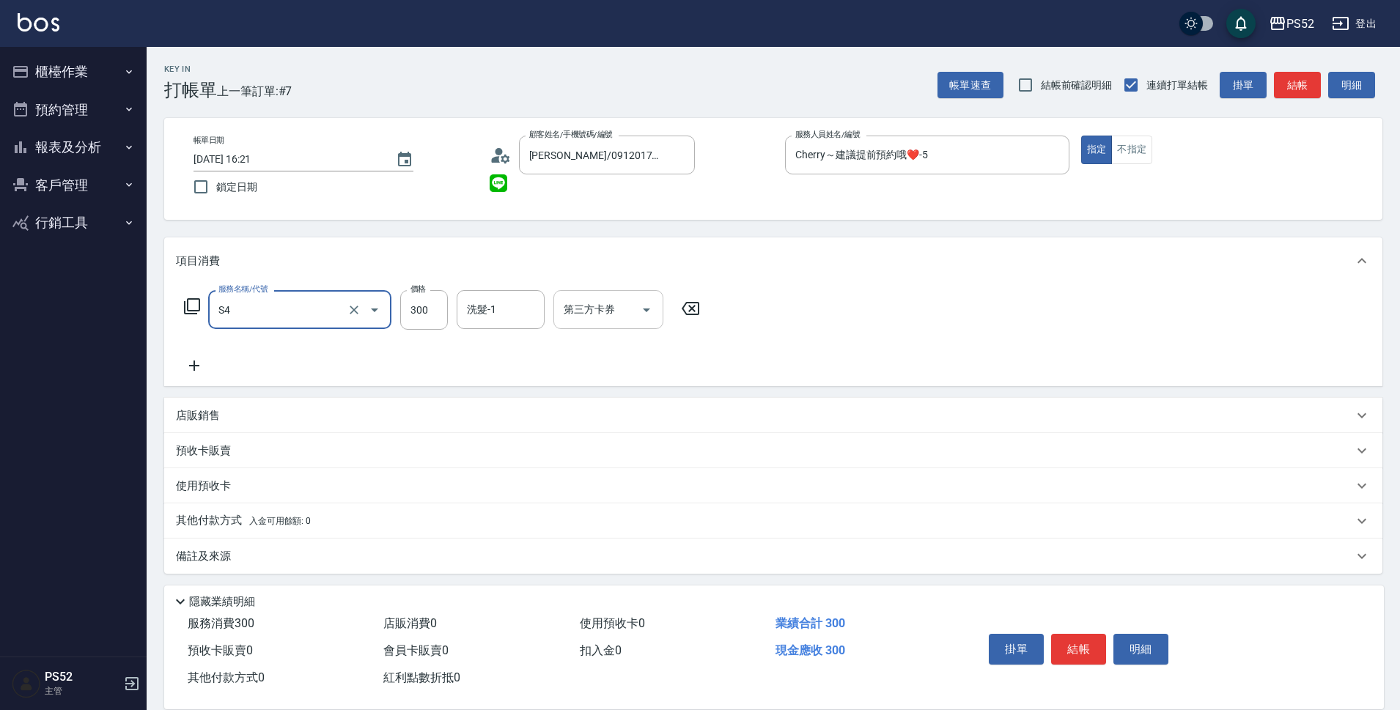
type input "洗髮300元(S4)"
click at [573, 312] on input "第三方卡券" at bounding box center [597, 310] width 75 height 26
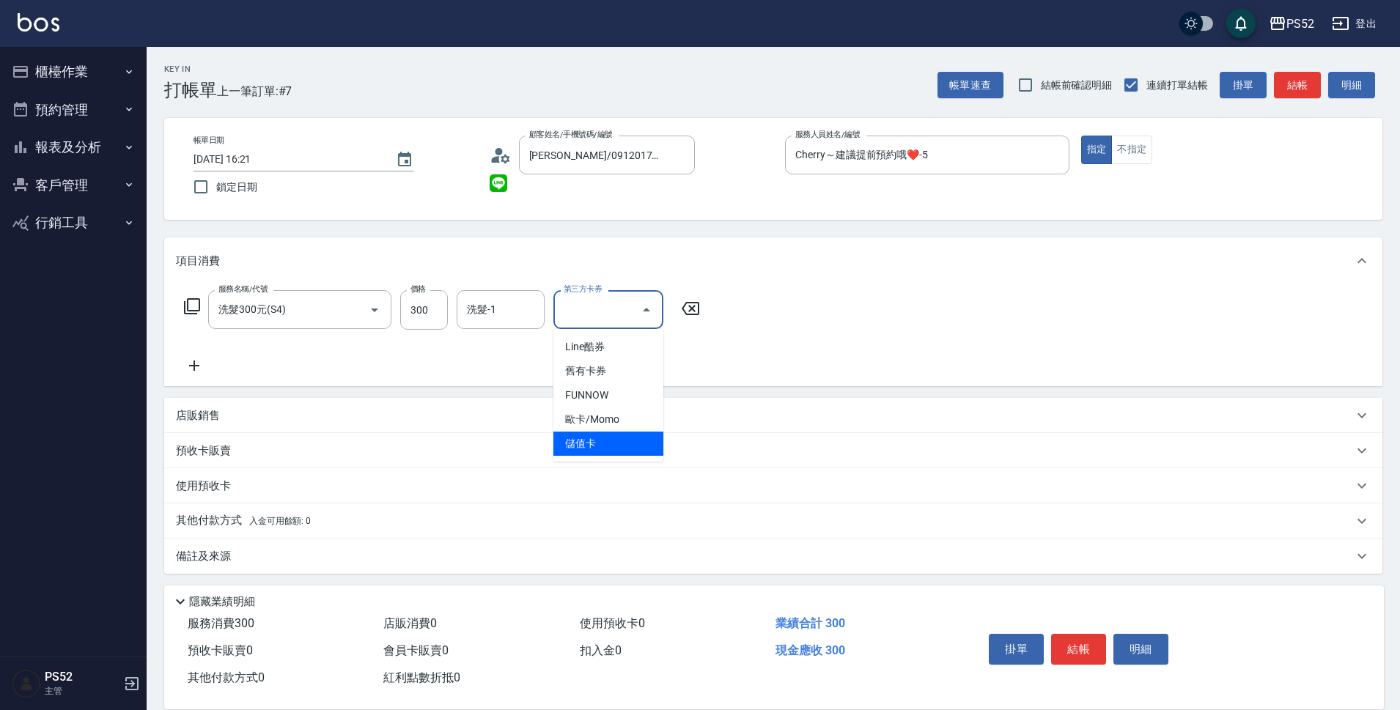
click at [570, 443] on span "儲值卡" at bounding box center [608, 444] width 110 height 24
type input "儲值卡"
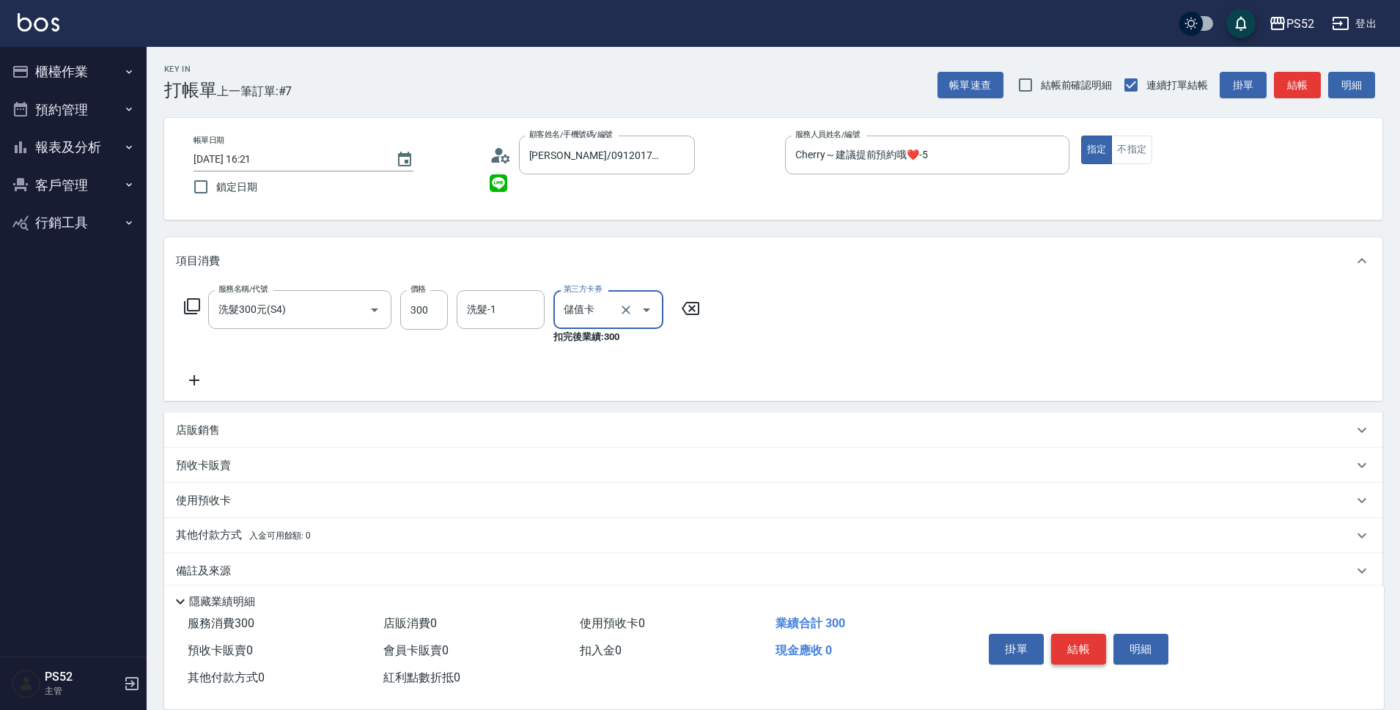
click at [1074, 649] on button "結帳" at bounding box center [1078, 649] width 55 height 31
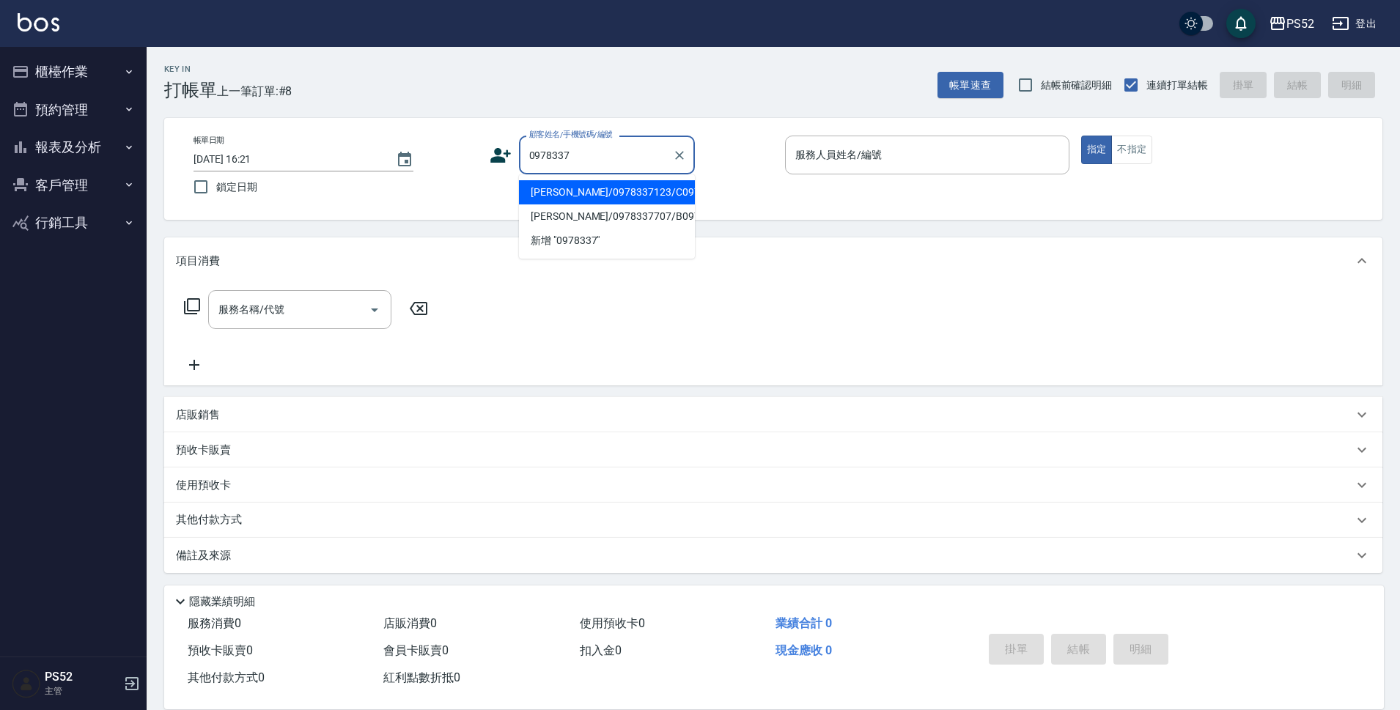
click at [549, 202] on li "[PERSON_NAME]/0978337123/C0978337123" at bounding box center [607, 192] width 176 height 24
type input "[PERSON_NAME]/0978337123/C0978337123"
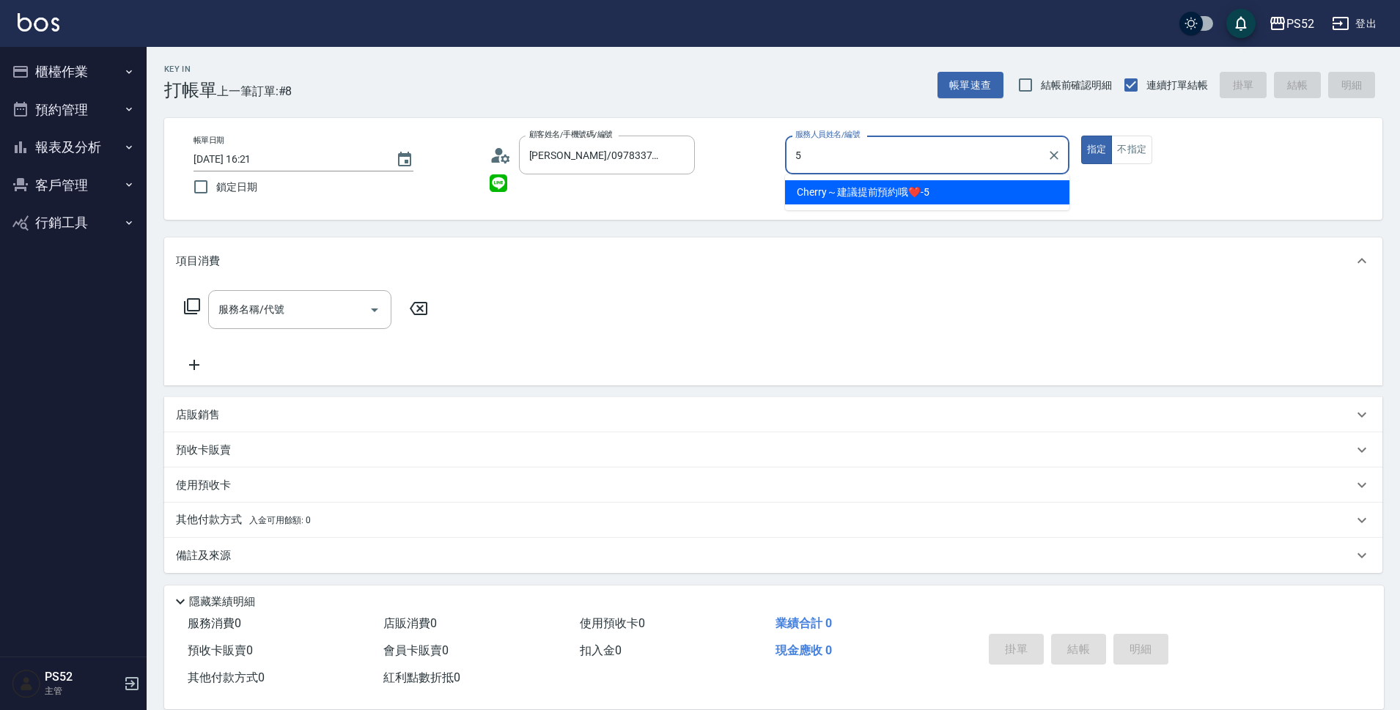
type input "Cherry～建議提前預約哦❤️-5"
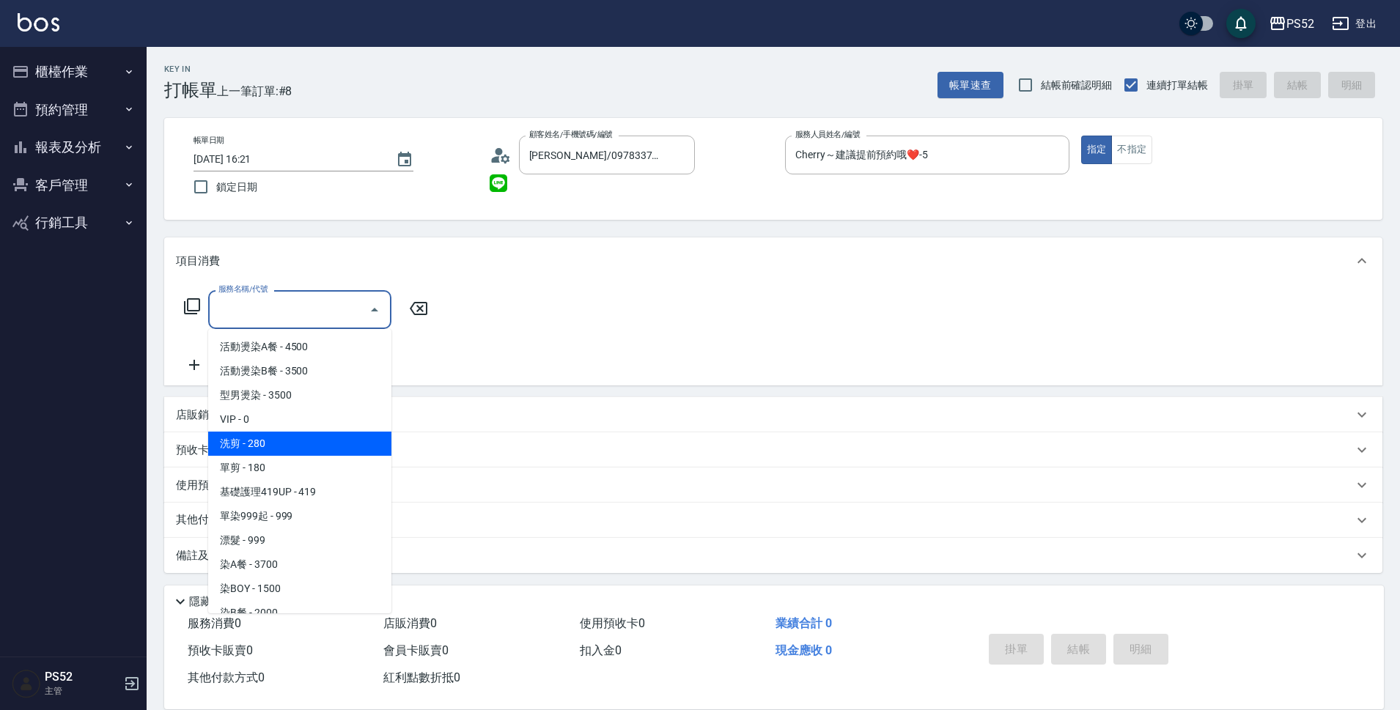
type input "洗剪(C1)"
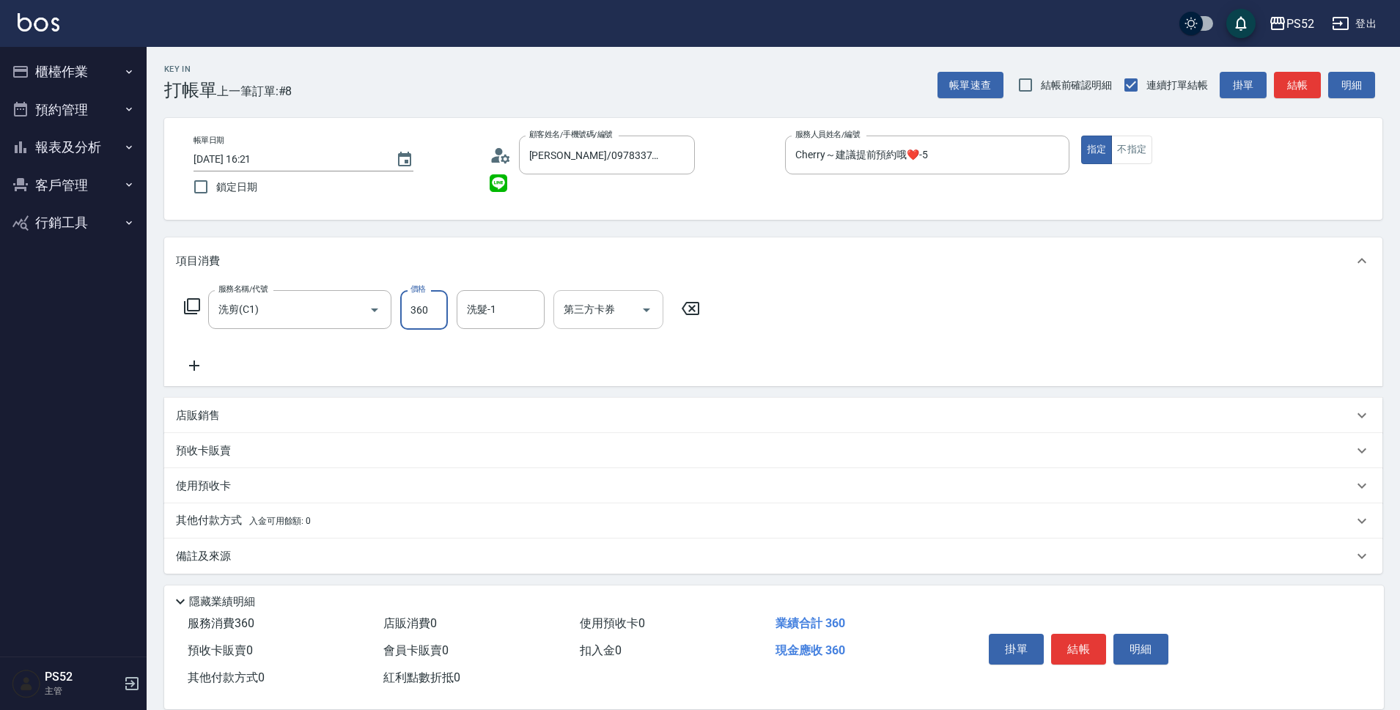
click at [575, 290] on div "第三方卡券" at bounding box center [608, 309] width 110 height 39
type input "360"
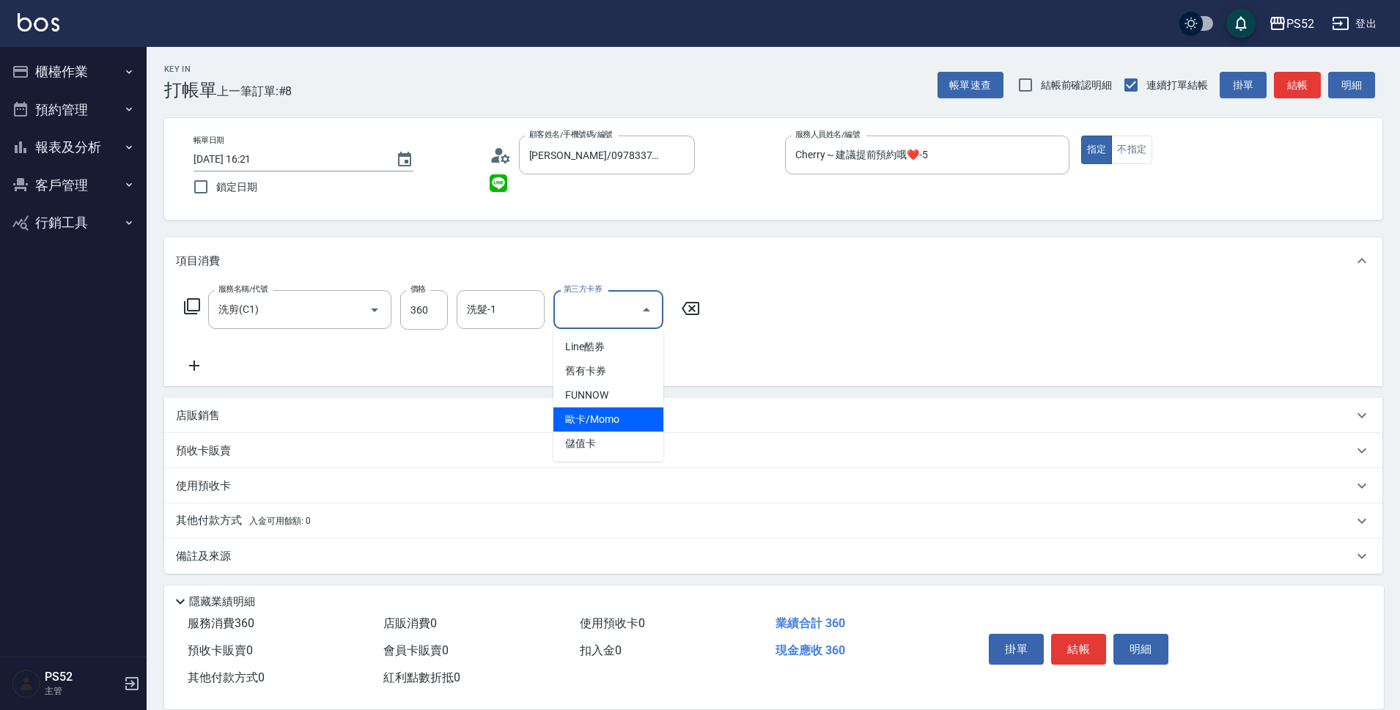
click at [603, 440] on span "儲值卡" at bounding box center [608, 444] width 110 height 24
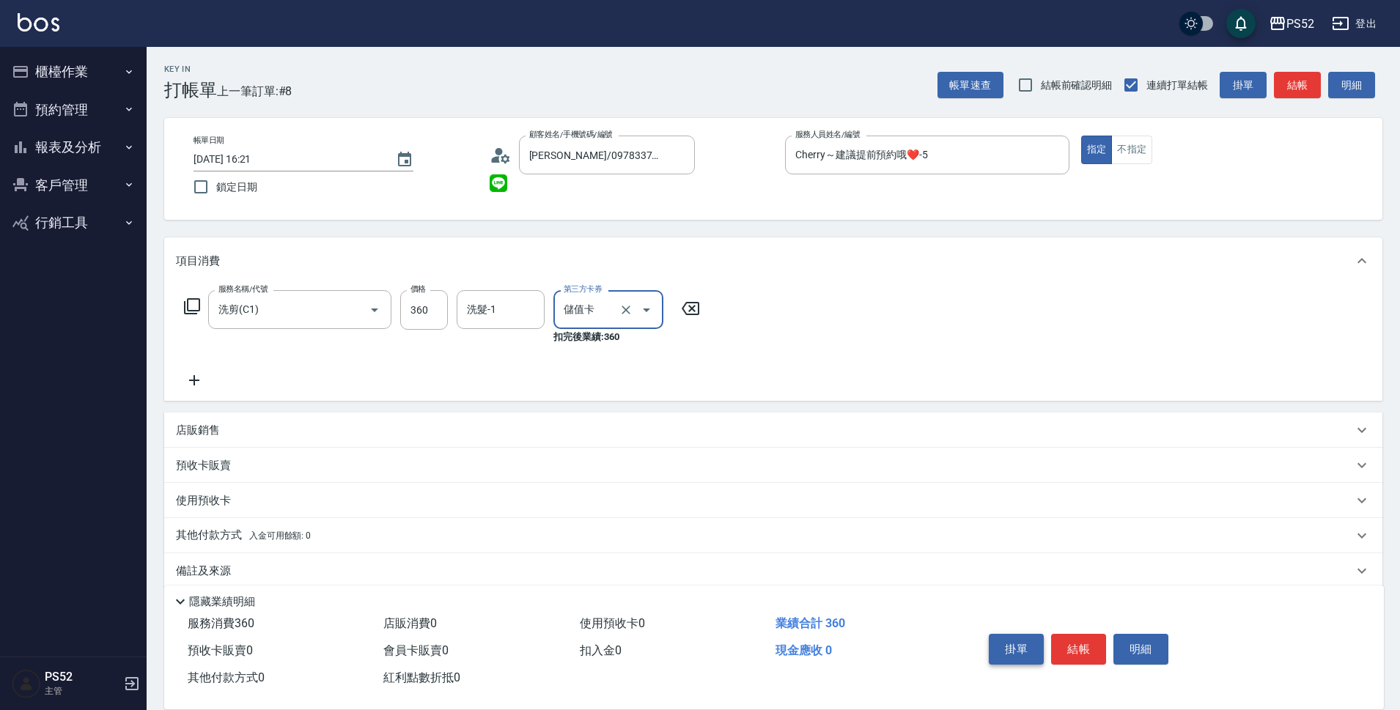
type input "儲值卡"
click at [1067, 651] on button "結帳" at bounding box center [1078, 649] width 55 height 31
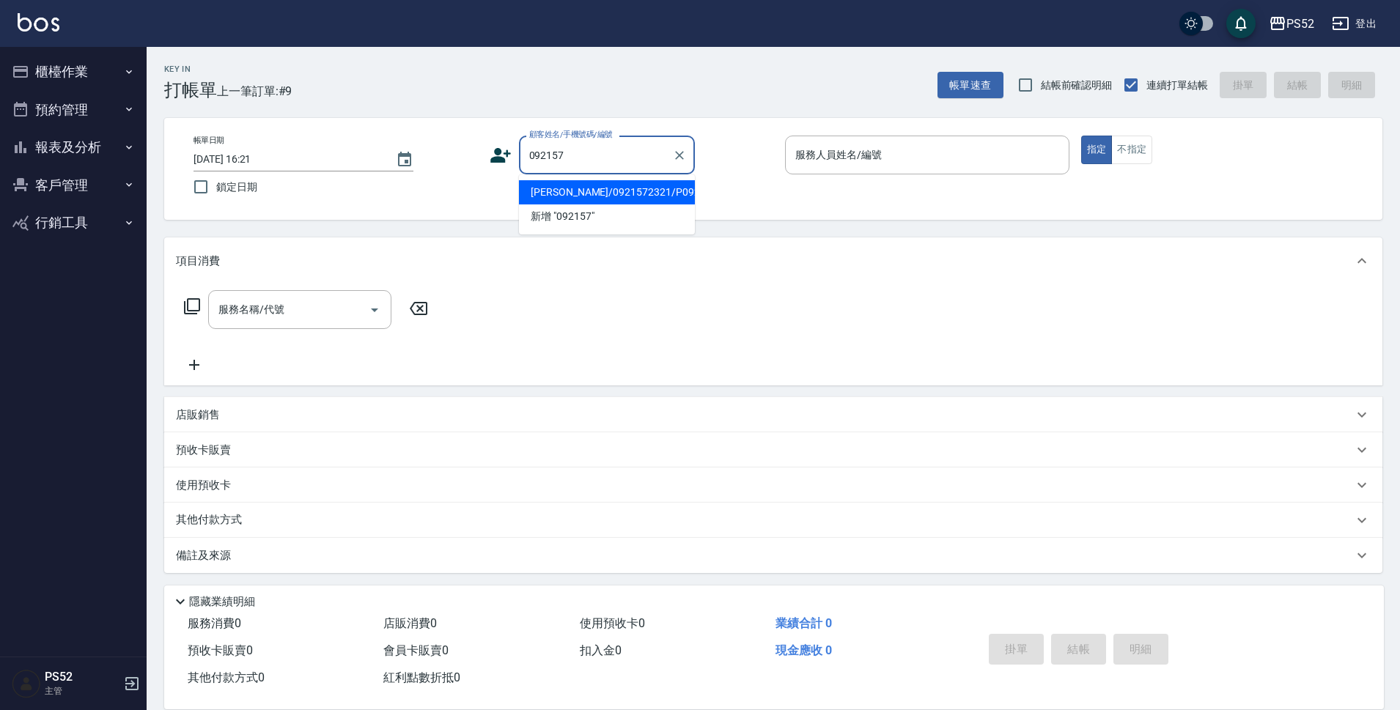
click at [592, 193] on li "[PERSON_NAME]/0921572321/P0921572321" at bounding box center [607, 192] width 176 height 24
type input "[PERSON_NAME]/0921572321/P0921572321"
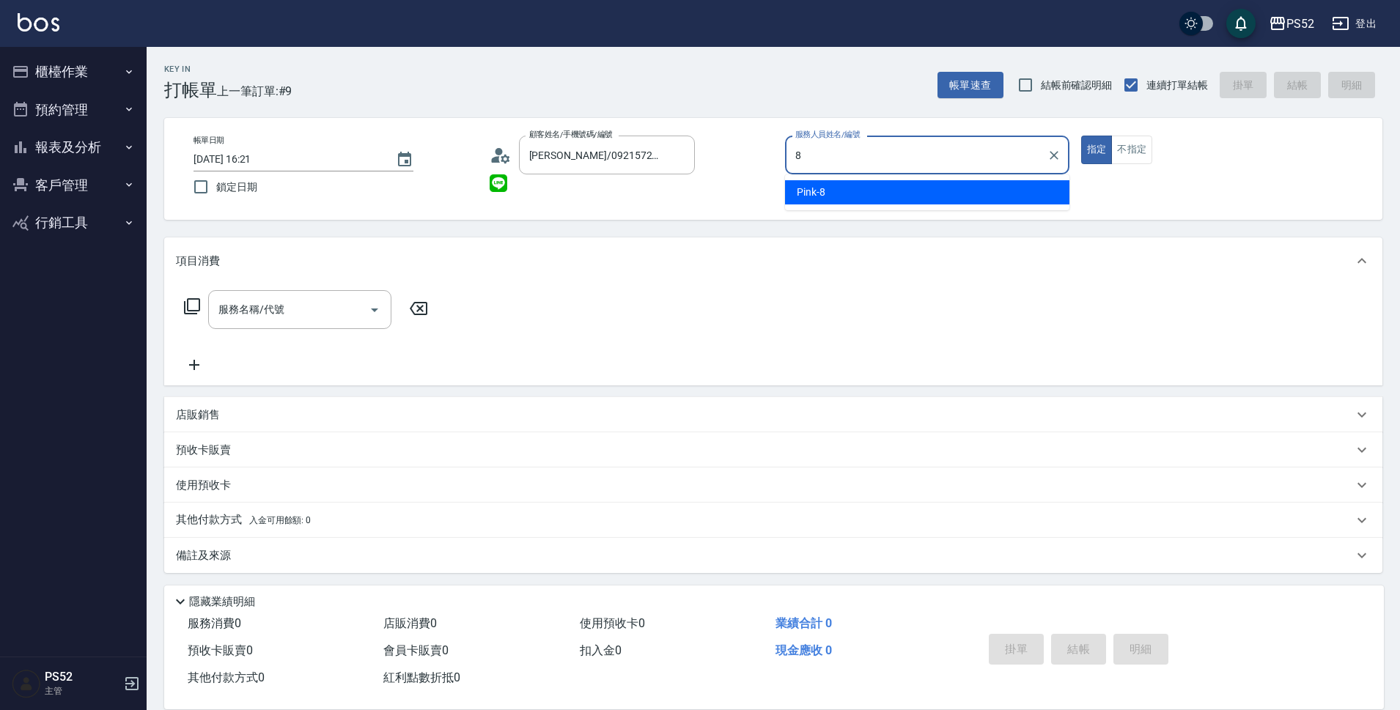
type input "Pink-8"
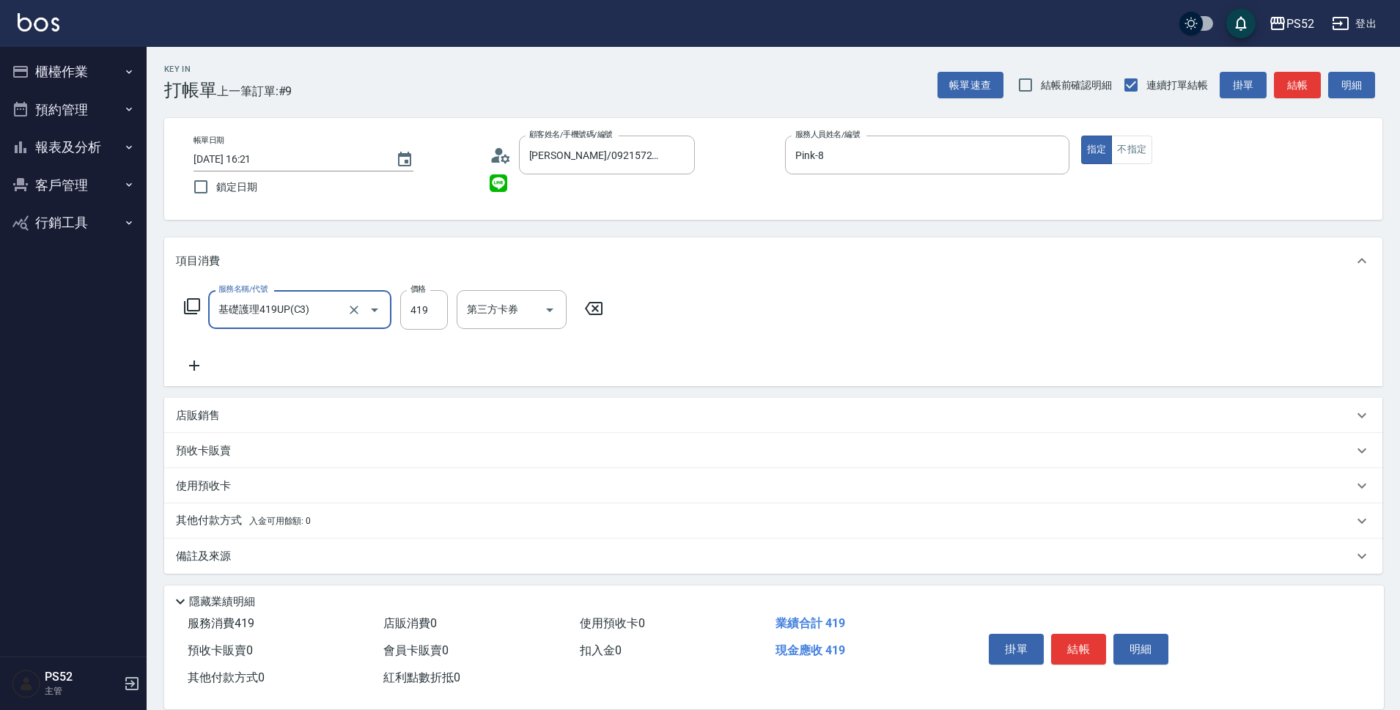
type input "基礎護理419UP(C3)"
type input "480"
click at [202, 358] on icon at bounding box center [194, 366] width 37 height 18
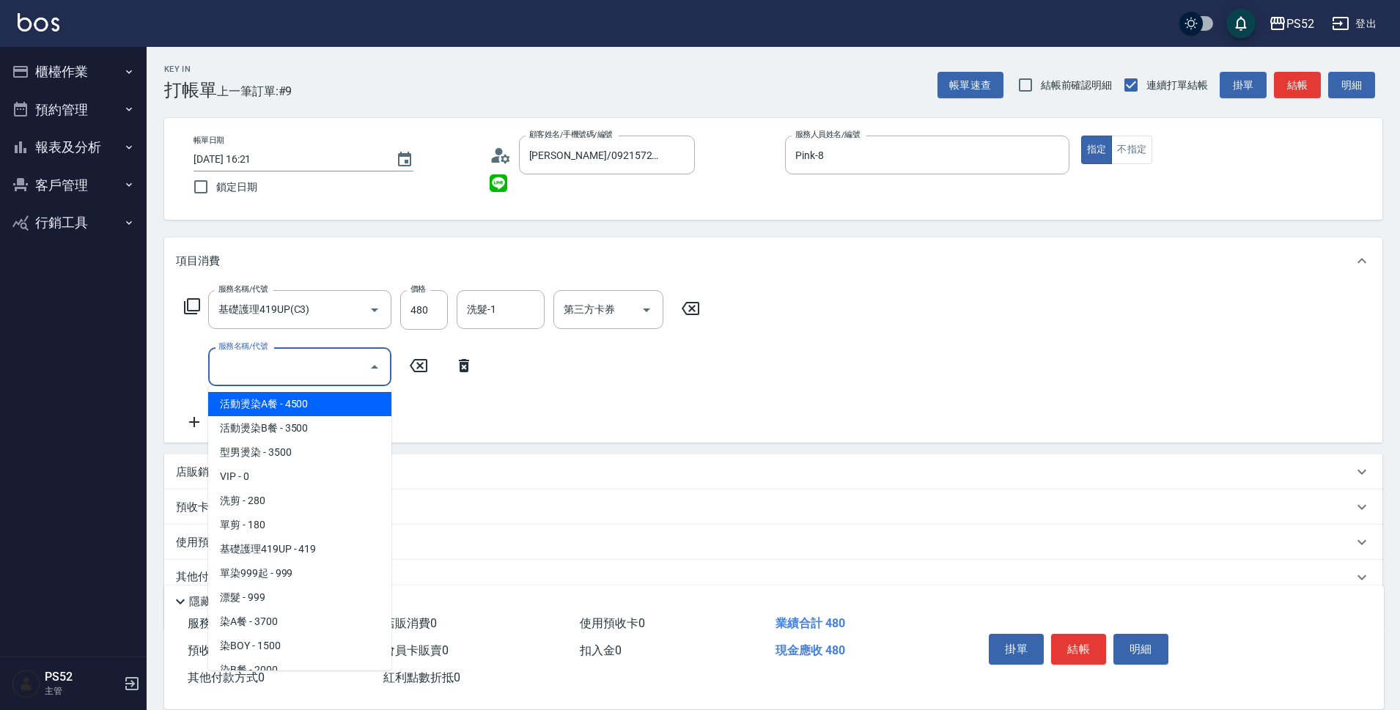
click at [216, 363] on input "服務名稱/代號" at bounding box center [289, 367] width 148 height 26
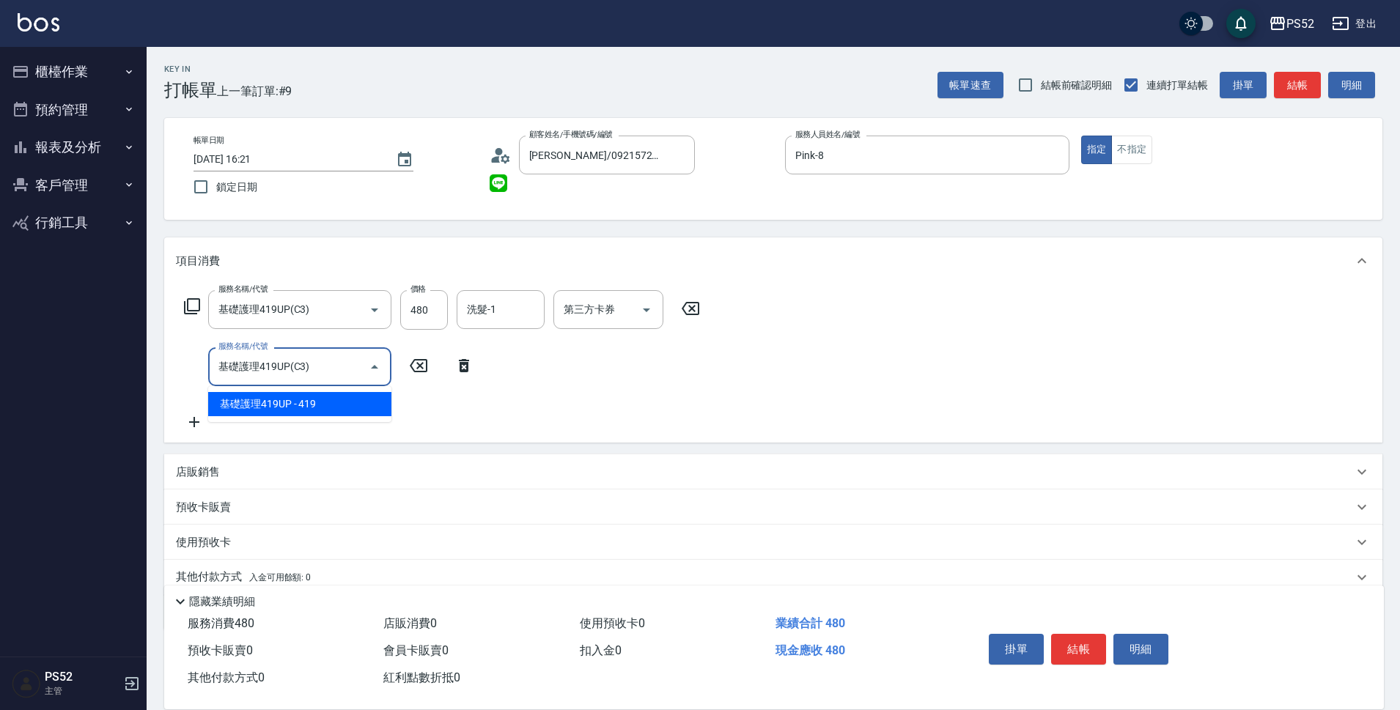
type input "基礎護理419UP(C3)"
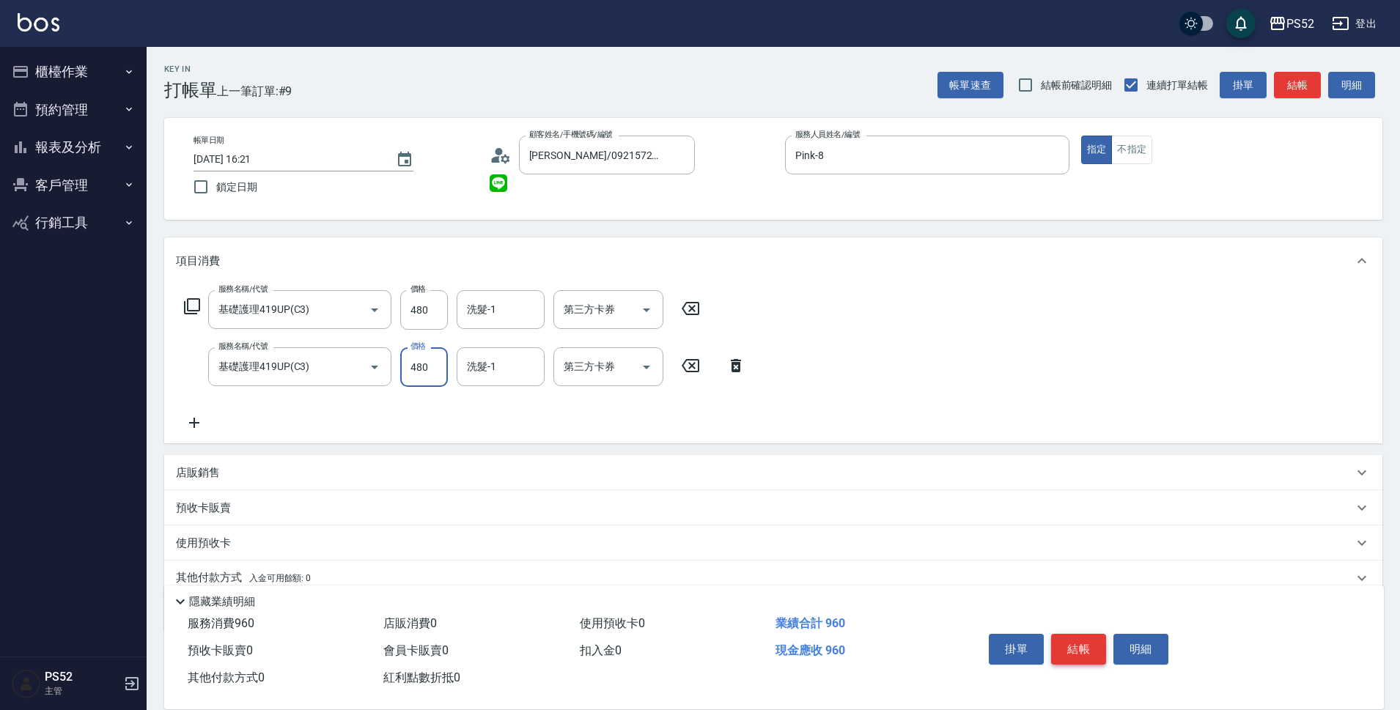
type input "480"
click at [1059, 641] on button "結帳" at bounding box center [1078, 649] width 55 height 31
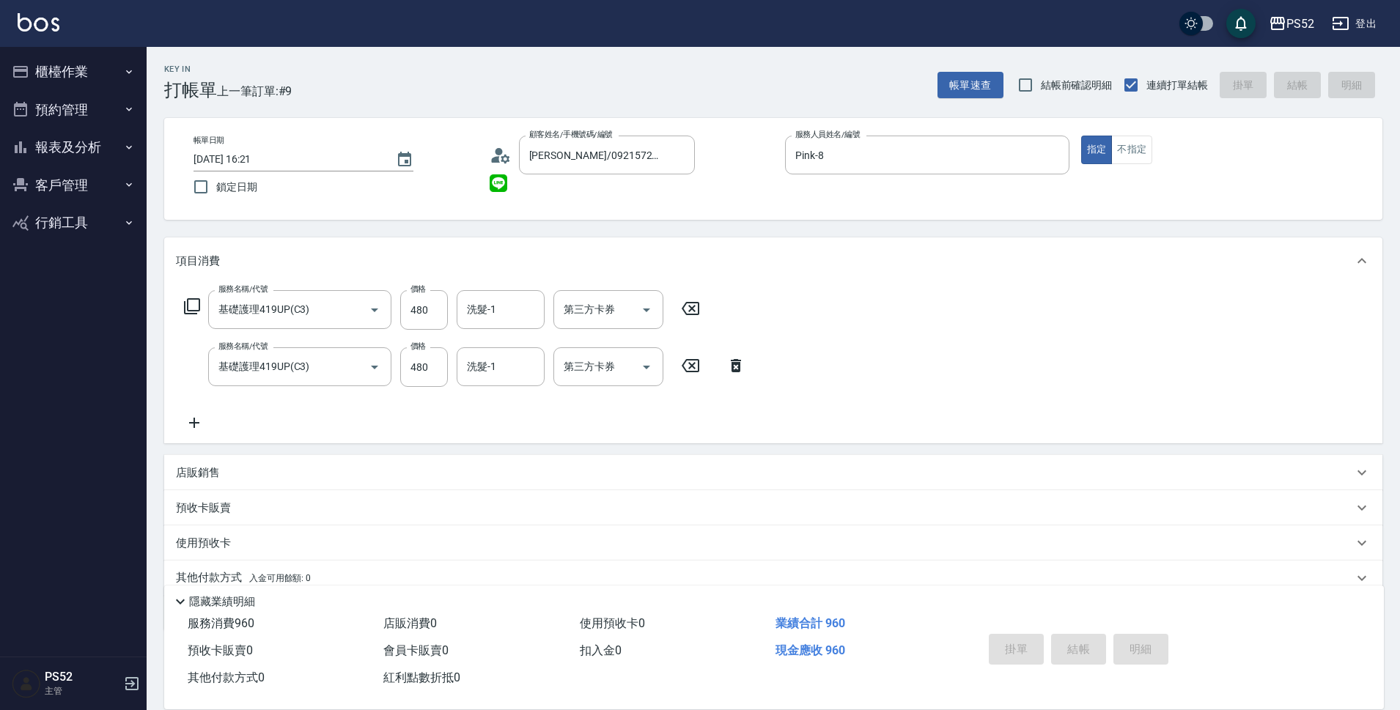
type input "[DATE] 16:22"
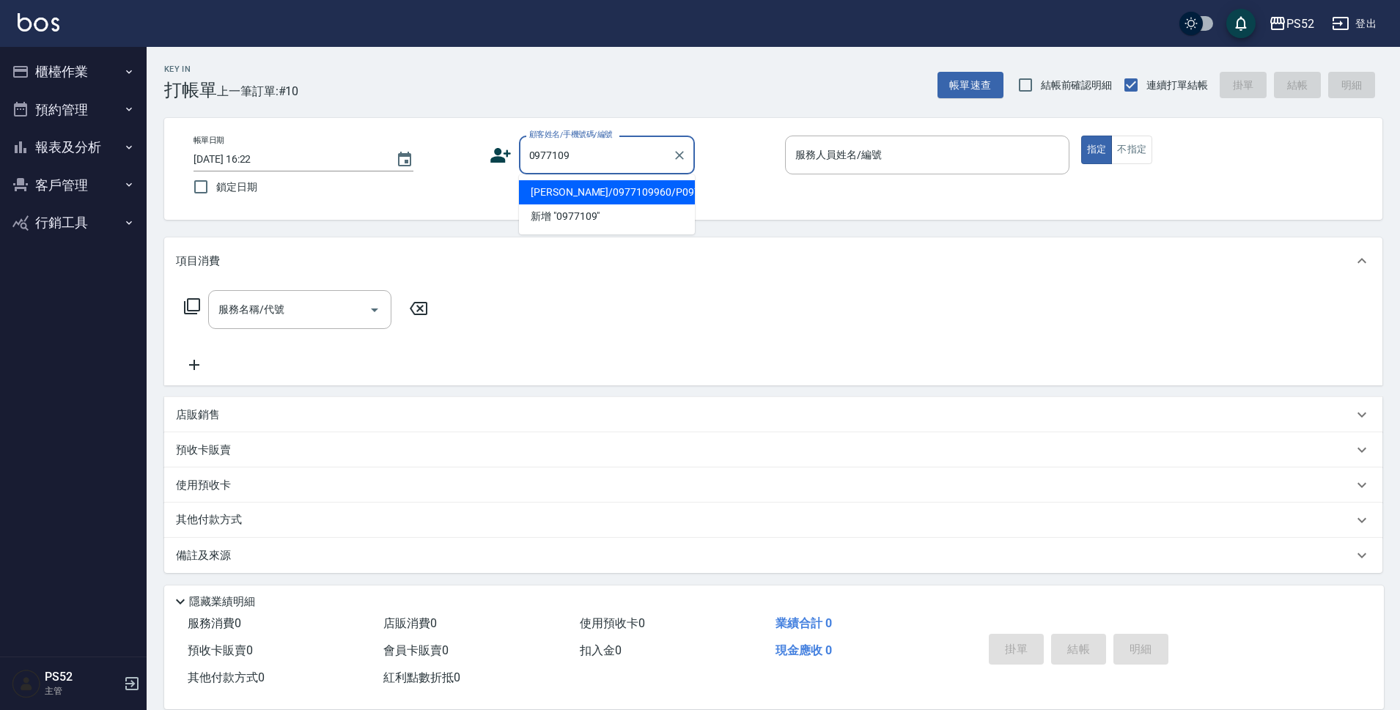
click at [597, 197] on li "[PERSON_NAME]/0977109960/P0979710960" at bounding box center [607, 192] width 176 height 24
type input "[PERSON_NAME]/0977109960/P0979710960"
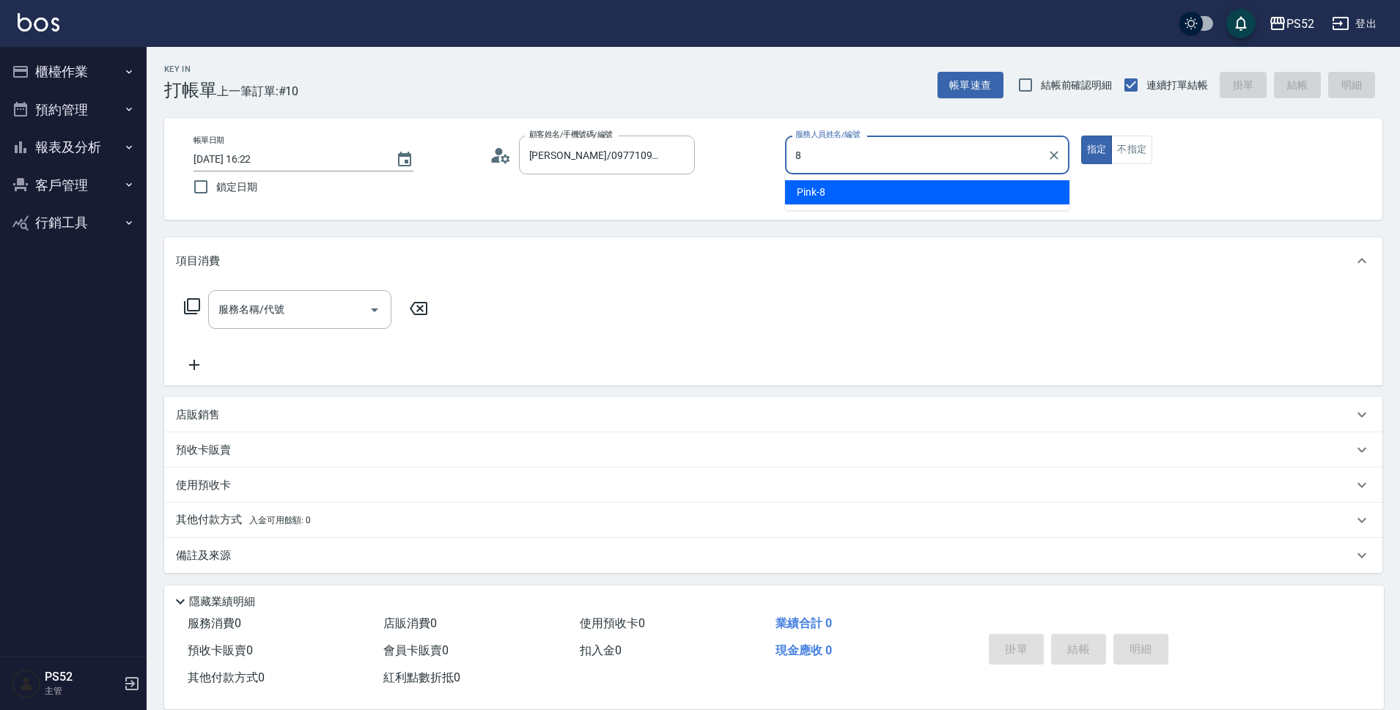
type input "Pink-8"
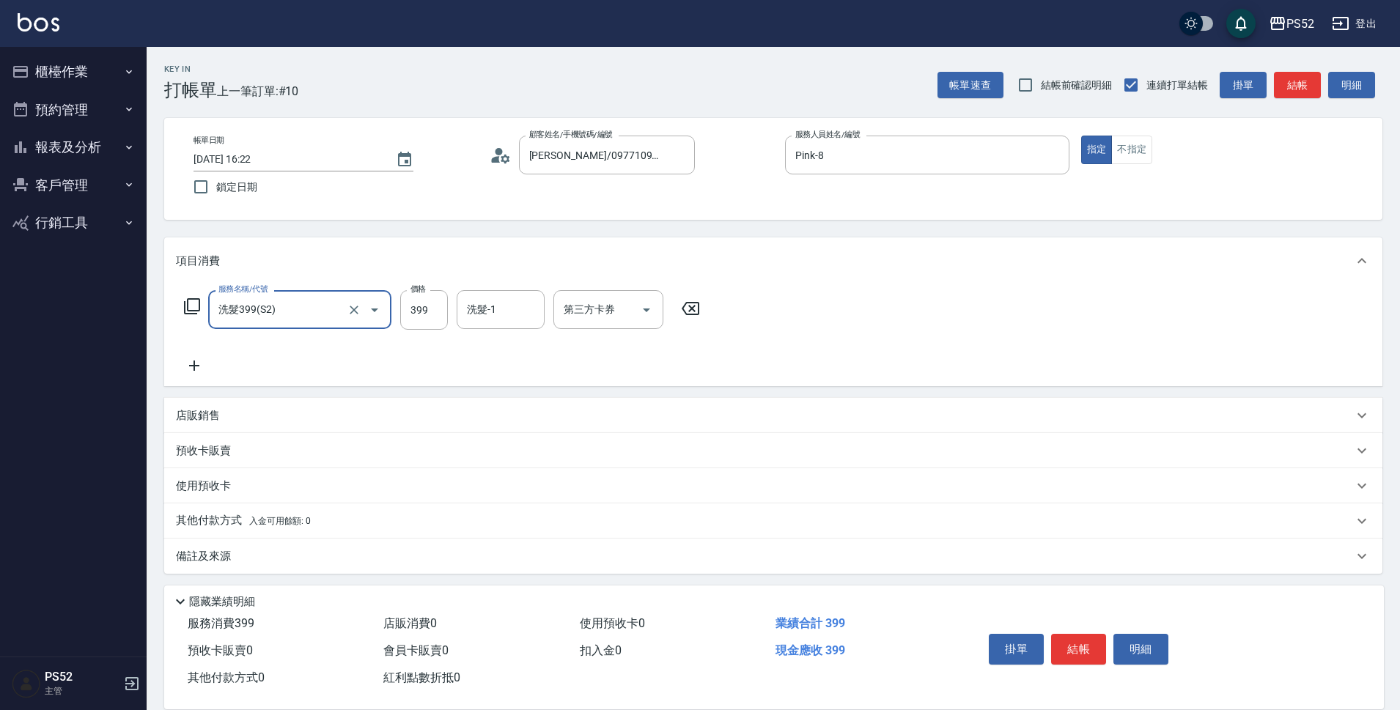
type input "洗髮399(S2)"
click at [196, 364] on icon at bounding box center [194, 366] width 37 height 18
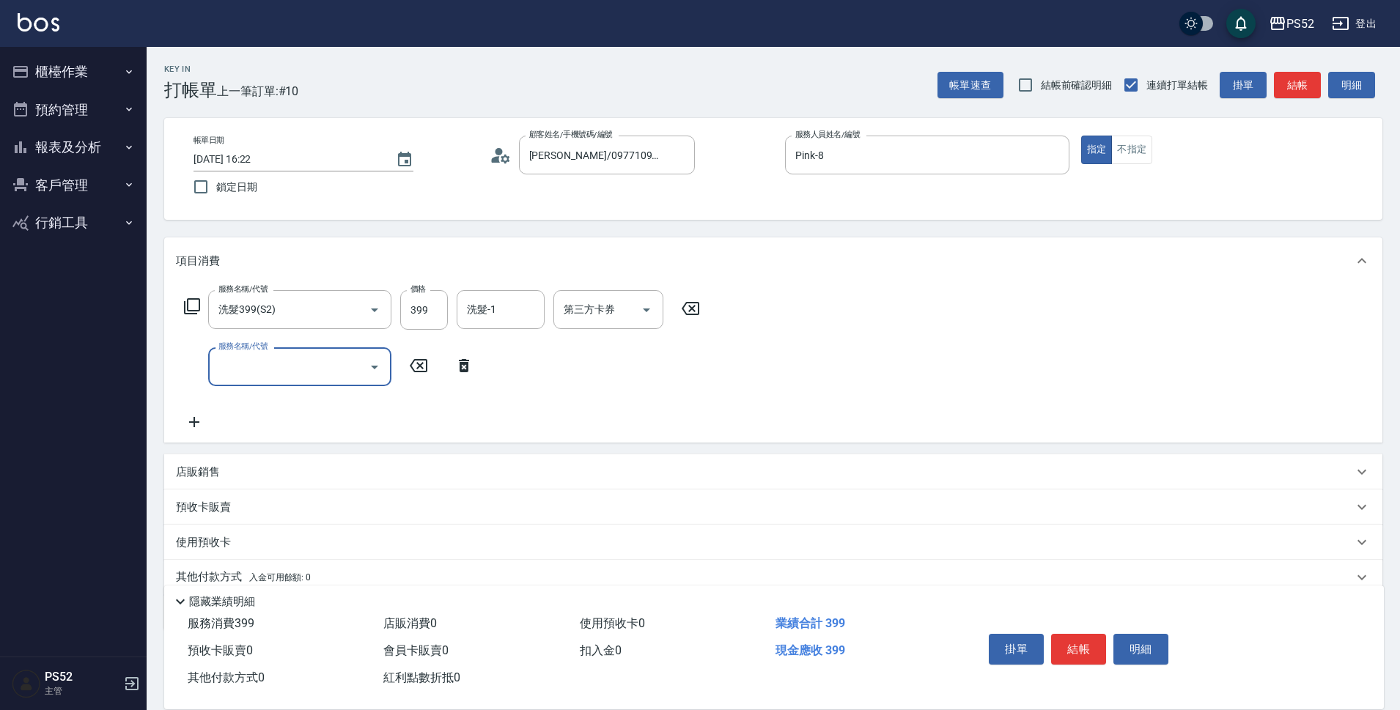
click at [222, 364] on input "服務名稱/代號" at bounding box center [289, 367] width 148 height 26
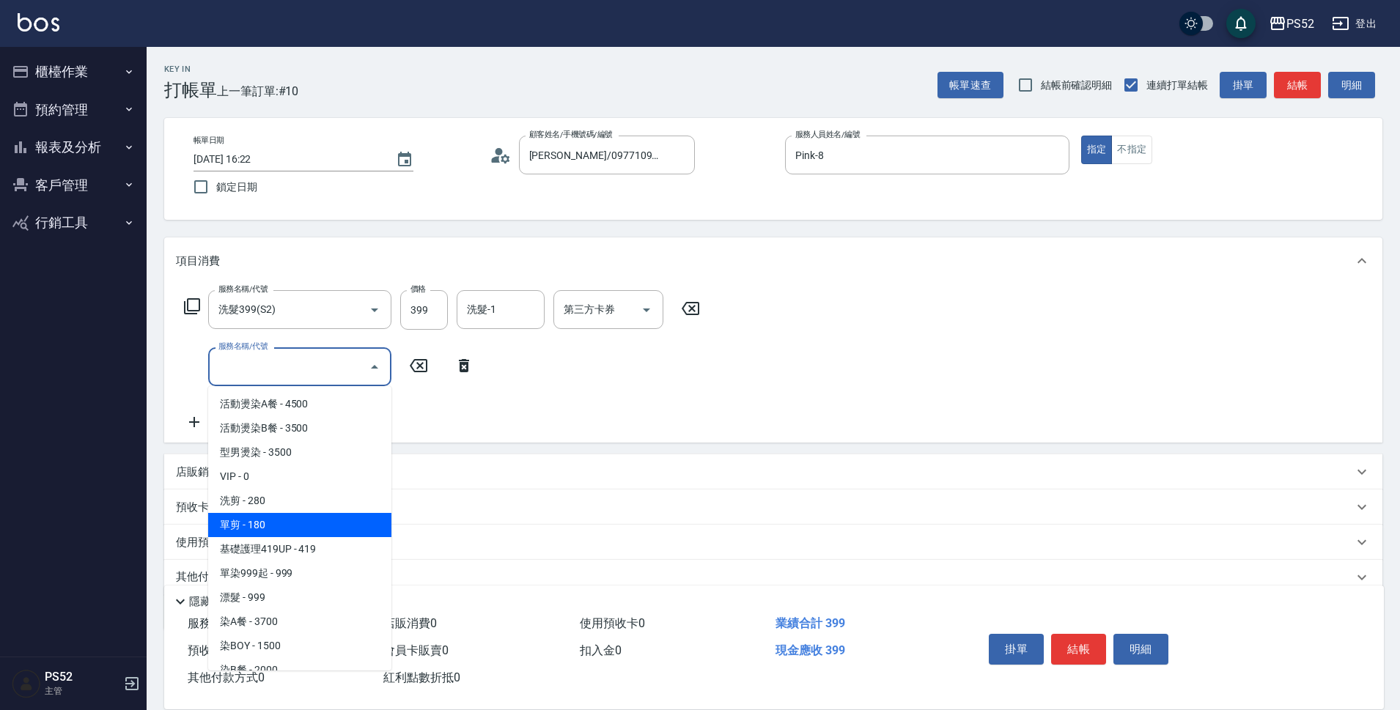
click at [286, 523] on span "單剪 - 180" at bounding box center [299, 525] width 183 height 24
type input "單剪(C2)"
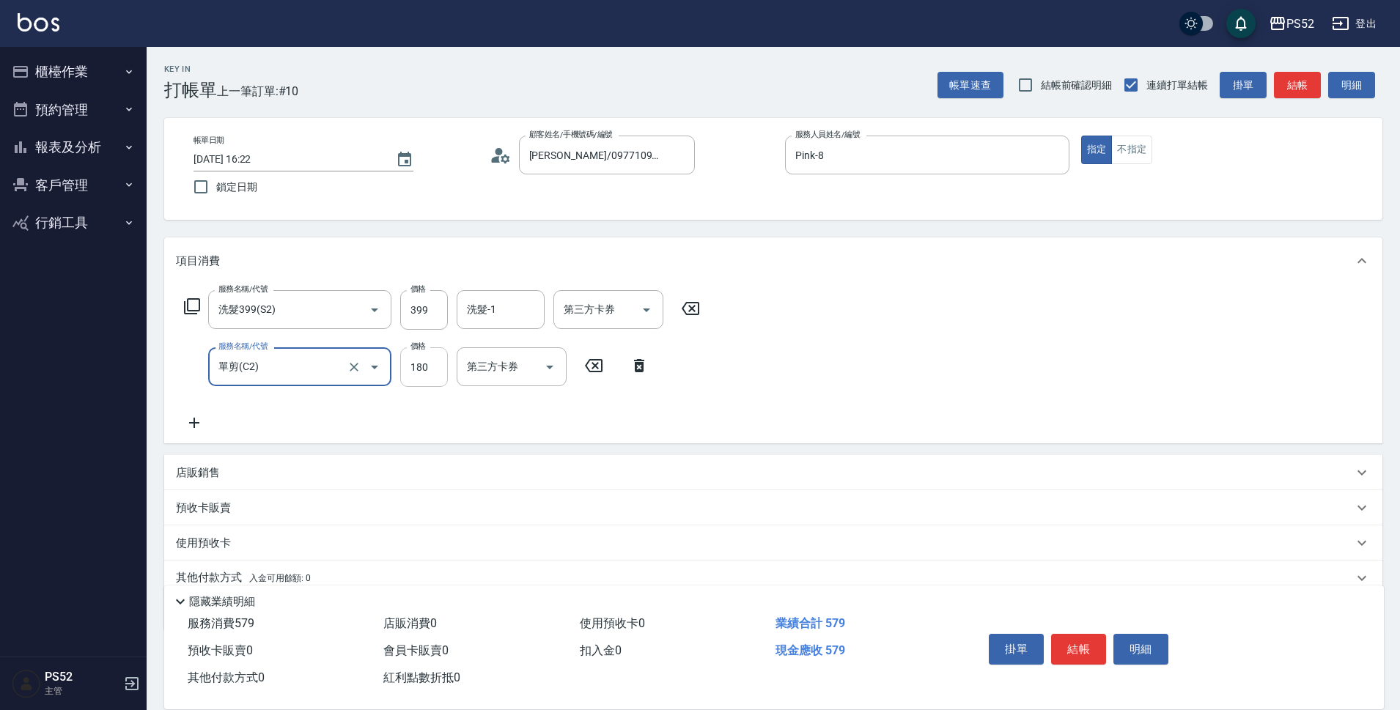
click at [419, 374] on input "180" at bounding box center [424, 367] width 48 height 40
type input "270"
click at [1074, 642] on button "結帳" at bounding box center [1078, 649] width 55 height 31
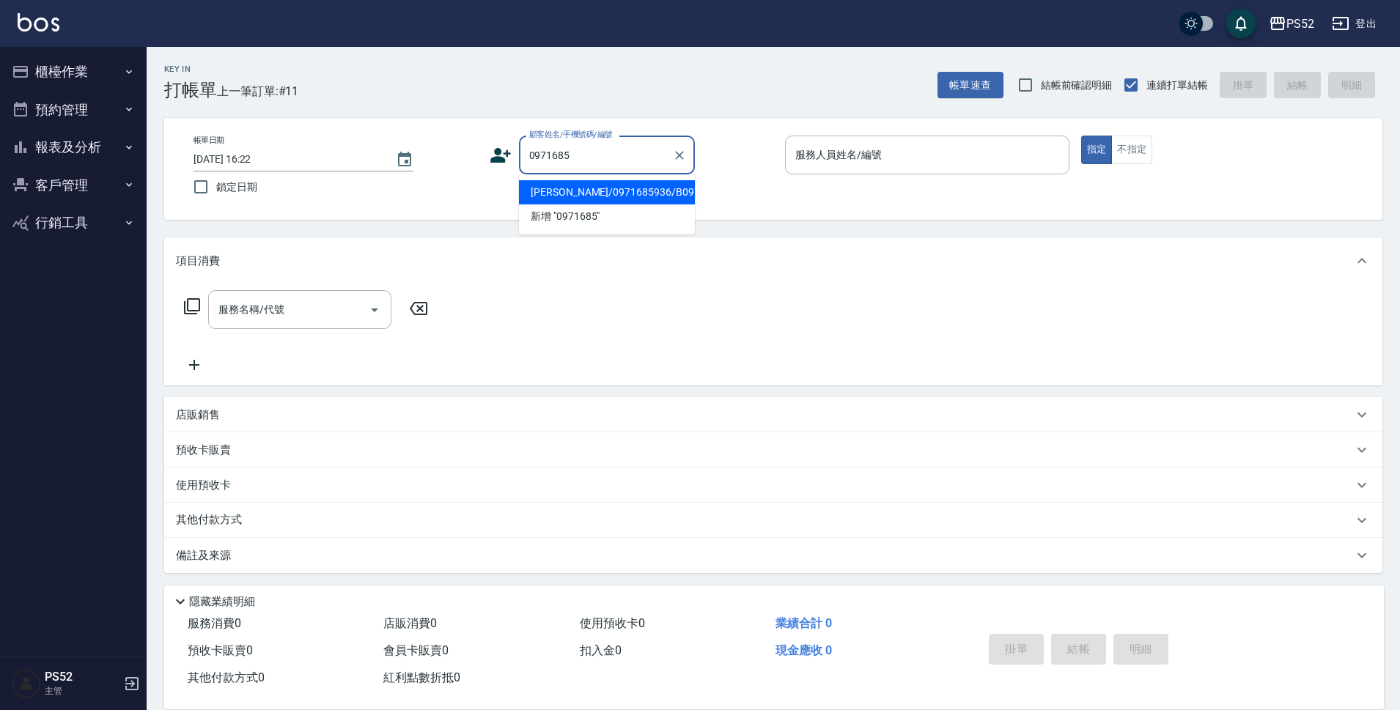
click at [594, 205] on li "[PERSON_NAME]/0971685936/B0971685936" at bounding box center [607, 192] width 176 height 24
type input "[PERSON_NAME]/0971685936/B0971685936"
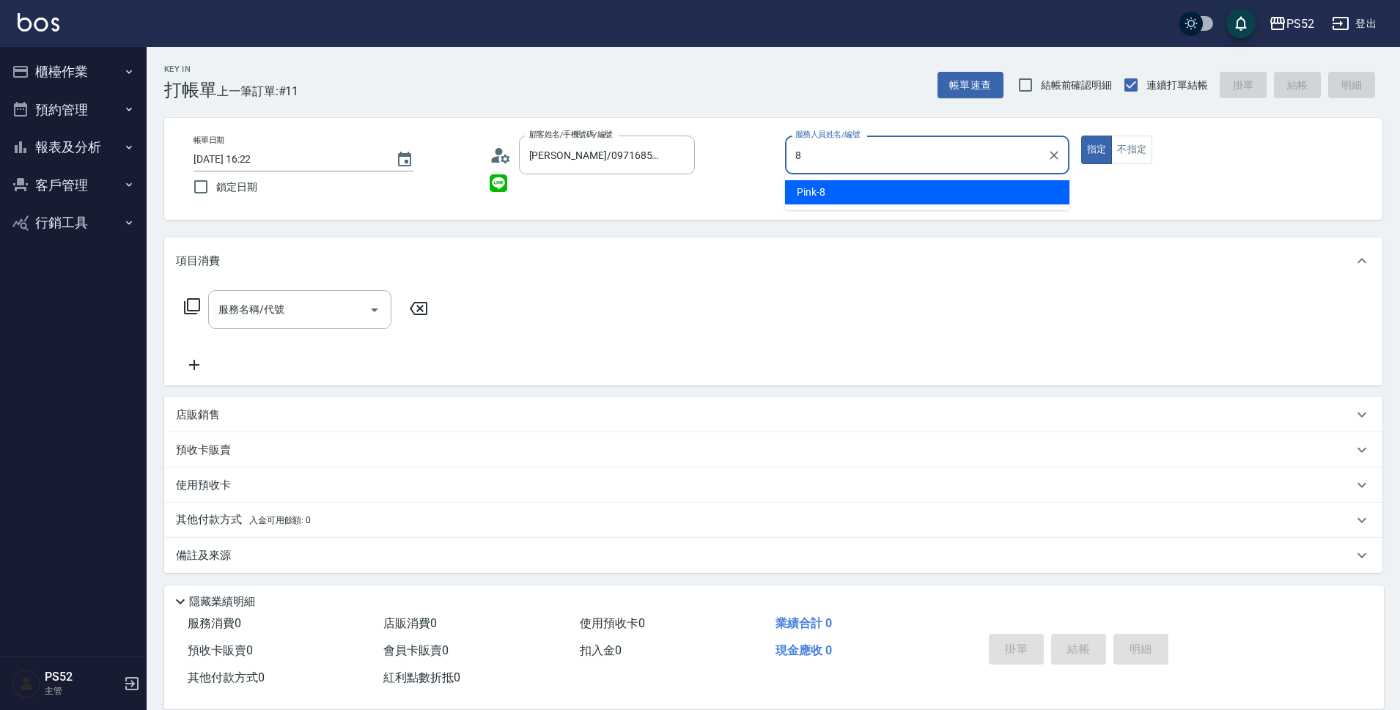
type input "Pink-8"
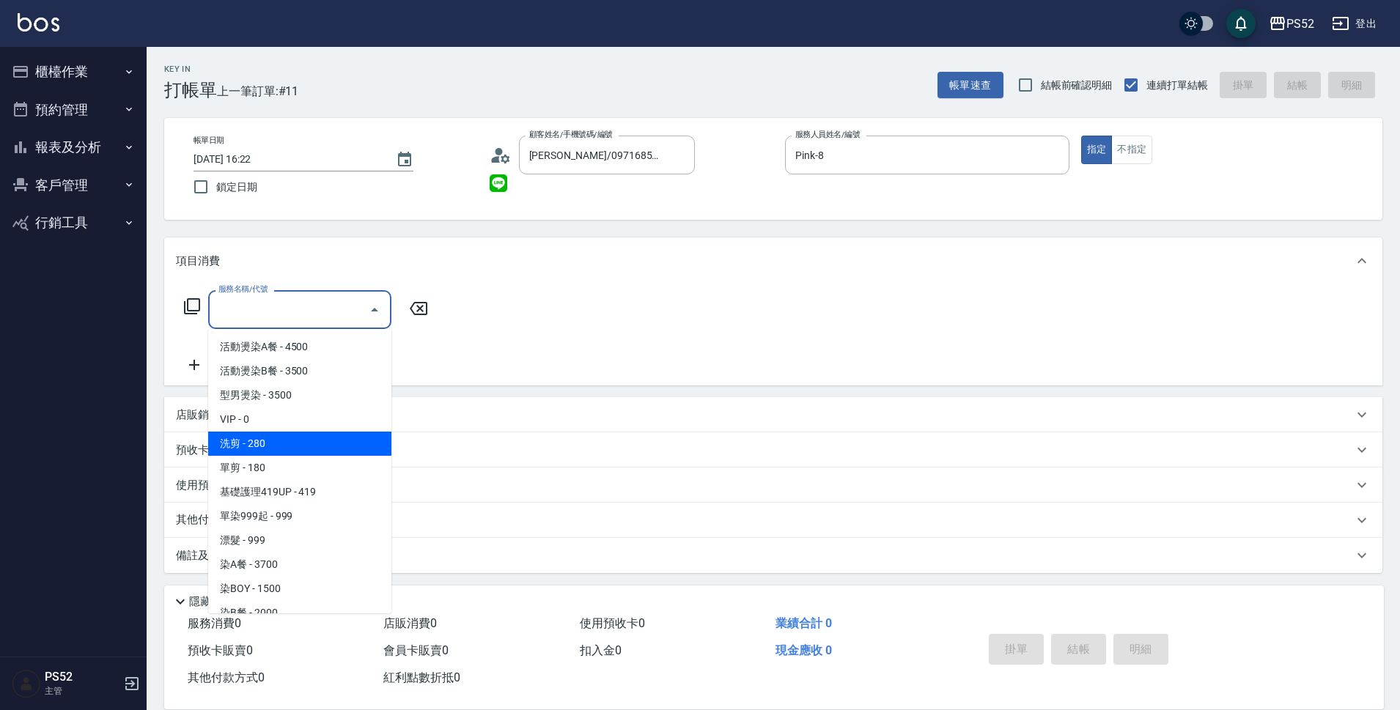
type input "洗剪(C1)"
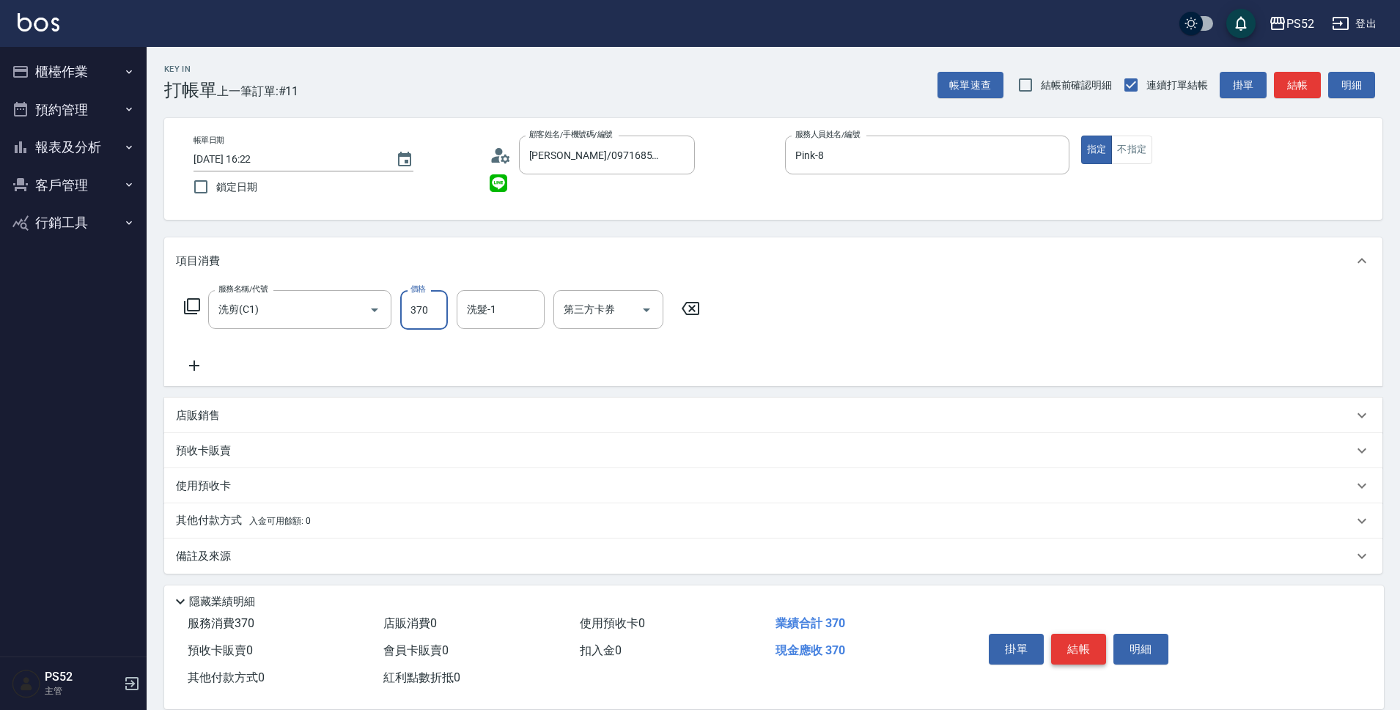
type input "370"
click at [1105, 647] on button "結帳" at bounding box center [1078, 649] width 55 height 31
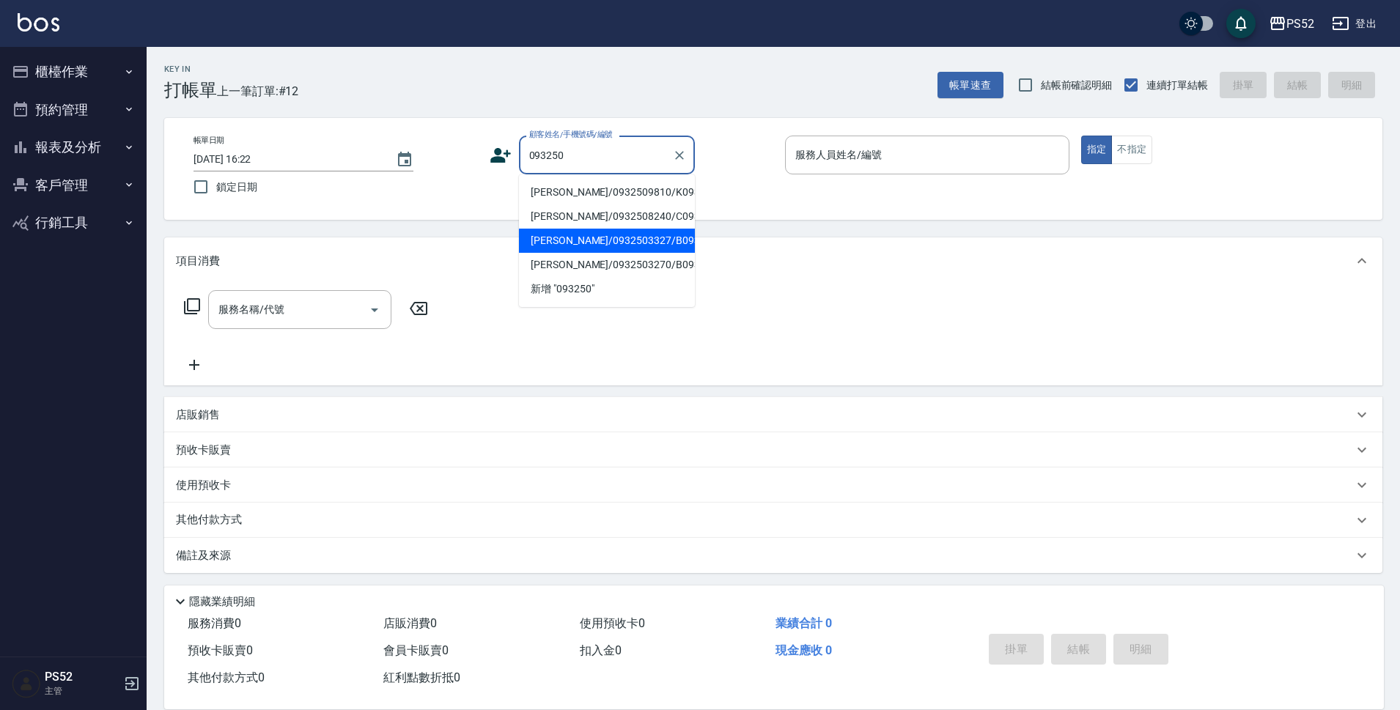
type input "[PERSON_NAME]/0932503327/B0932503327"
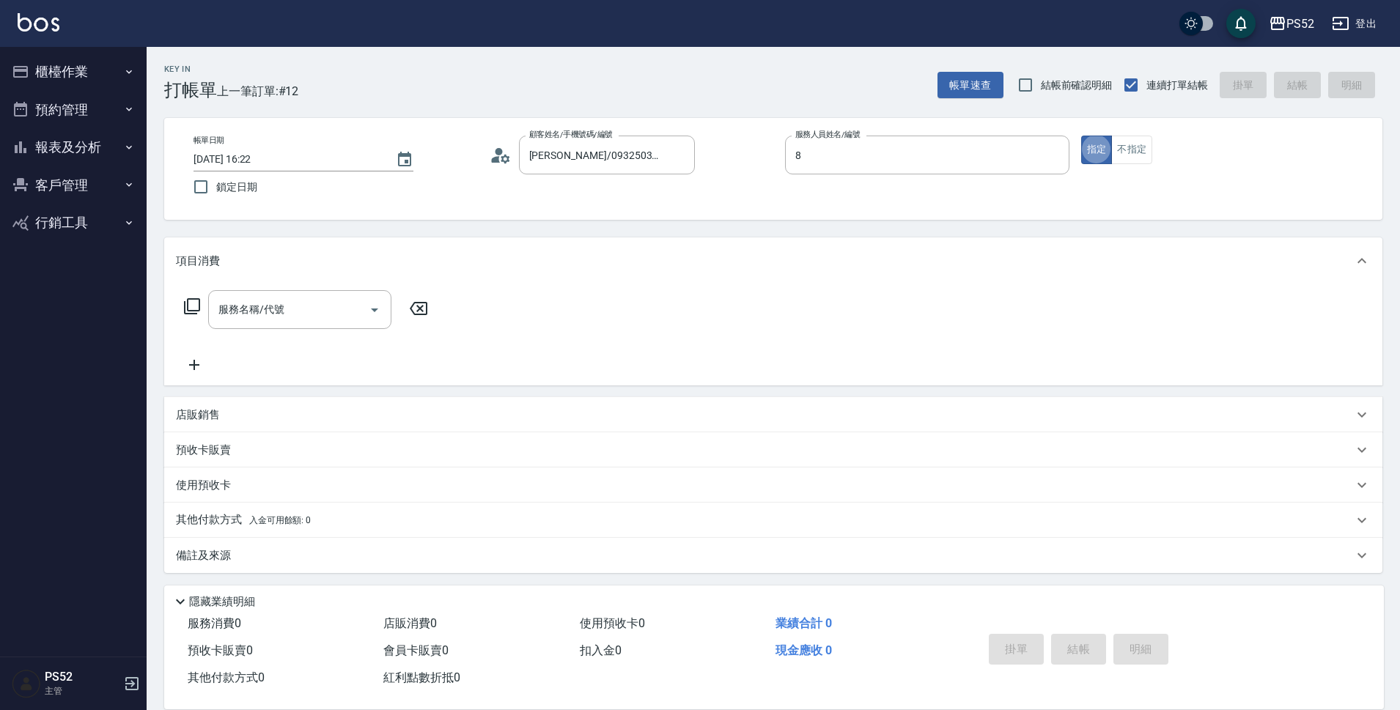
type input "Pink-8"
click at [295, 311] on input "服務名稱/代號" at bounding box center [289, 310] width 148 height 26
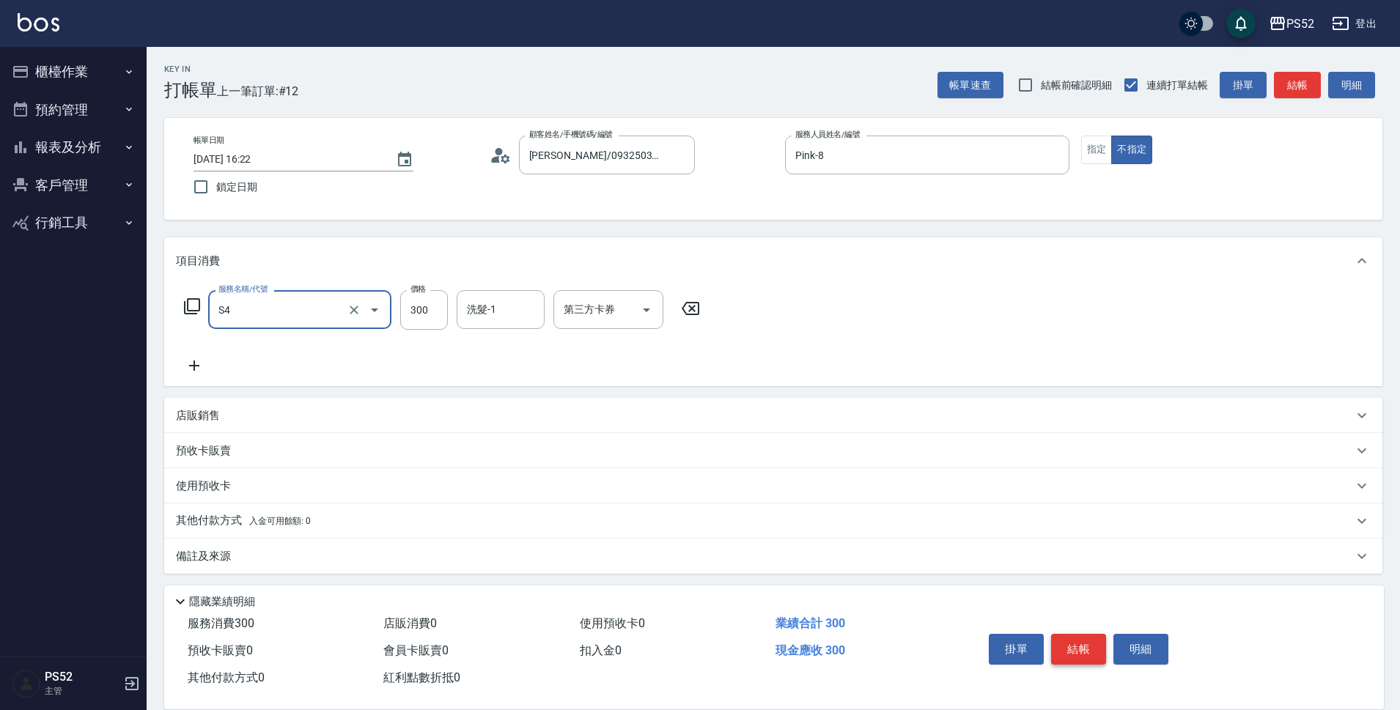
type input "洗髮300元(S4)"
click at [1075, 644] on button "結帳" at bounding box center [1078, 649] width 55 height 31
